Goal: Task Accomplishment & Management: Complete application form

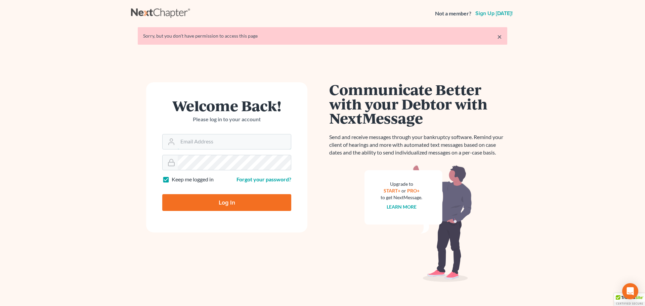
type input "[PERSON_NAME][EMAIL_ADDRESS][DOMAIN_NAME]"
click at [263, 203] on input "Log In" at bounding box center [226, 202] width 129 height 17
type input "Thinking..."
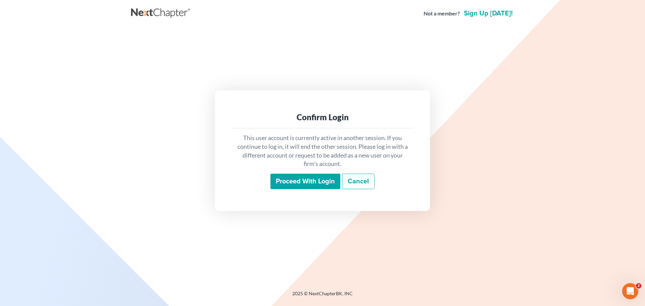
click at [284, 184] on input "Proceed with login" at bounding box center [305, 181] width 70 height 15
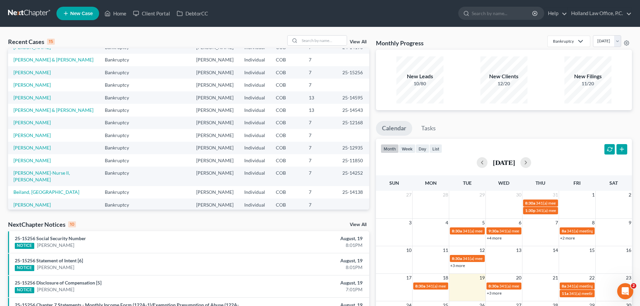
click at [357, 43] on link "View All" at bounding box center [358, 42] width 17 height 5
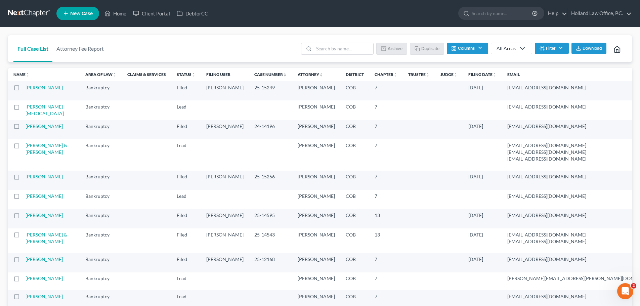
click at [249, 78] on th "Case Number unfold_more expand_more expand_less" at bounding box center [270, 74] width 43 height 13
click at [254, 76] on link "Case Number unfold_more expand_more expand_less" at bounding box center [270, 74] width 33 height 5
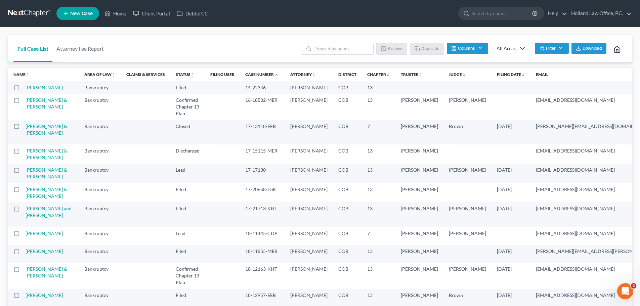
click at [245, 76] on link "Case Number unfold_more expand_more expand_less" at bounding box center [261, 74] width 33 height 5
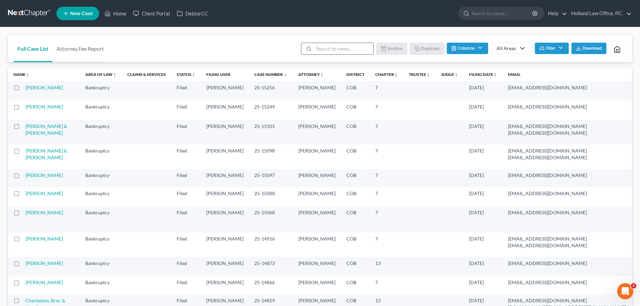
click at [324, 48] on input "search" at bounding box center [343, 48] width 59 height 11
type input "toby"
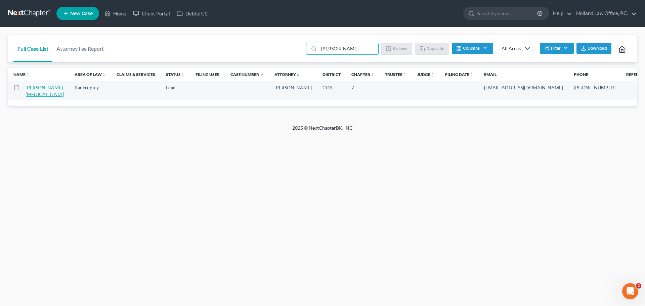
click at [36, 88] on link "Sanchez, Tobi" at bounding box center [45, 91] width 38 height 12
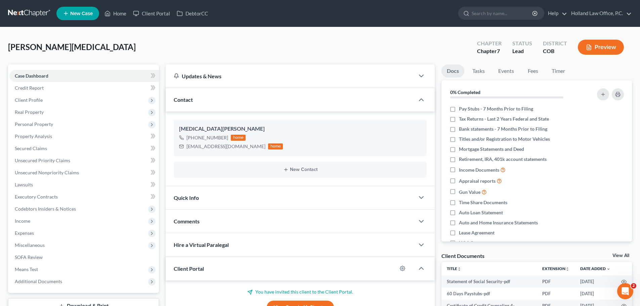
click at [593, 44] on button "Preview" at bounding box center [601, 47] width 46 height 15
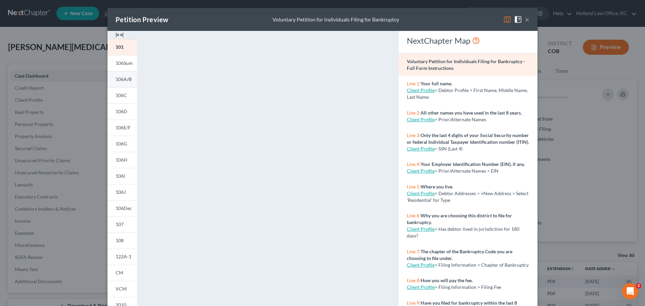
click at [125, 83] on link "106A/B" at bounding box center [123, 79] width 30 height 16
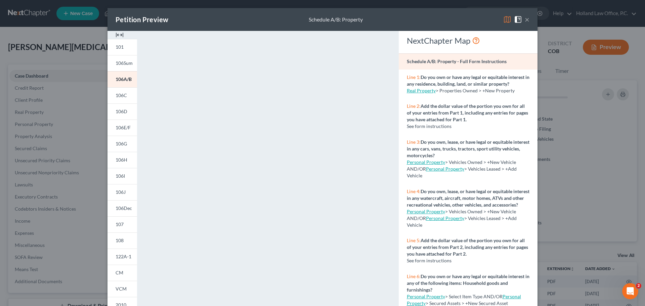
click at [525, 22] on button "×" at bounding box center [527, 19] width 5 height 8
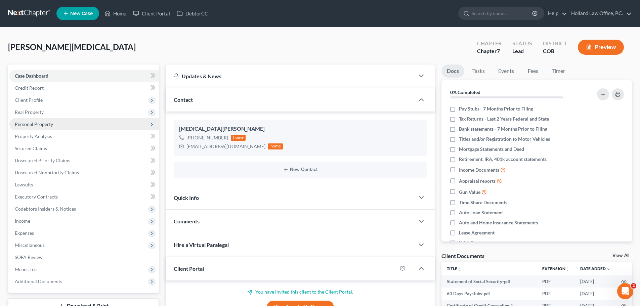
click at [41, 125] on span "Personal Property" at bounding box center [34, 124] width 38 height 6
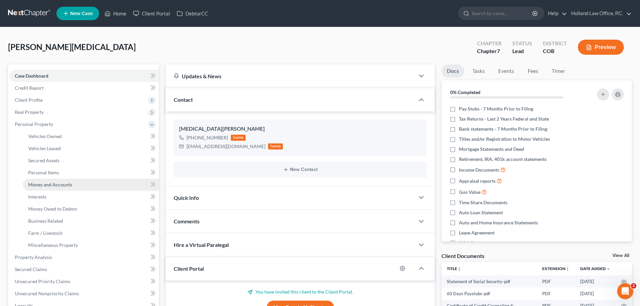
click at [43, 184] on span "Money and Accounts" at bounding box center [50, 185] width 44 height 6
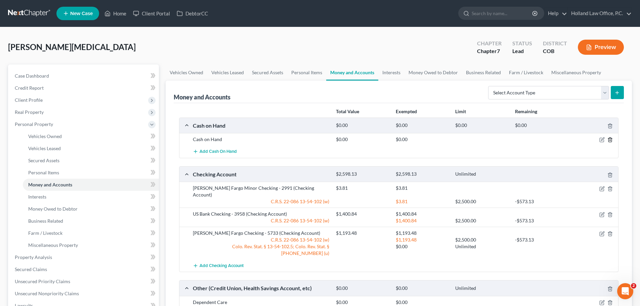
click at [612, 140] on icon "button" at bounding box center [609, 139] width 5 height 5
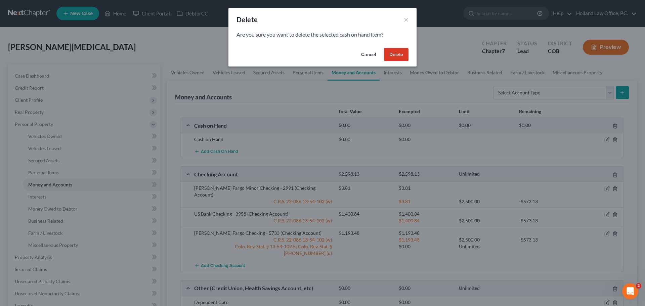
click at [392, 52] on button "Delete" at bounding box center [396, 54] width 25 height 13
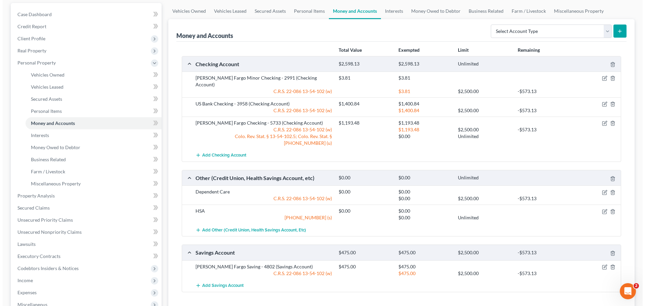
scroll to position [34, 0]
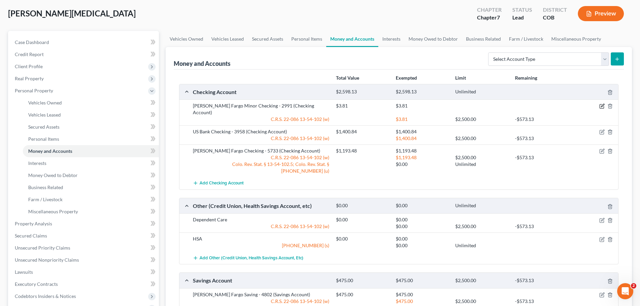
click at [600, 105] on icon "button" at bounding box center [601, 105] width 5 height 5
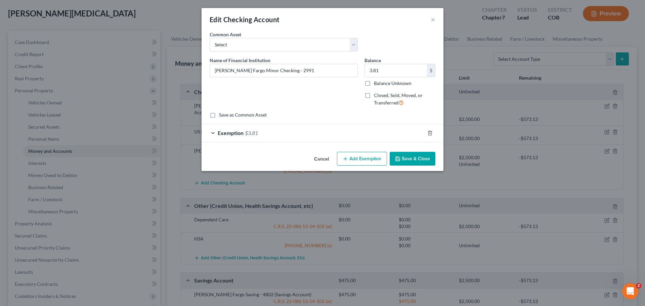
click at [229, 133] on span "Exemption" at bounding box center [231, 133] width 26 height 6
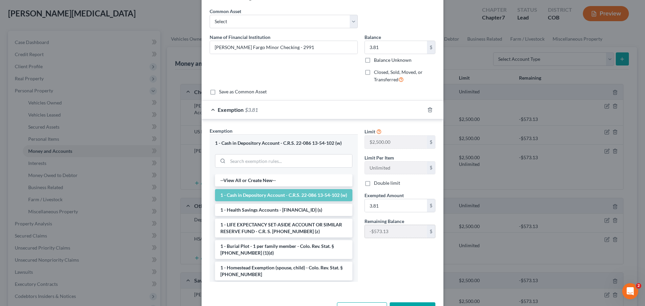
scroll to position [47, 0]
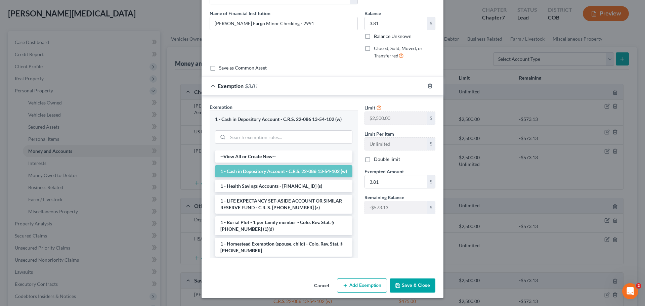
click at [421, 283] on button "Save & Close" at bounding box center [413, 286] width 46 height 14
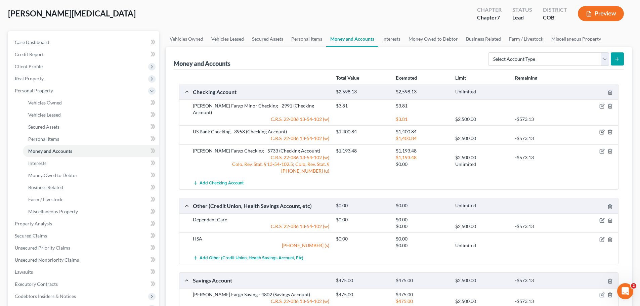
click at [602, 129] on icon "button" at bounding box center [601, 131] width 5 height 5
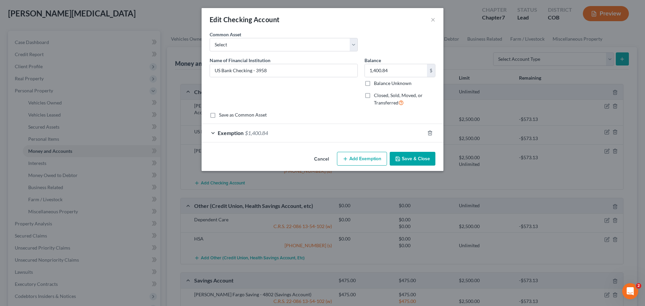
click at [262, 131] on span "$1,400.84" at bounding box center [256, 133] width 23 height 6
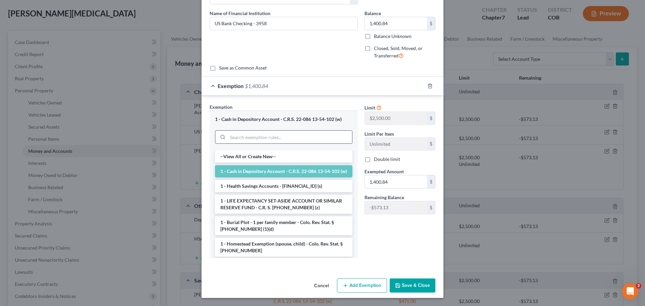
click at [255, 135] on input "search" at bounding box center [290, 137] width 124 height 13
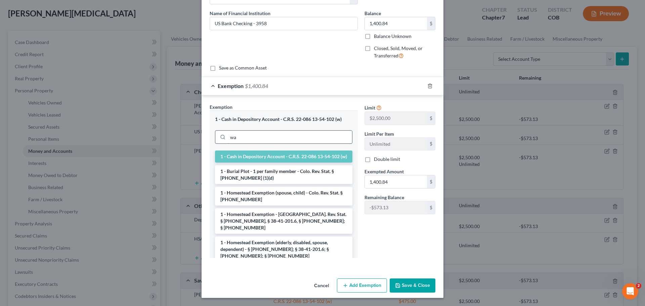
scroll to position [3, 0]
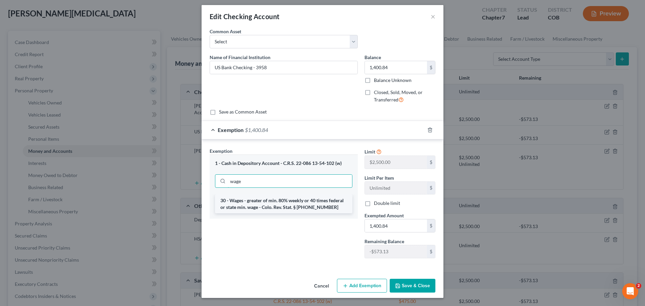
type input "wage"
click at [239, 201] on li "30 - Wages - greater of min. 80% weekly or 40 times federal or state min. wage …" at bounding box center [283, 204] width 137 height 19
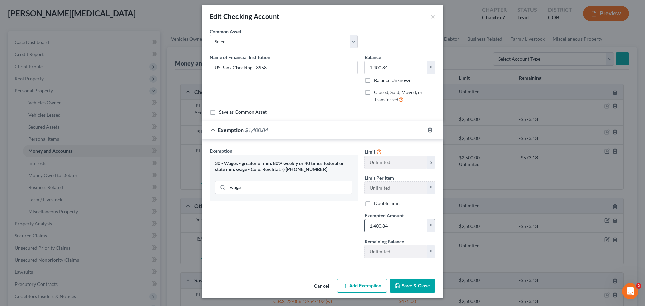
click at [395, 227] on input "1,400.84" at bounding box center [396, 225] width 62 height 13
type input "1,120.67"
click at [402, 286] on button "Save & Close" at bounding box center [413, 286] width 46 height 14
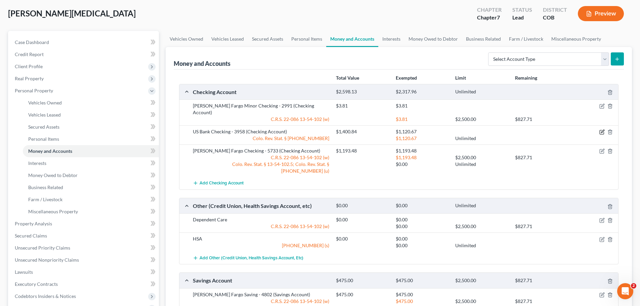
click at [602, 130] on icon "button" at bounding box center [602, 131] width 3 height 3
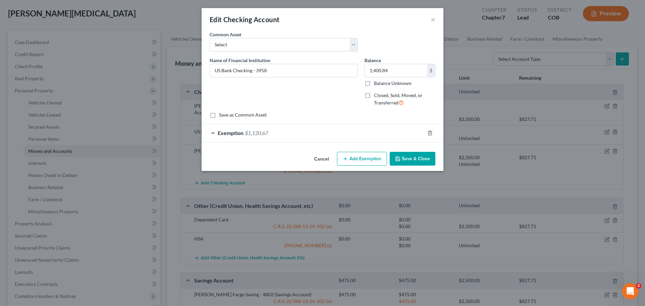
click at [360, 162] on button "Add Exemption" at bounding box center [362, 159] width 50 height 14
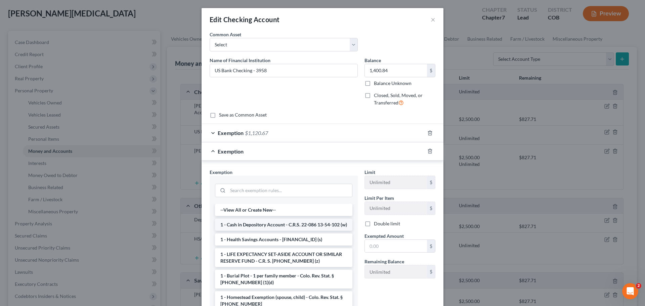
click at [265, 225] on li "1 - Cash in Depository Account - C.R.S. 22-086 13-54-102 (w)" at bounding box center [283, 225] width 137 height 12
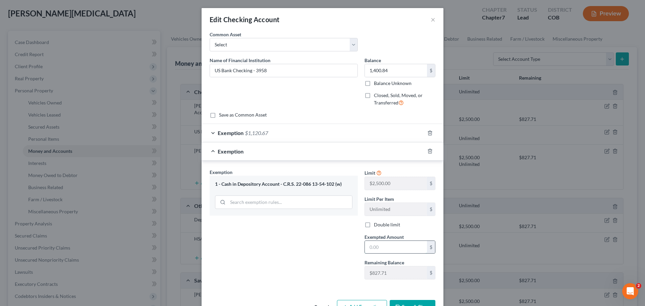
click at [366, 242] on input "text" at bounding box center [396, 247] width 62 height 13
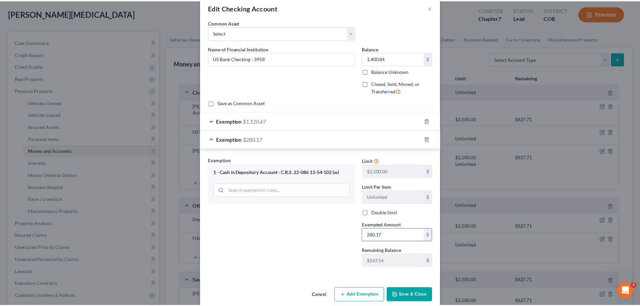
scroll to position [22, 0]
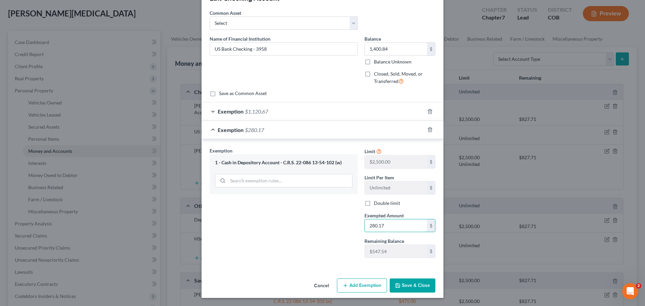
type input "280.17"
click at [415, 287] on button "Save & Close" at bounding box center [413, 286] width 46 height 14
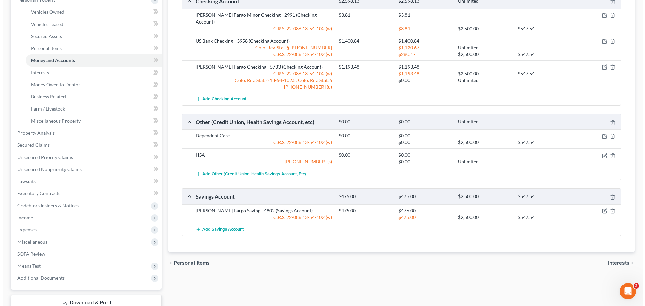
scroll to position [168, 0]
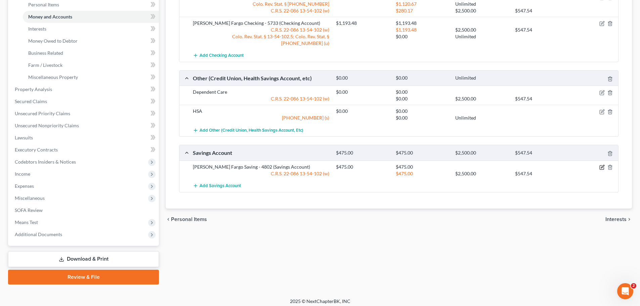
click at [601, 165] on icon "button" at bounding box center [602, 166] width 3 height 3
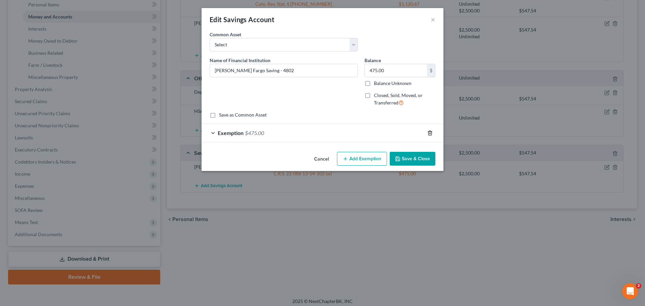
click at [429, 133] on icon "button" at bounding box center [429, 133] width 3 height 4
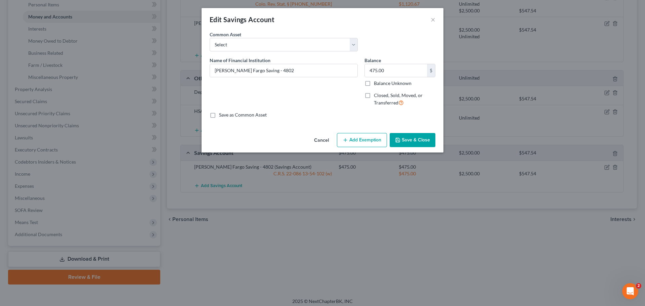
click at [364, 141] on button "Add Exemption" at bounding box center [362, 140] width 50 height 14
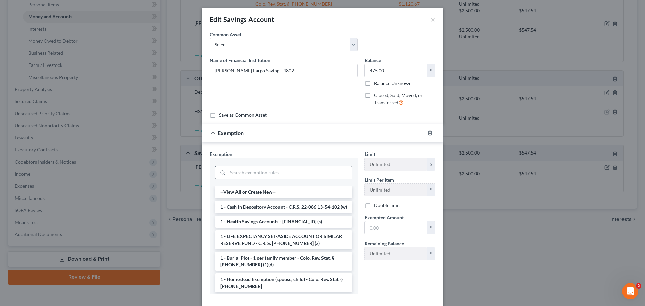
click at [267, 173] on input "search" at bounding box center [290, 172] width 124 height 13
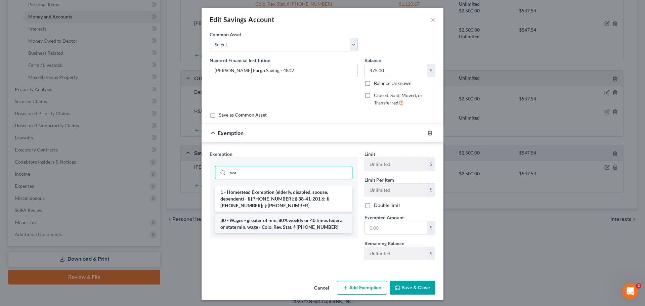
type input "wa"
click at [257, 218] on li "30 - Wages - greater of min. 80% weekly or 40 times federal or state min. wage …" at bounding box center [283, 223] width 137 height 19
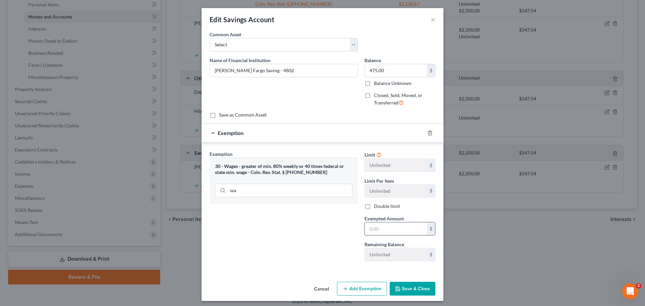
click at [375, 227] on input "text" at bounding box center [396, 228] width 62 height 13
type input "380"
click at [420, 290] on button "Save & Close" at bounding box center [413, 289] width 46 height 14
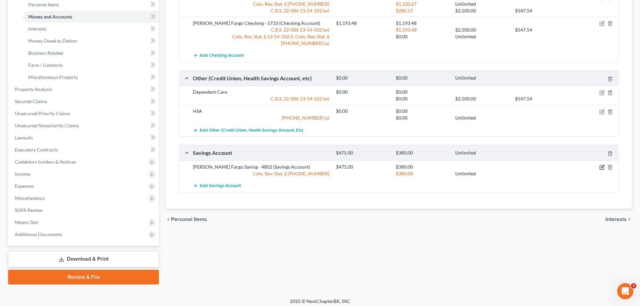
click at [602, 165] on icon "button" at bounding box center [601, 167] width 5 height 5
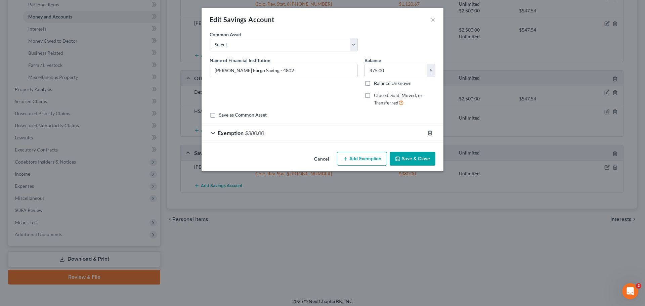
click at [361, 165] on button "Add Exemption" at bounding box center [362, 159] width 50 height 14
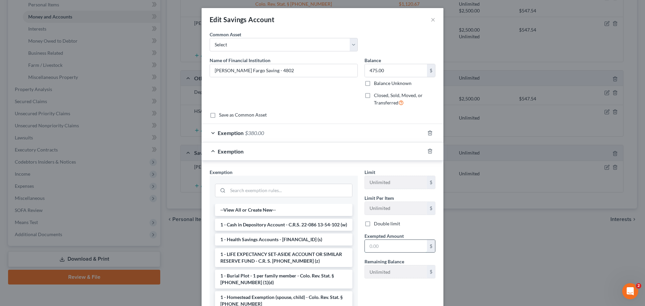
click at [369, 249] on input "text" at bounding box center [396, 246] width 62 height 13
type input "95"
click at [300, 225] on li "1 - Cash in Depository Account - C.R.S. 22-086 13-54-102 (w)" at bounding box center [283, 225] width 137 height 12
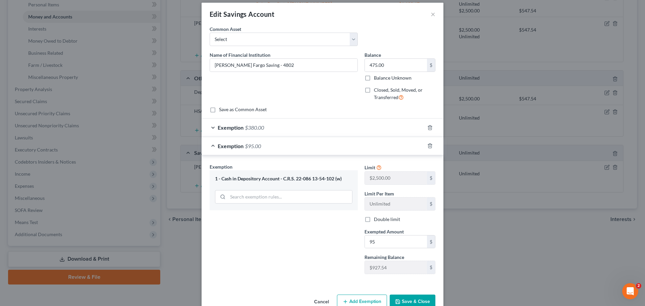
scroll to position [22, 0]
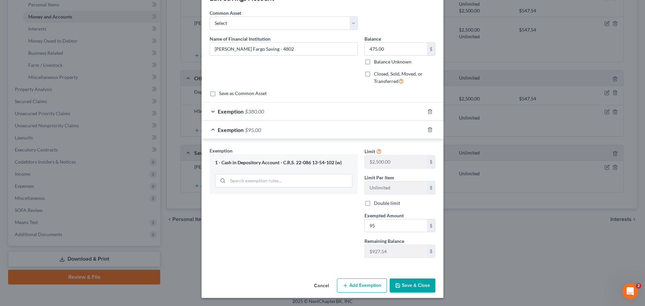
click at [413, 285] on button "Save & Close" at bounding box center [413, 286] width 46 height 14
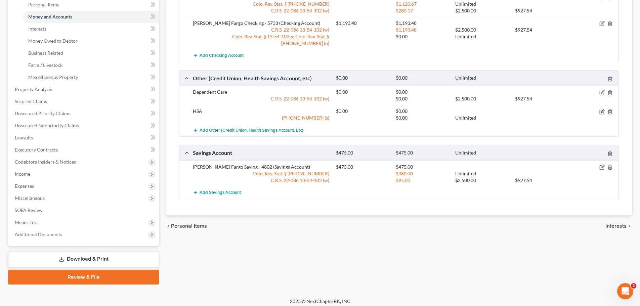
click at [602, 109] on icon "button" at bounding box center [601, 111] width 5 height 5
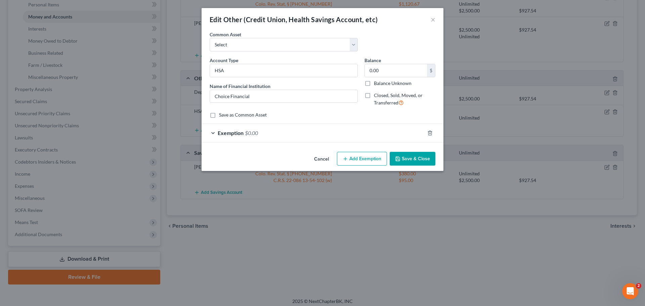
click at [374, 83] on label "Balance Unknown" at bounding box center [393, 83] width 38 height 7
click at [377, 83] on input "Balance Unknown" at bounding box center [379, 82] width 4 height 4
checkbox input "true"
click at [240, 132] on span "Exemption" at bounding box center [231, 133] width 26 height 6
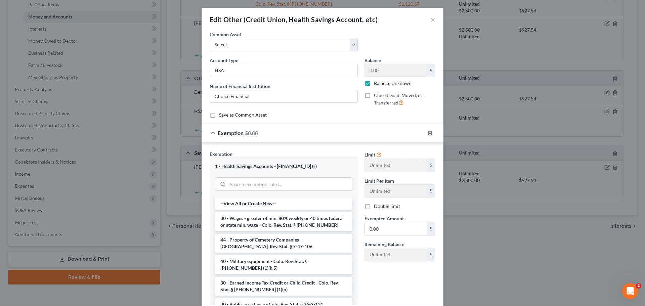
click at [290, 163] on div "1 - Health Savings Accounts - 13-54-102 (s)" at bounding box center [283, 166] width 137 height 6
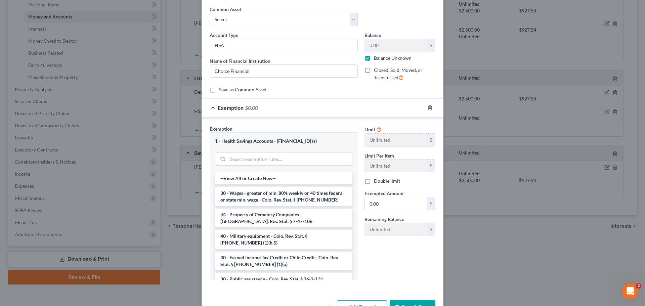
scroll to position [47, 0]
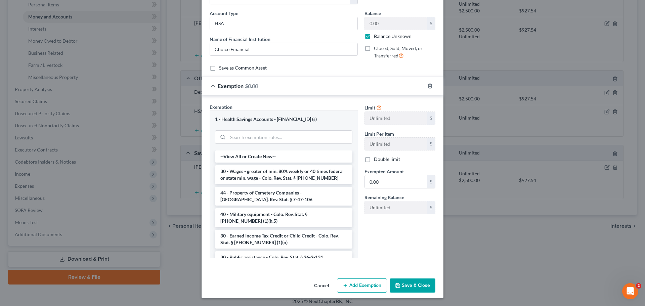
click at [412, 283] on button "Save & Close" at bounding box center [413, 286] width 46 height 14
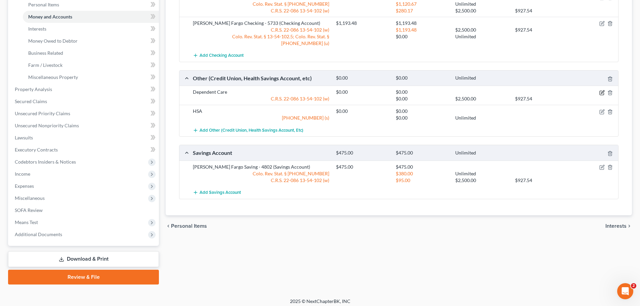
click at [600, 91] on icon "button" at bounding box center [602, 93] width 4 height 4
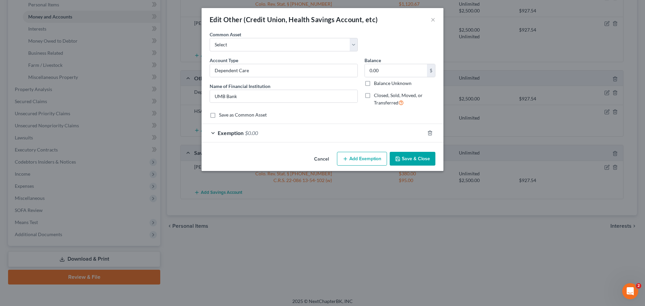
click at [374, 83] on label "Balance Unknown" at bounding box center [393, 83] width 38 height 7
click at [377, 83] on input "Balance Unknown" at bounding box center [379, 82] width 4 height 4
checkbox input "true"
click at [241, 131] on span "Exemption" at bounding box center [231, 133] width 26 height 6
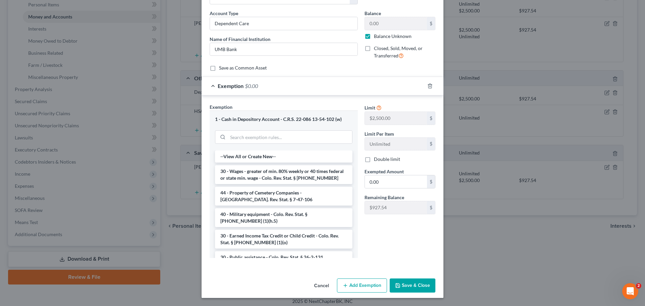
click at [404, 284] on button "Save & Close" at bounding box center [413, 286] width 46 height 14
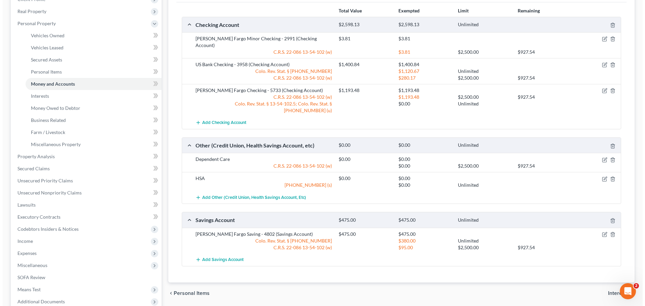
scroll to position [134, 0]
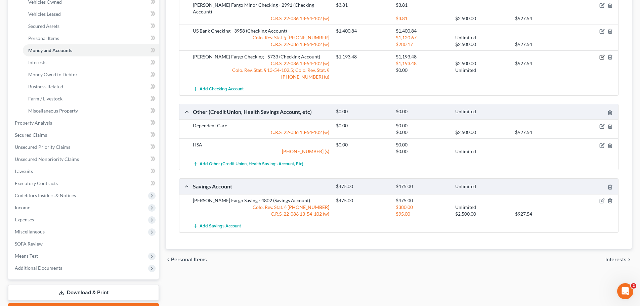
click at [603, 54] on icon "button" at bounding box center [601, 56] width 5 height 5
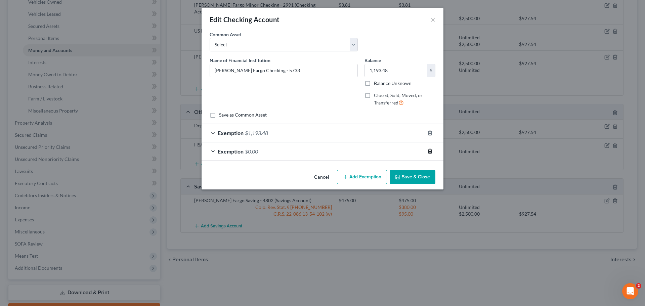
click at [430, 152] on line "button" at bounding box center [430, 151] width 0 height 1
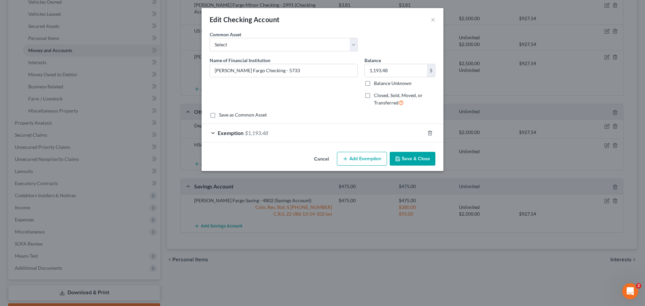
click at [253, 131] on span "$1,193.48" at bounding box center [256, 133] width 23 height 6
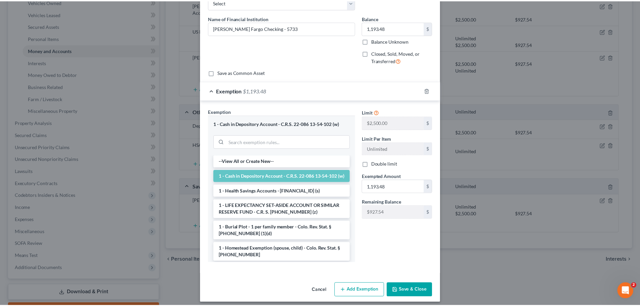
scroll to position [47, 0]
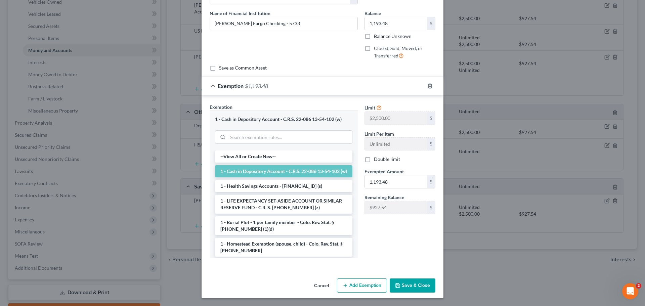
click at [401, 283] on button "Save & Close" at bounding box center [413, 286] width 46 height 14
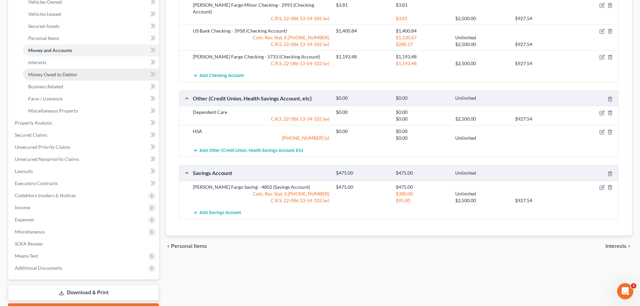
click at [55, 78] on link "Money Owed to Debtor" at bounding box center [91, 75] width 136 height 12
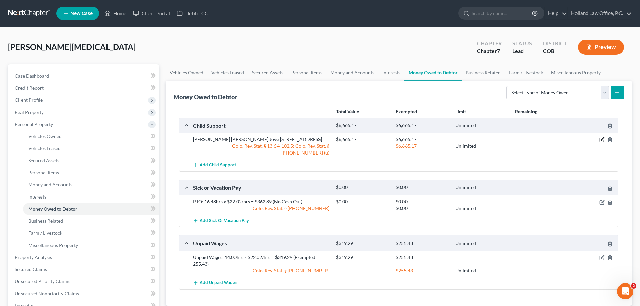
click at [601, 139] on icon "button" at bounding box center [601, 139] width 5 height 5
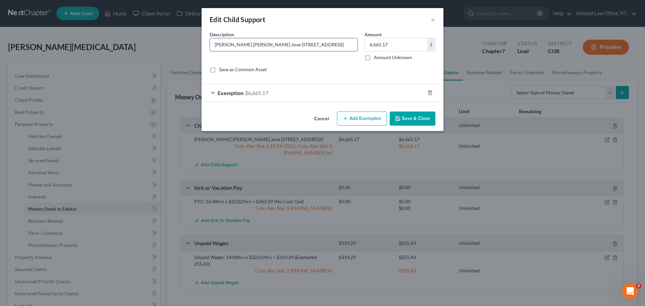
click at [214, 45] on input "Hiram Eduardo Soto Jove 1930 13th st Greeley CO 80631" at bounding box center [283, 44] width 147 height 13
type input "child support - Hiram Eduardo Soto Jove 1930 13th st Greeley CO 80631"
click at [355, 121] on button "Add Exemption" at bounding box center [362, 119] width 50 height 14
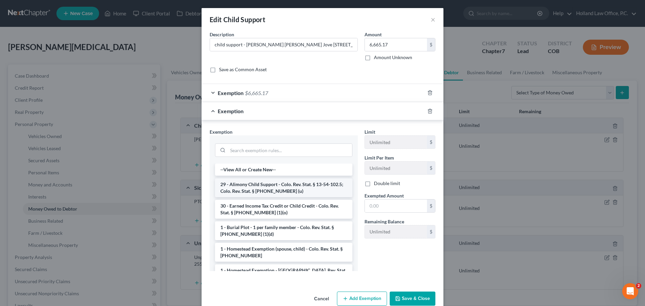
click at [329, 187] on li "29 - Alimony Child Support - Colo. Rev. Stat. § 13-54-102.5; Colo. Rev. Stat. §…" at bounding box center [283, 187] width 137 height 19
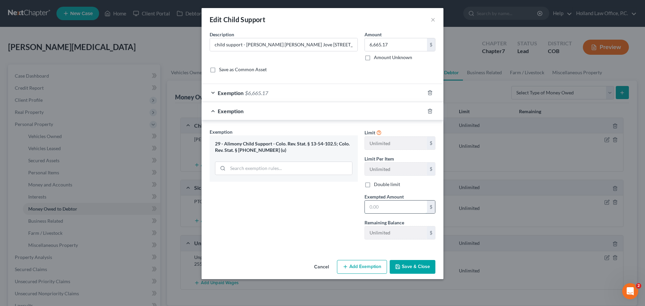
click at [376, 205] on input "text" at bounding box center [396, 207] width 62 height 13
type input "6,665.17"
click at [408, 265] on button "Save & Close" at bounding box center [413, 267] width 46 height 14
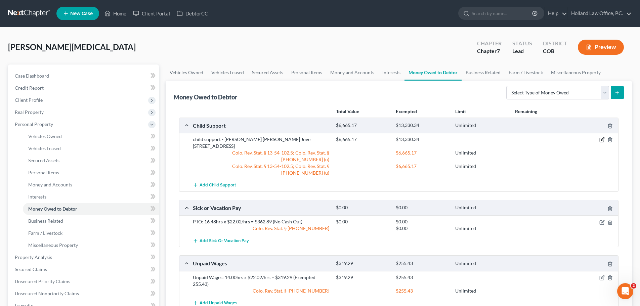
click at [601, 141] on icon "button" at bounding box center [602, 139] width 3 height 3
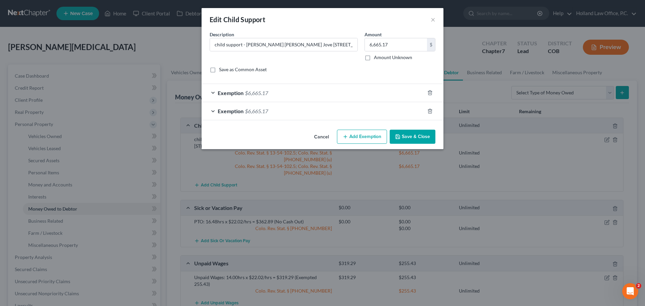
click at [243, 108] on div "Exemption $6,665.17" at bounding box center [313, 111] width 223 height 18
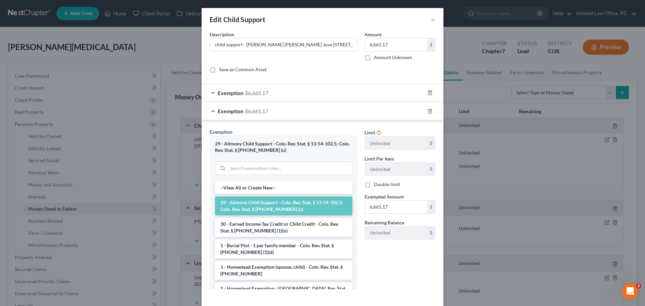
click at [248, 93] on span "$6,665.17" at bounding box center [256, 93] width 23 height 6
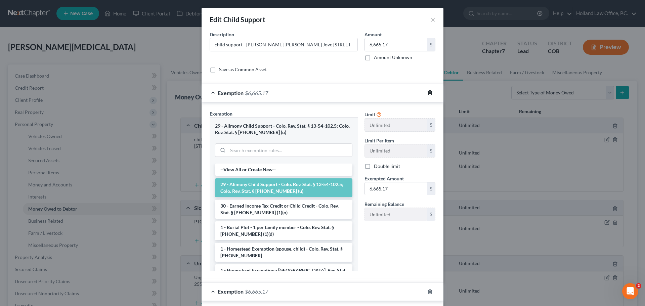
click at [428, 93] on icon "button" at bounding box center [429, 92] width 5 height 5
click at [414, 298] on button "Save & Close" at bounding box center [413, 299] width 46 height 14
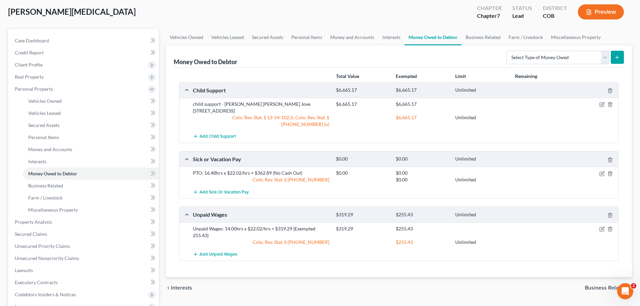
scroll to position [34, 0]
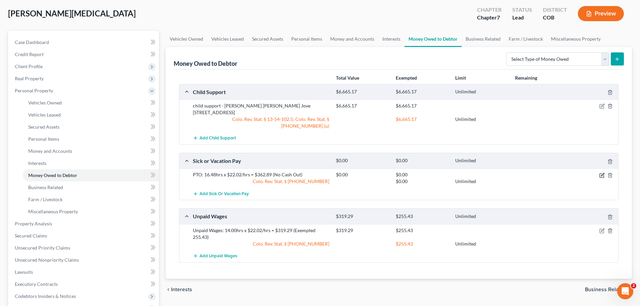
click at [601, 173] on icon "button" at bounding box center [602, 174] width 3 height 3
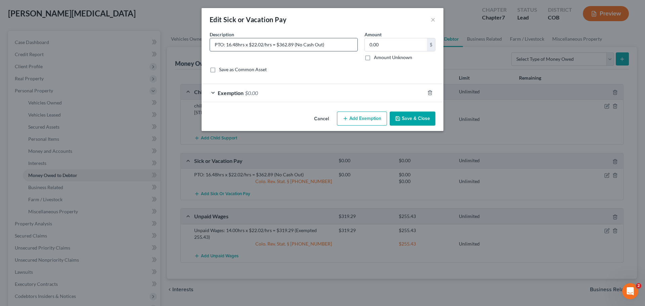
click at [299, 45] on input "PTO: 16.48hrs x $22.02/hrs = $362.89 (No Cash Out)" at bounding box center [283, 44] width 147 height 13
type input "PTO: 16.48hrs x $22.02/hrs = $362.89 (Can't Cash Out)"
click at [237, 91] on span "Exemption" at bounding box center [231, 93] width 26 height 6
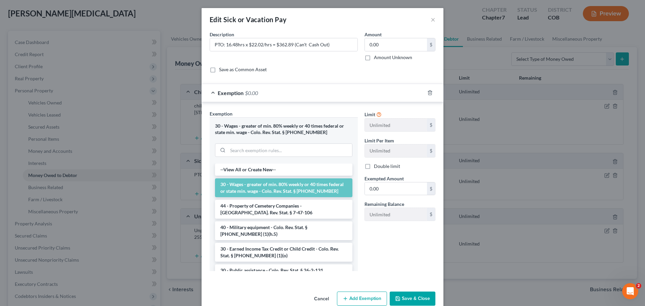
click at [277, 190] on li "30 - Wages - greater of min. 80% weekly or 40 times federal or state min. wage …" at bounding box center [283, 187] width 137 height 19
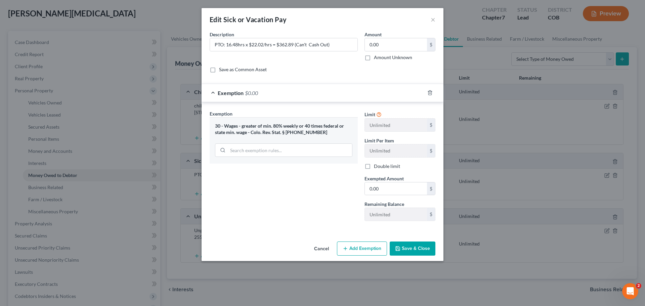
click at [421, 249] on button "Save & Close" at bounding box center [413, 249] width 46 height 14
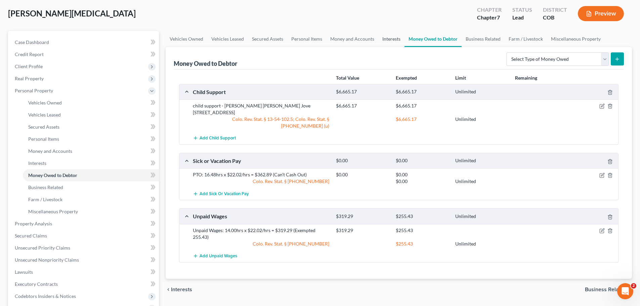
click at [390, 39] on link "Interests" at bounding box center [391, 39] width 26 height 16
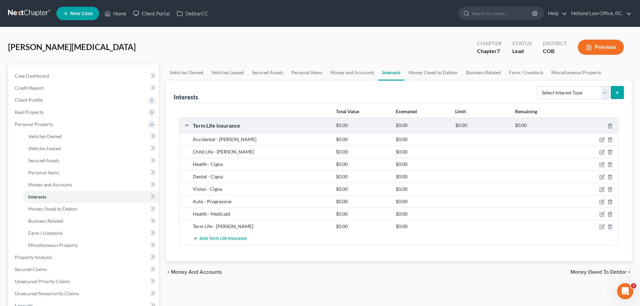
scroll to position [134, 0]
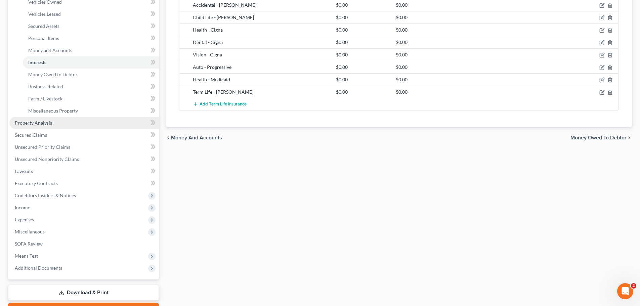
click at [40, 124] on span "Property Analysis" at bounding box center [33, 123] width 37 height 6
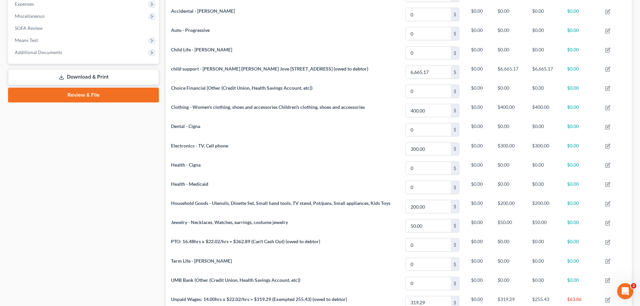
scroll to position [95, 0]
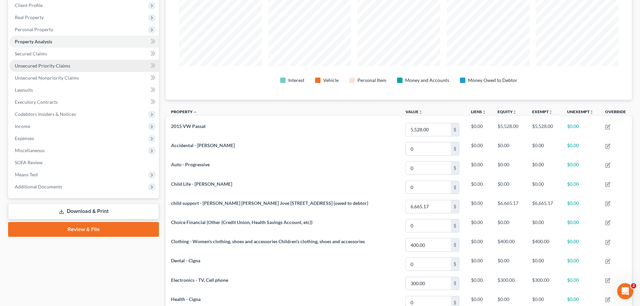
click at [37, 67] on span "Unsecured Priority Claims" at bounding box center [42, 66] width 55 height 6
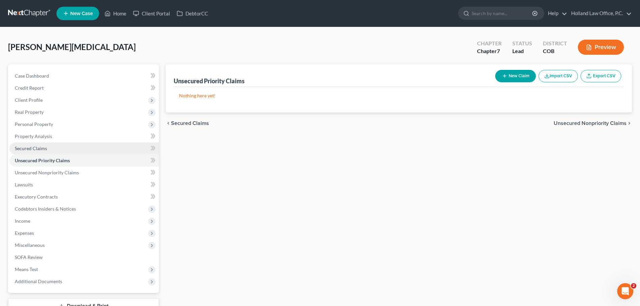
click at [45, 147] on span "Secured Claims" at bounding box center [31, 148] width 32 height 6
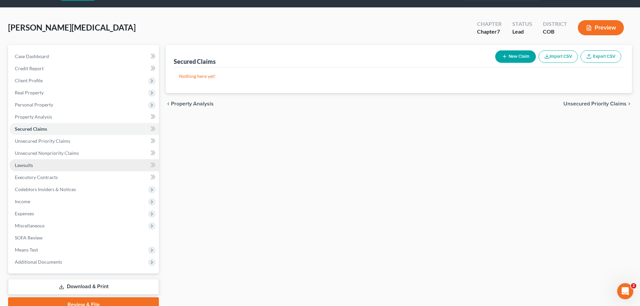
scroll to position [51, 0]
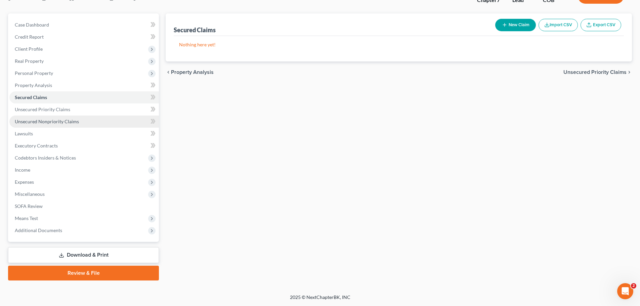
click at [45, 123] on span "Unsecured Nonpriority Claims" at bounding box center [47, 122] width 64 height 6
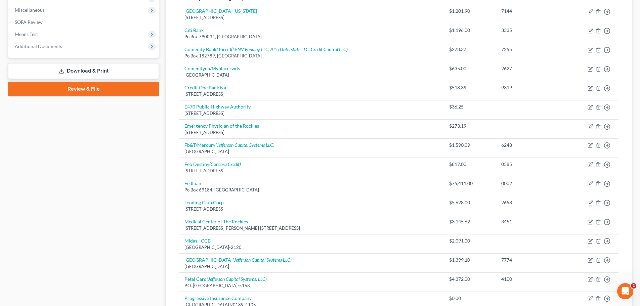
scroll to position [370, 0]
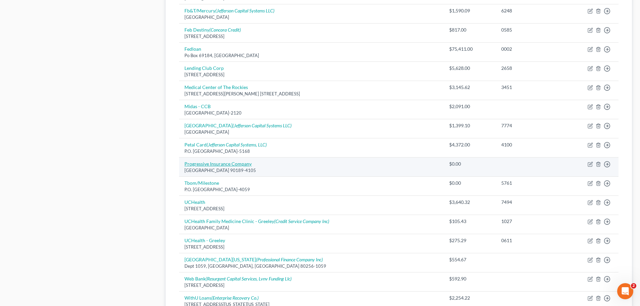
click at [241, 161] on link "Progressive Insurance Company" at bounding box center [217, 164] width 67 height 6
select select "4"
select select "14"
select select "0"
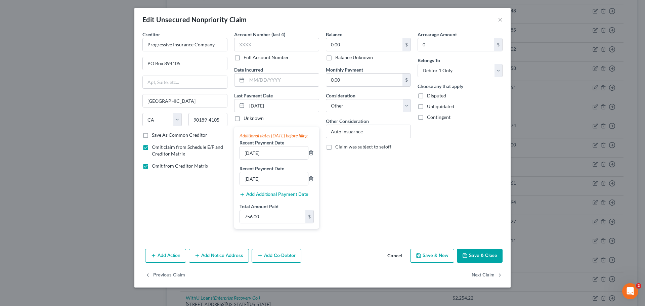
click at [483, 262] on button "Save & Close" at bounding box center [480, 256] width 46 height 14
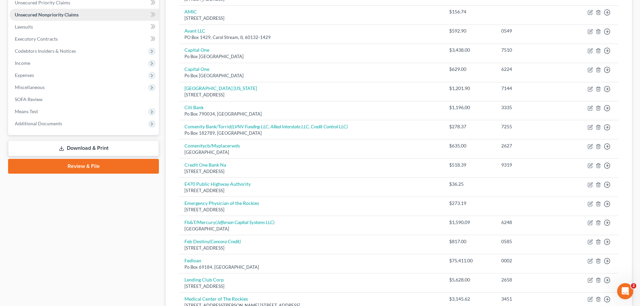
scroll to position [107, 0]
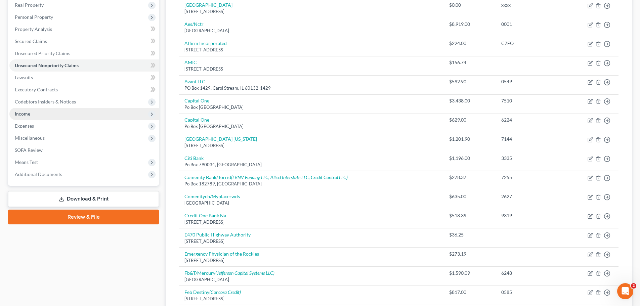
click at [27, 115] on span "Income" at bounding box center [22, 114] width 15 height 6
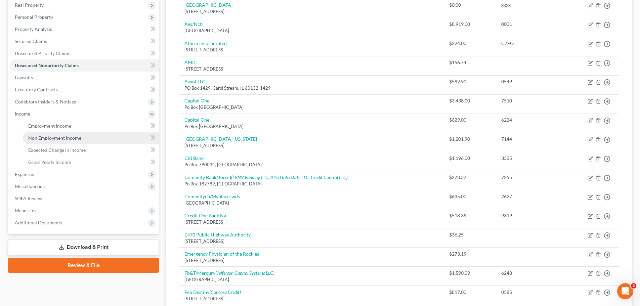
click at [47, 140] on span "Non Employment Income" at bounding box center [54, 138] width 53 height 6
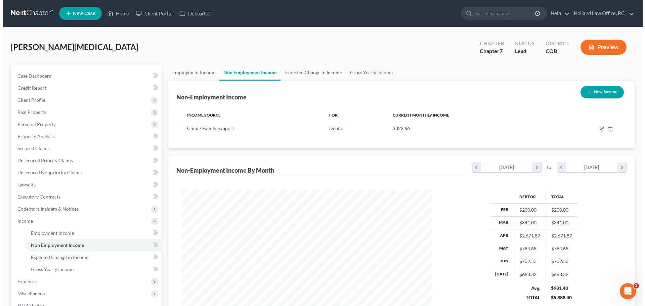
scroll to position [125, 264]
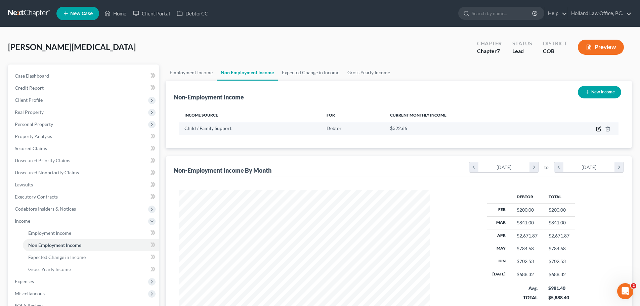
click at [596, 129] on icon "button" at bounding box center [598, 128] width 5 height 5
select select "7"
select select "0"
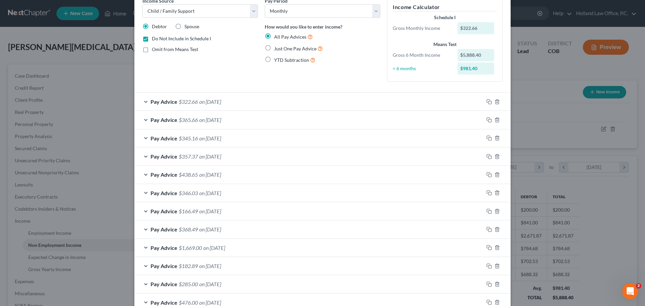
scroll to position [45, 0]
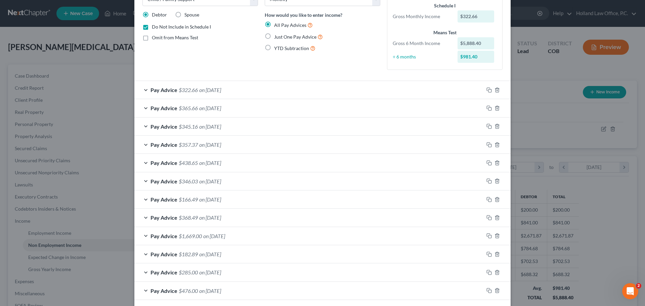
click at [199, 90] on span "on 07/17/2025" at bounding box center [210, 90] width 22 height 6
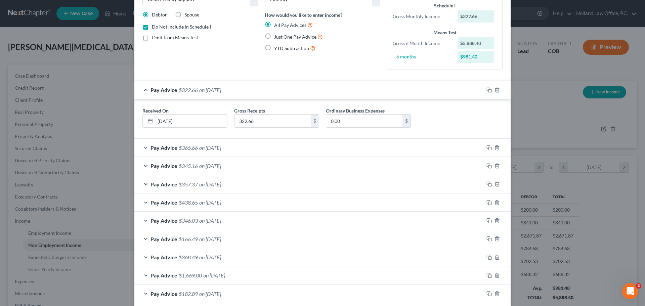
click at [199, 90] on span "on 07/17/2025" at bounding box center [210, 90] width 22 height 6
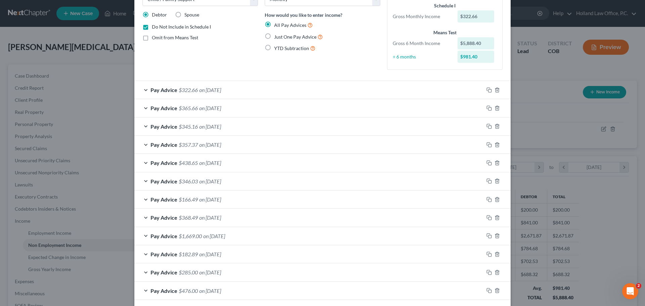
click at [152, 26] on label "Do Not Include in Schedule I" at bounding box center [181, 27] width 59 height 7
click at [155, 26] on input "Do Not Include in Schedule I" at bounding box center [157, 26] width 4 height 4
click at [179, 92] on span "$322.66" at bounding box center [188, 90] width 19 height 6
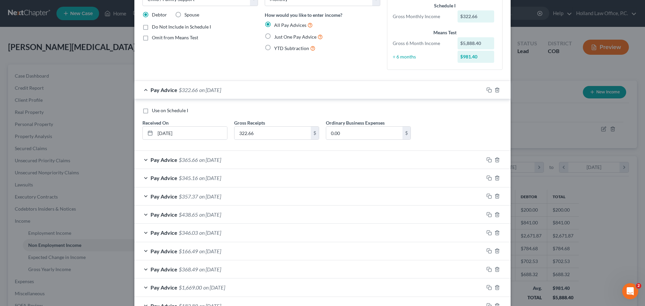
click at [152, 28] on label "Do Not Include in Schedule I" at bounding box center [181, 27] width 59 height 7
click at [155, 28] on input "Do Not Include in Schedule I" at bounding box center [157, 26] width 4 height 4
checkbox input "true"
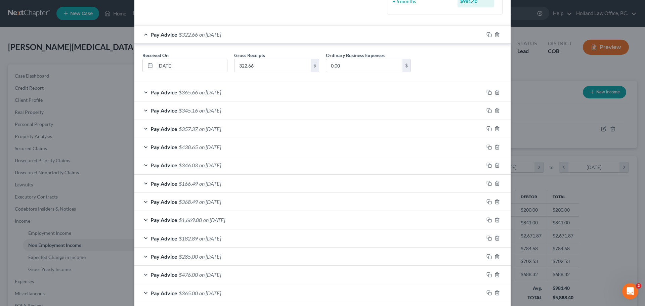
scroll to position [152, 0]
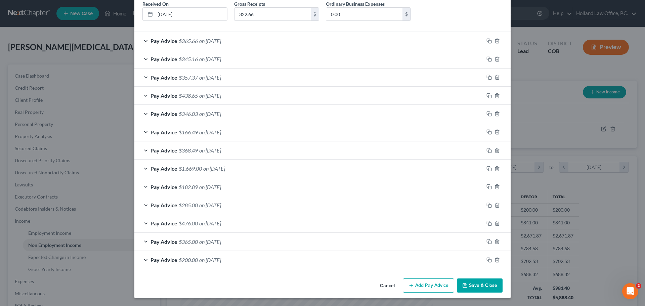
click at [474, 287] on button "Save & Close" at bounding box center [480, 286] width 46 height 14
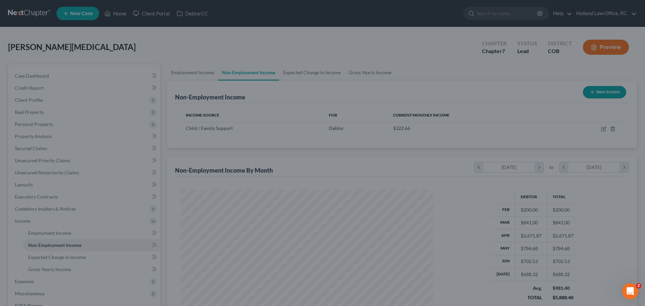
scroll to position [335826, 335688]
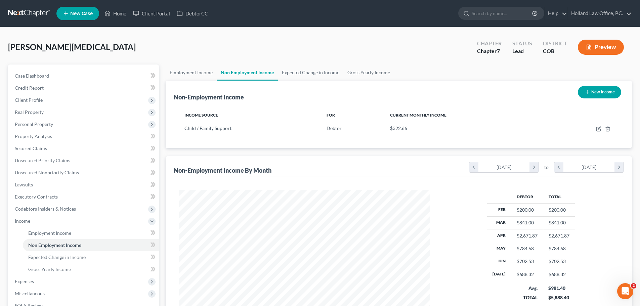
click at [604, 48] on button "Preview" at bounding box center [601, 47] width 46 height 15
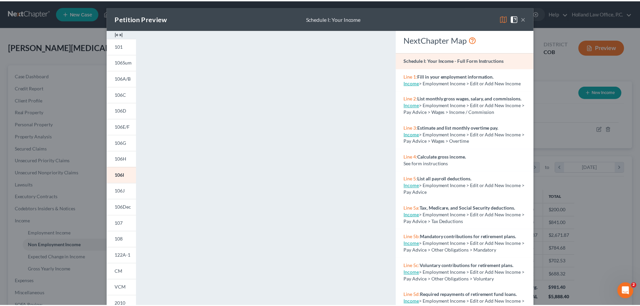
scroll to position [0, 0]
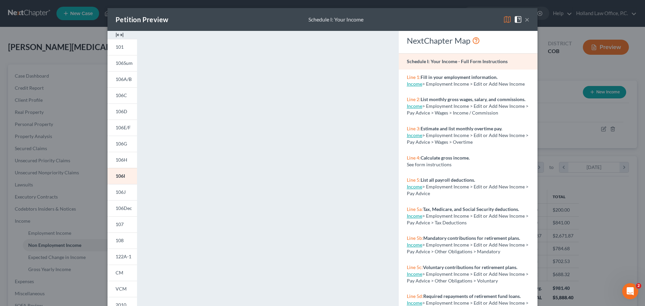
click at [526, 19] on button "×" at bounding box center [527, 19] width 5 height 8
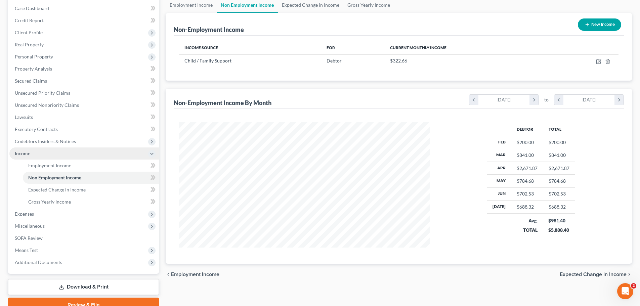
scroll to position [99, 0]
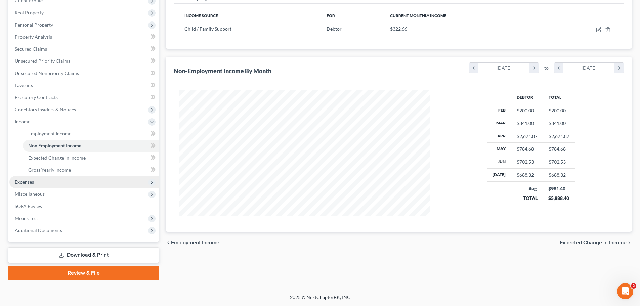
click at [27, 184] on span "Expenses" at bounding box center [24, 182] width 19 height 6
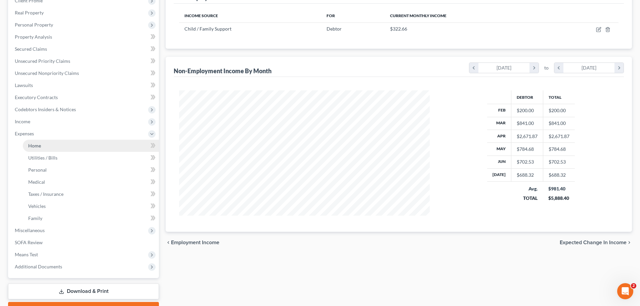
click at [36, 143] on span "Home" at bounding box center [34, 146] width 13 height 6
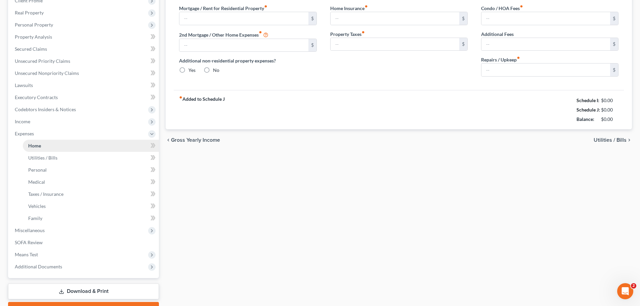
scroll to position [23, 0]
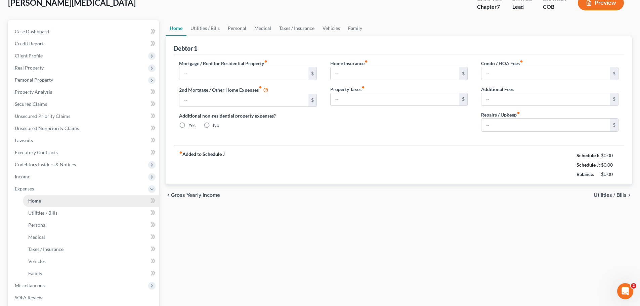
type input "400.00"
type input "0.00"
radio input "true"
type input "0.00"
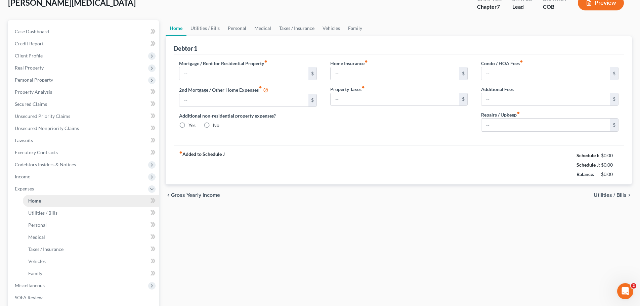
type input "0.00"
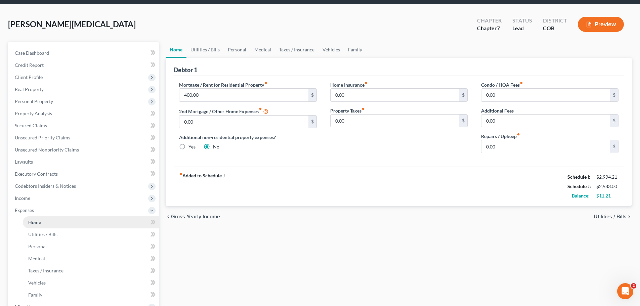
scroll to position [0, 0]
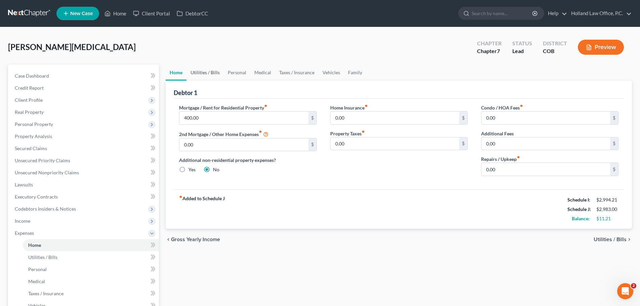
click at [199, 72] on link "Utilities / Bills" at bounding box center [204, 73] width 37 height 16
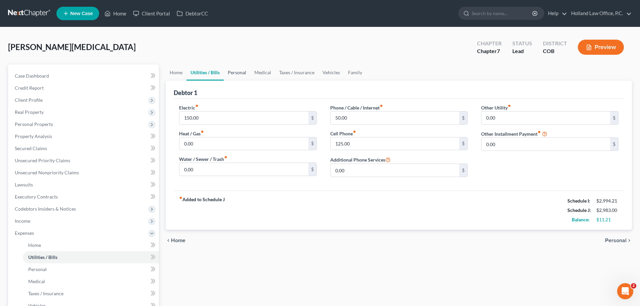
click at [236, 73] on link "Personal" at bounding box center [237, 73] width 27 height 16
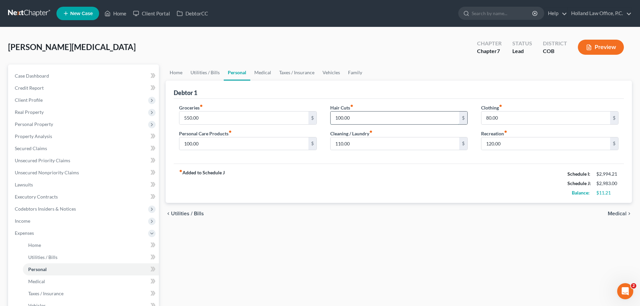
click at [356, 119] on input "100.00" at bounding box center [395, 118] width 129 height 13
click at [501, 118] on input "80.00" at bounding box center [545, 118] width 129 height 13
type input "40"
click at [259, 72] on link "Medical" at bounding box center [262, 73] width 25 height 16
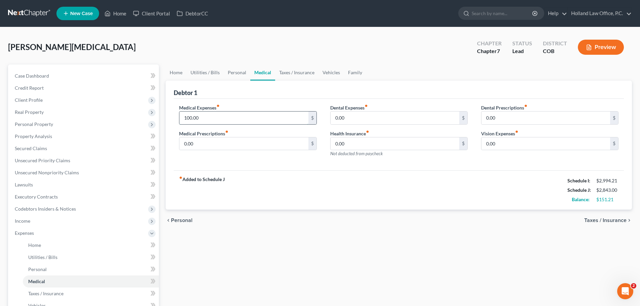
click at [189, 119] on input "100.00" at bounding box center [243, 118] width 129 height 13
click at [189, 118] on input "100.00" at bounding box center [243, 118] width 129 height 13
type input "150.00"
click at [290, 70] on link "Taxes / Insurance" at bounding box center [296, 73] width 43 height 16
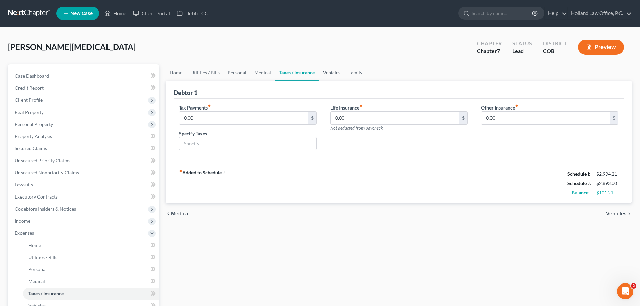
click at [334, 73] on link "Vehicles" at bounding box center [332, 73] width 26 height 16
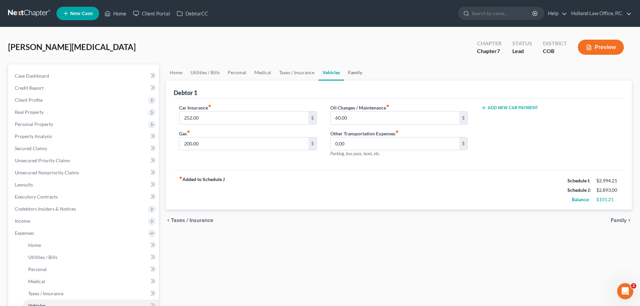
click at [349, 72] on link "Family" at bounding box center [355, 73] width 22 height 16
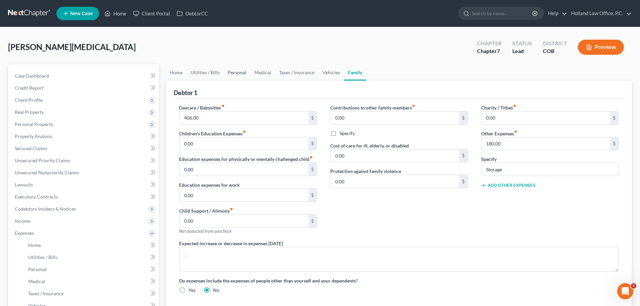
click at [235, 74] on link "Personal" at bounding box center [237, 73] width 27 height 16
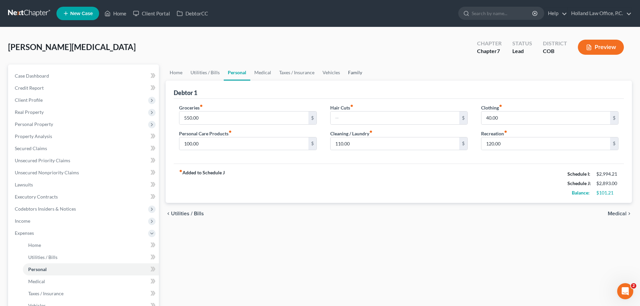
click at [353, 75] on link "Family" at bounding box center [355, 73] width 22 height 16
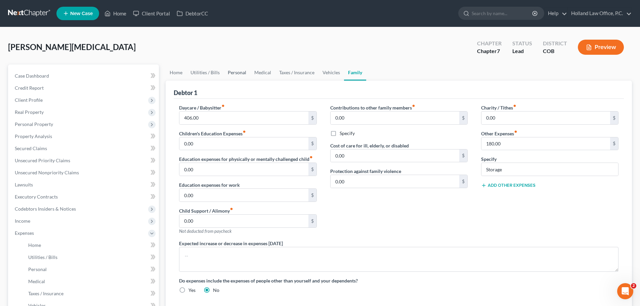
click at [236, 73] on link "Personal" at bounding box center [237, 73] width 27 height 16
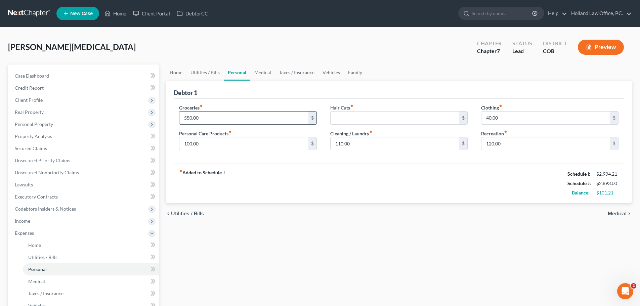
click at [210, 117] on input "550.00" at bounding box center [243, 118] width 129 height 13
type input "650"
click at [364, 145] on input "110.00" at bounding box center [395, 143] width 129 height 13
click at [292, 72] on link "Taxes / Insurance" at bounding box center [296, 73] width 43 height 16
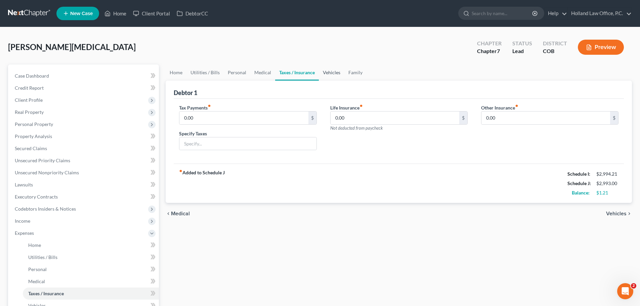
click at [335, 73] on link "Vehicles" at bounding box center [332, 73] width 26 height 16
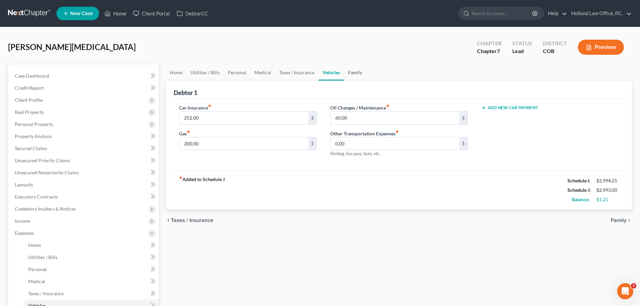
click at [349, 73] on link "Family" at bounding box center [355, 73] width 22 height 16
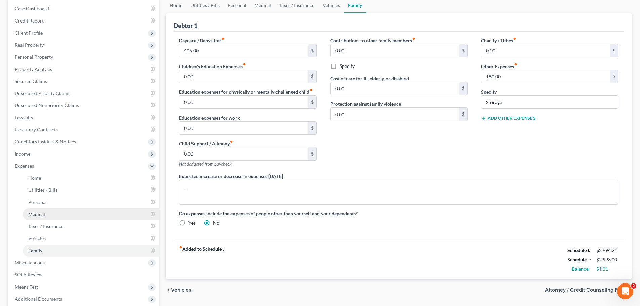
scroll to position [101, 0]
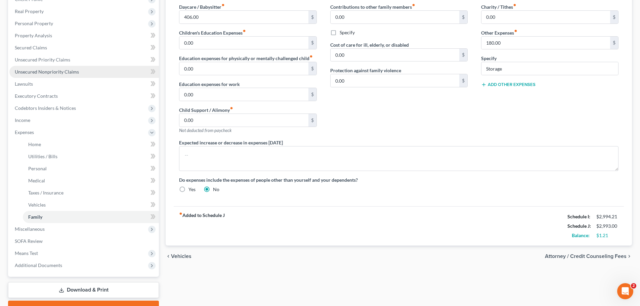
click at [39, 71] on span "Unsecured Nonpriority Claims" at bounding box center [47, 72] width 64 height 6
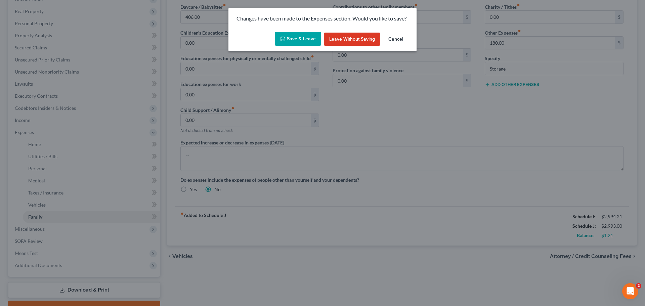
click at [294, 37] on button "Save & Leave" at bounding box center [298, 39] width 46 height 14
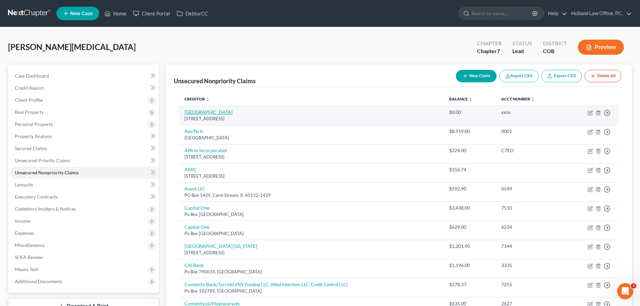
click at [232, 111] on link "ABC Central Child Development Center" at bounding box center [208, 112] width 48 height 6
select select "5"
select select "14"
select select "0"
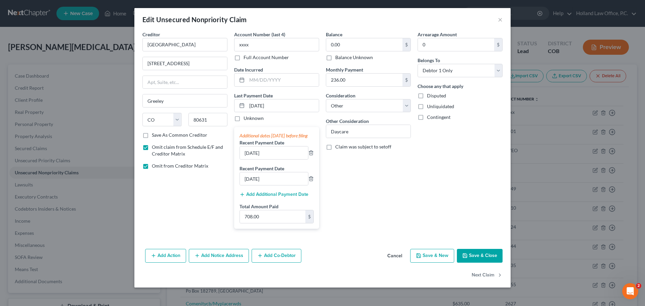
click at [485, 261] on button "Save & Close" at bounding box center [480, 256] width 46 height 14
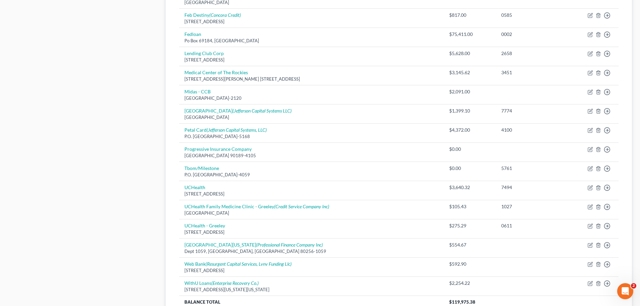
scroll to position [380, 0]
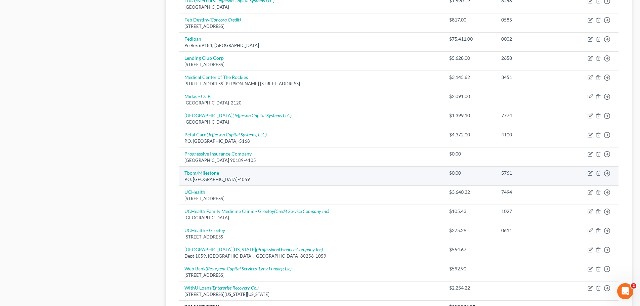
click at [208, 174] on link "Tbom/Milestone" at bounding box center [201, 173] width 35 height 6
select select "10"
select select "2"
select select "0"
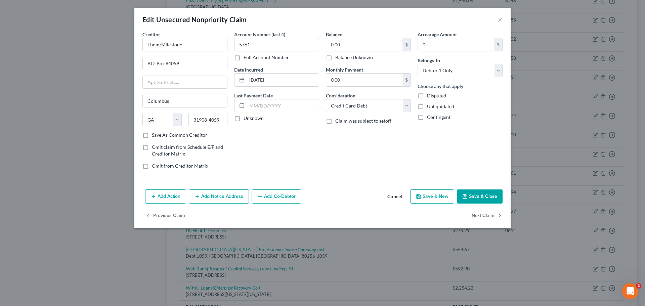
click at [335, 59] on label "Balance Unknown" at bounding box center [354, 57] width 38 height 7
click at [338, 58] on input "Balance Unknown" at bounding box center [340, 56] width 4 height 4
checkbox input "true"
click at [472, 198] on button "Save & Close" at bounding box center [480, 196] width 46 height 14
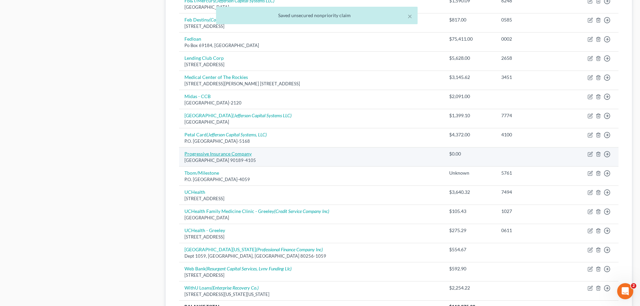
click at [244, 153] on link "Progressive Insurance Company" at bounding box center [217, 154] width 67 height 6
select select "4"
select select "14"
select select "0"
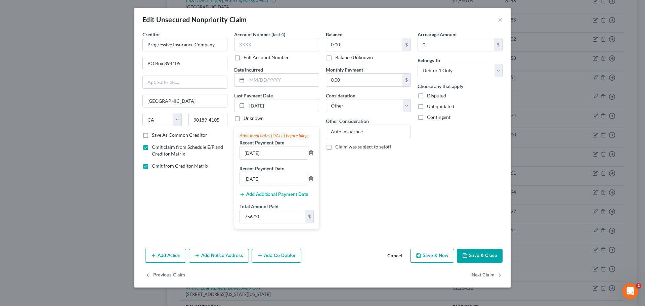
click at [486, 260] on button "Save & Close" at bounding box center [480, 256] width 46 height 14
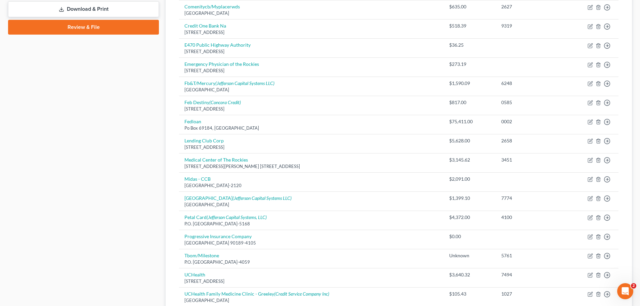
scroll to position [245, 0]
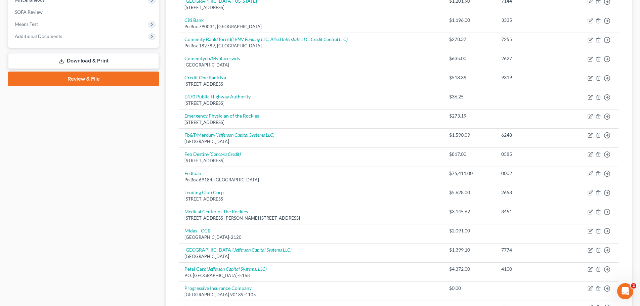
click at [93, 82] on link "Review & File" at bounding box center [83, 79] width 151 height 15
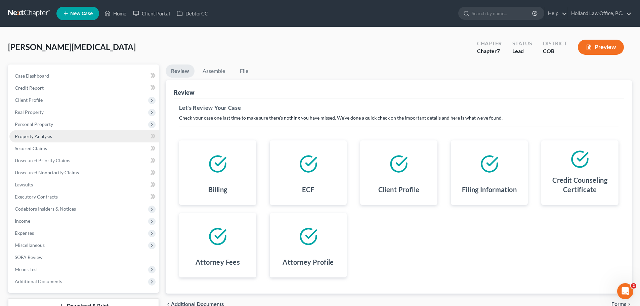
scroll to position [51, 0]
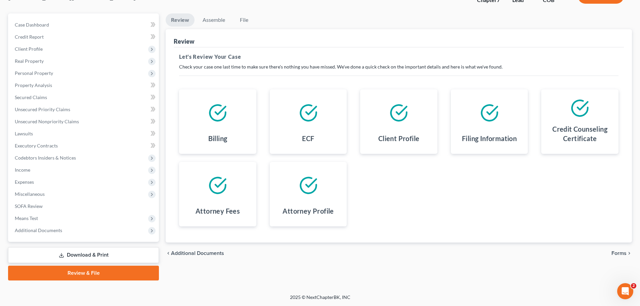
click at [99, 272] on link "Review & File" at bounding box center [83, 273] width 151 height 15
click at [621, 254] on span "Forms" at bounding box center [618, 253] width 15 height 5
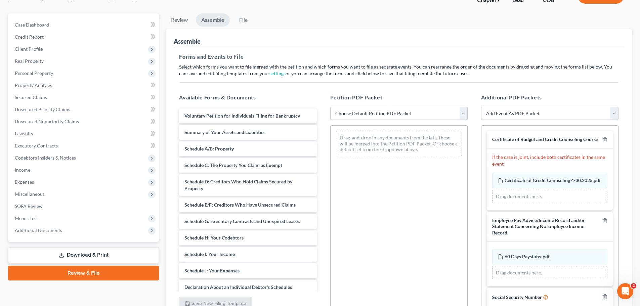
click at [465, 114] on select "Choose Default Petition PDF Packet Emergency Filing (Voluntary Petition and Cre…" at bounding box center [398, 113] width 137 height 13
select select "2"
click at [330, 107] on select "Choose Default Petition PDF Packet Emergency Filing (Voluntary Petition and Cre…" at bounding box center [398, 113] width 137 height 13
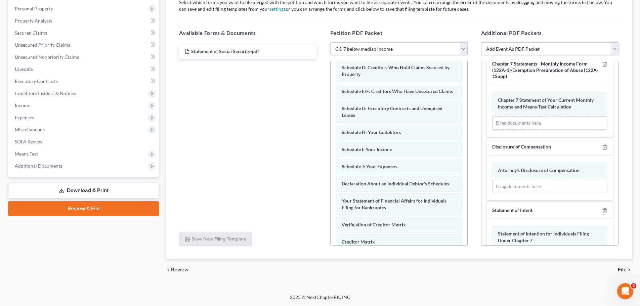
scroll to position [258, 0]
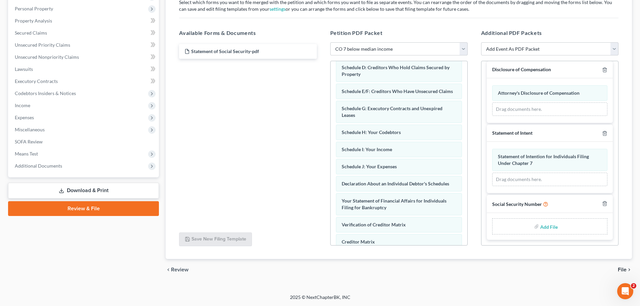
click at [548, 227] on input "file" at bounding box center [548, 226] width 16 height 12
type input "C:\fakepath\Statement of Social Security.pdf"
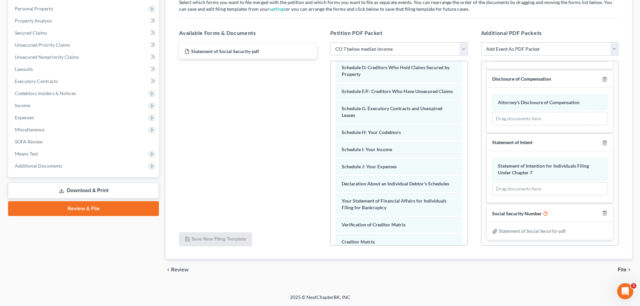
click at [625, 269] on span "File" at bounding box center [622, 269] width 9 height 5
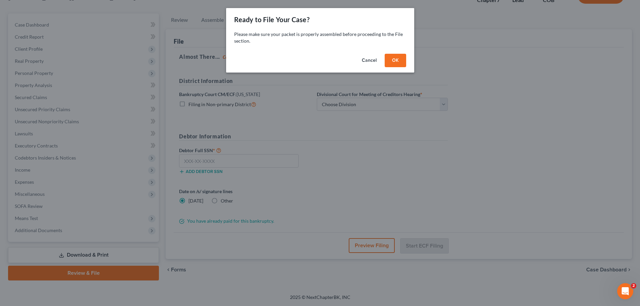
scroll to position [51, 0]
click at [403, 58] on button "OK" at bounding box center [398, 60] width 22 height 13
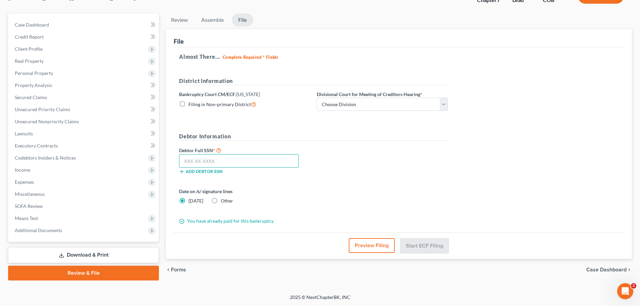
click at [186, 157] on input "text" at bounding box center [239, 160] width 120 height 13
type input "521-69-2806"
click at [445, 104] on select "Choose Division Denver" at bounding box center [382, 104] width 131 height 13
select select "0"
click at [317, 98] on select "Choose Division Denver" at bounding box center [382, 104] width 131 height 13
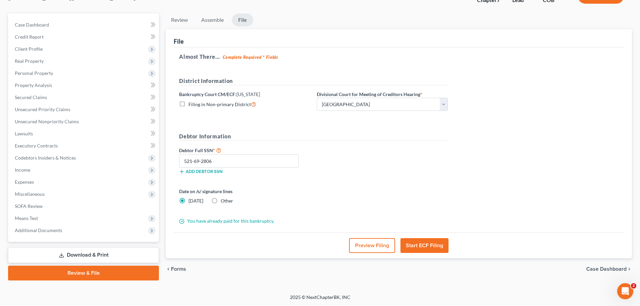
click at [423, 249] on button "Start ECF Filing" at bounding box center [424, 245] width 48 height 15
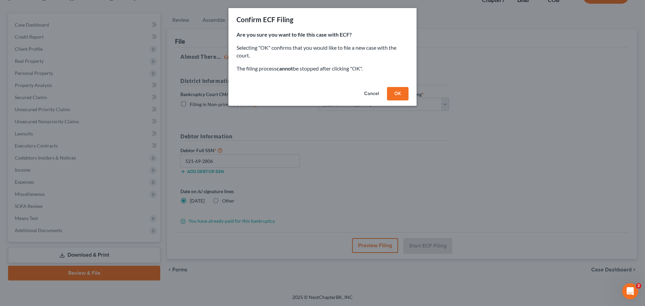
click at [392, 96] on button "OK" at bounding box center [398, 93] width 22 height 13
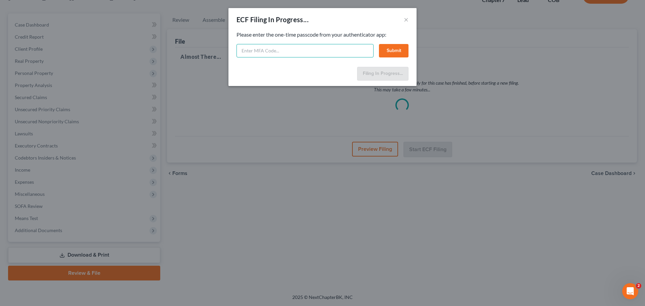
click at [332, 53] on input "text" at bounding box center [305, 50] width 137 height 13
type input "616394"
click at [395, 52] on button "Submit" at bounding box center [394, 50] width 30 height 13
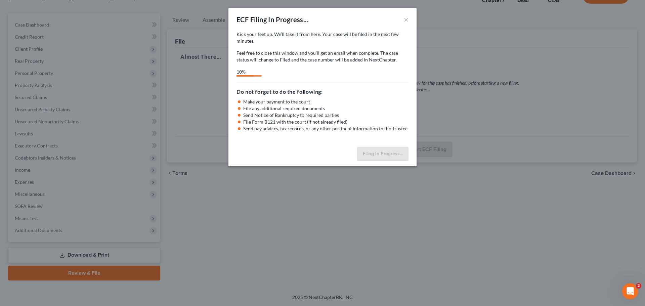
select select "0"
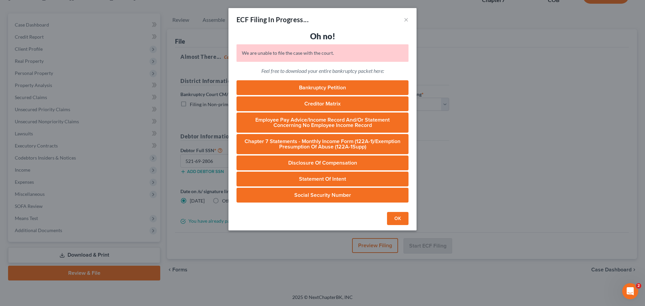
click at [404, 216] on button "OK" at bounding box center [398, 218] width 22 height 13
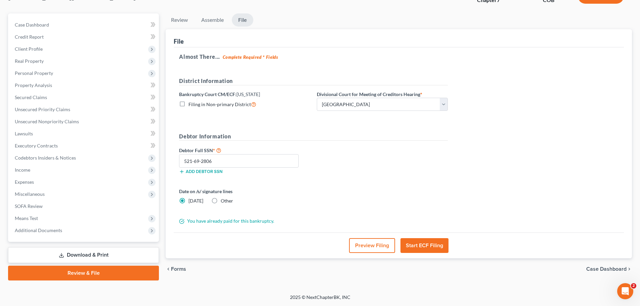
click at [418, 245] on button "Start ECF Filing" at bounding box center [424, 245] width 48 height 15
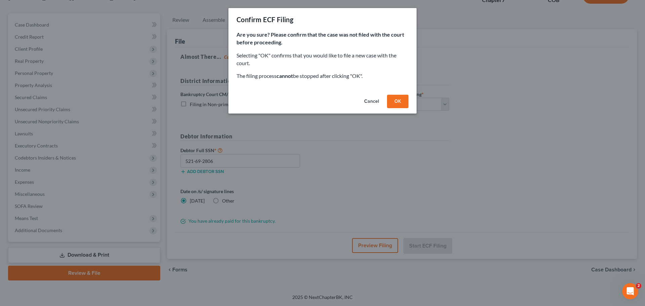
click at [398, 105] on button "OK" at bounding box center [398, 101] width 22 height 13
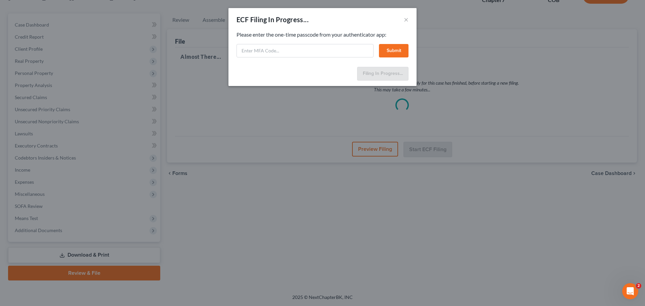
click at [401, 51] on button "Submit" at bounding box center [394, 50] width 30 height 13
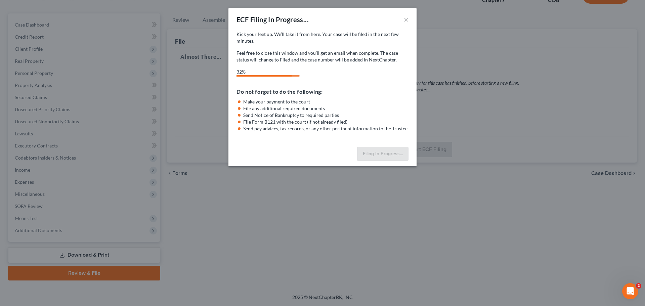
select select "0"
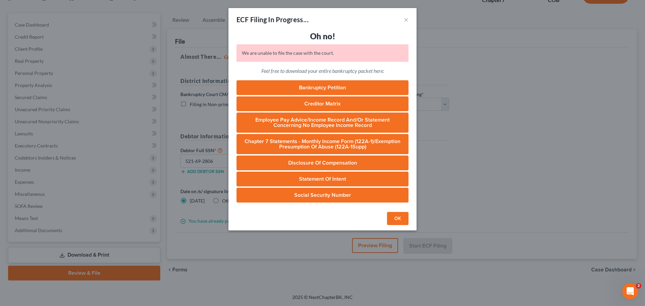
click at [395, 216] on button "OK" at bounding box center [398, 218] width 22 height 13
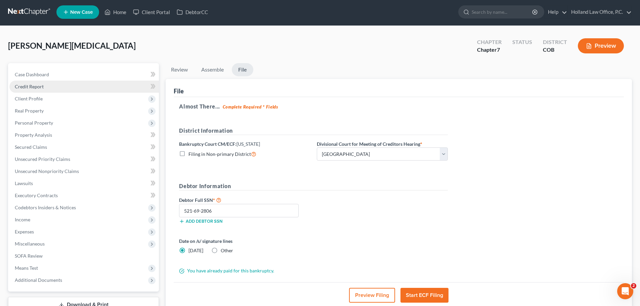
scroll to position [0, 0]
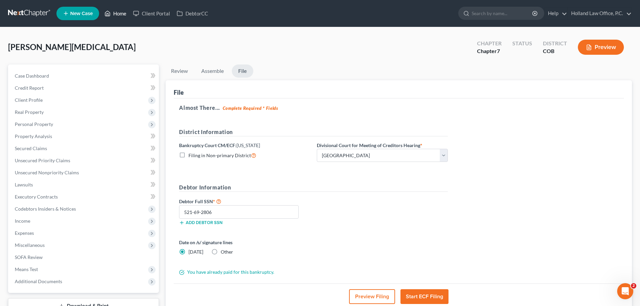
click at [124, 14] on link "Home" at bounding box center [115, 13] width 29 height 12
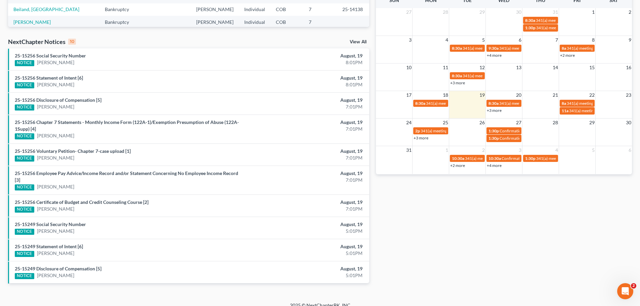
scroll to position [191, 0]
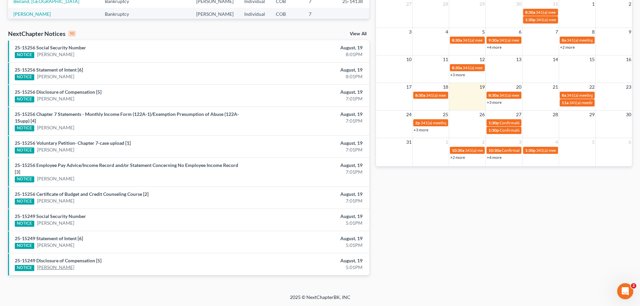
click at [59, 269] on link "[PERSON_NAME]" at bounding box center [55, 267] width 37 height 7
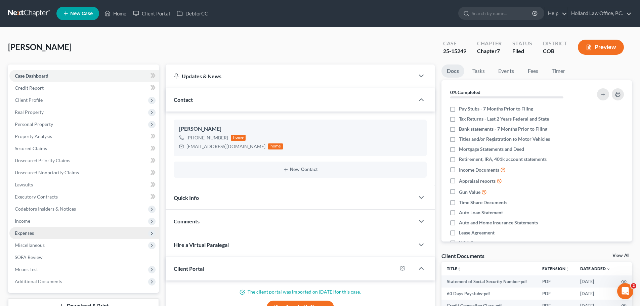
click at [28, 233] on span "Expenses" at bounding box center [24, 233] width 19 height 6
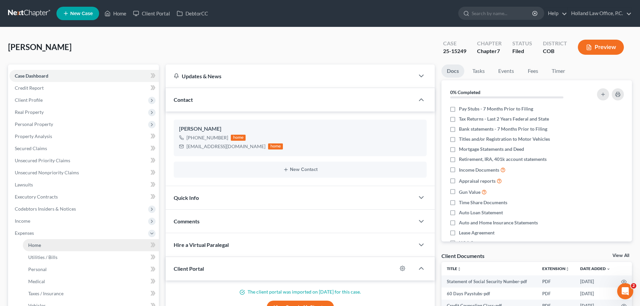
click at [34, 245] on span "Home" at bounding box center [34, 245] width 13 height 6
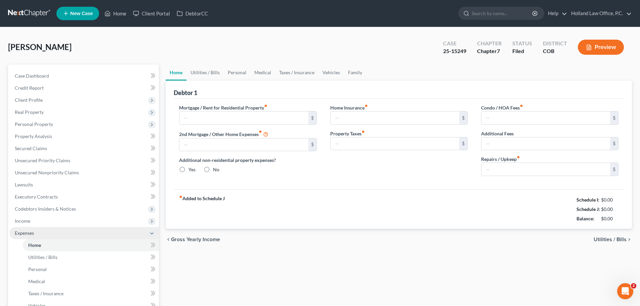
type input "800.00"
radio input "true"
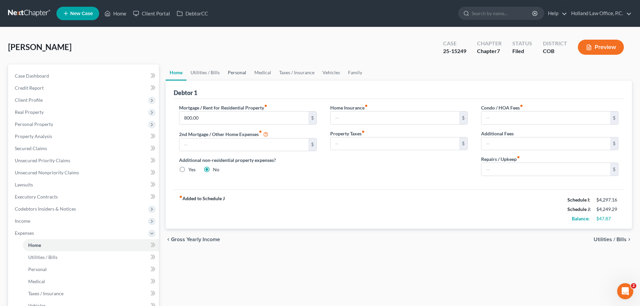
click at [231, 73] on link "Personal" at bounding box center [237, 73] width 27 height 16
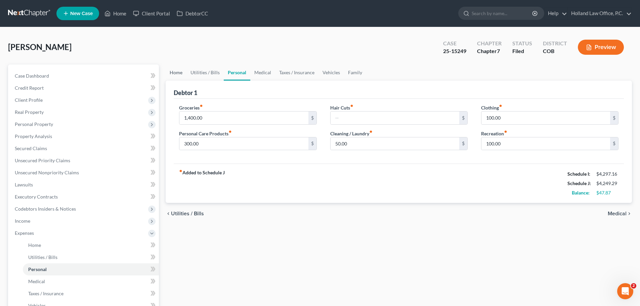
click at [177, 74] on link "Home" at bounding box center [176, 73] width 21 height 16
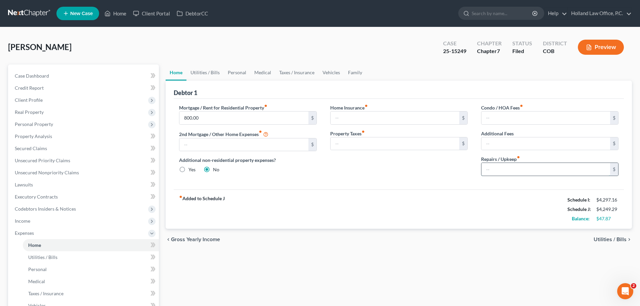
click at [483, 170] on input "text" at bounding box center [545, 169] width 129 height 13
type input "50"
click at [209, 72] on link "Utilities / Bills" at bounding box center [204, 73] width 37 height 16
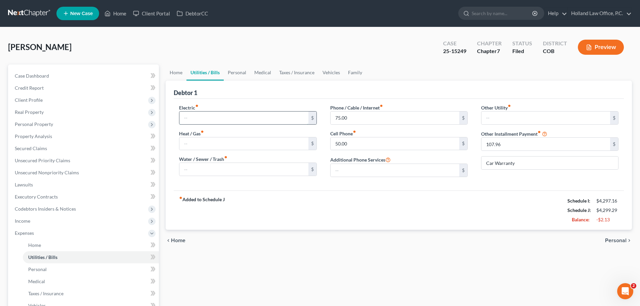
click at [185, 117] on input "text" at bounding box center [243, 118] width 129 height 13
type input "200"
click at [240, 74] on link "Personal" at bounding box center [237, 73] width 27 height 16
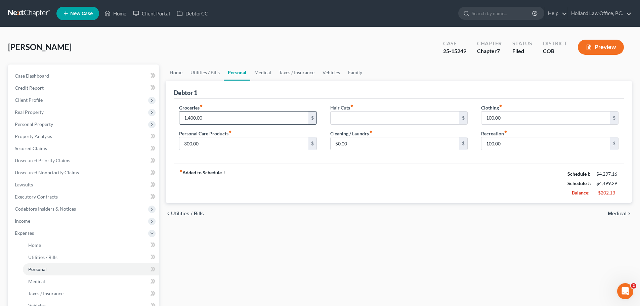
click at [190, 118] on input "1,400.00" at bounding box center [243, 118] width 129 height 13
type input "600.00"
click at [594, 44] on button "Preview" at bounding box center [601, 47] width 46 height 15
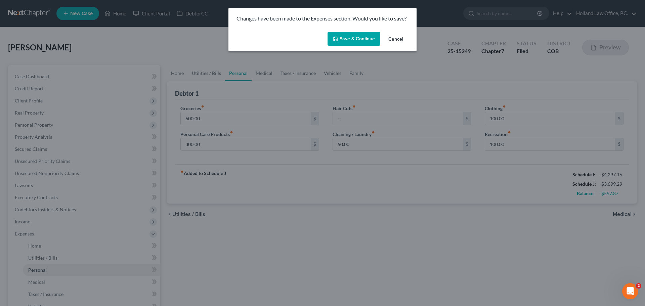
click at [347, 41] on button "Save & Continue" at bounding box center [354, 39] width 53 height 14
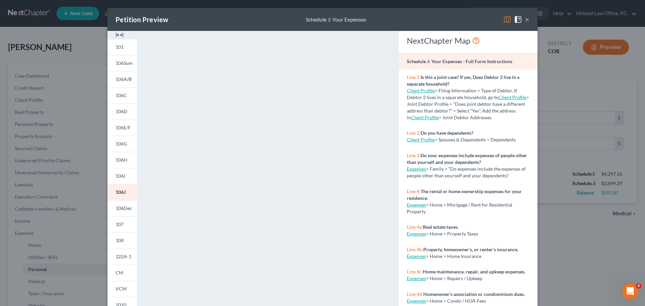
click at [525, 21] on button "×" at bounding box center [527, 19] width 5 height 8
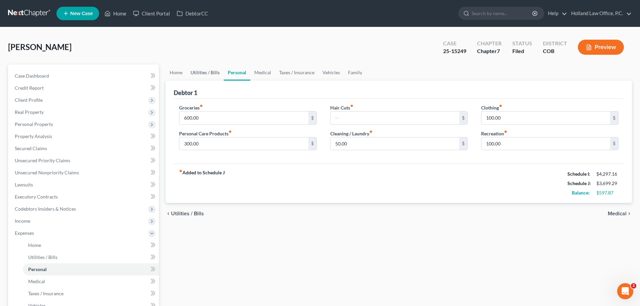
click at [205, 72] on link "Utilities / Bills" at bounding box center [204, 73] width 37 height 16
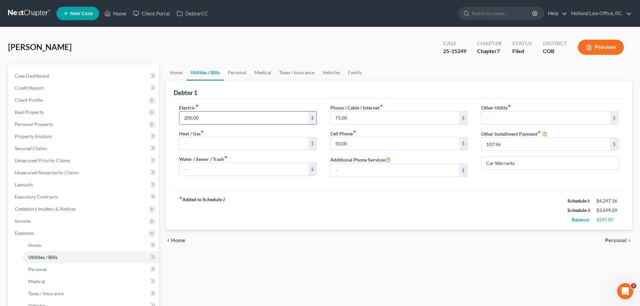
click at [190, 118] on input "200.00" at bounding box center [243, 118] width 129 height 13
click at [188, 117] on input "200.00" at bounding box center [243, 118] width 129 height 13
type input "250.00"
click at [187, 167] on input "text" at bounding box center [243, 169] width 129 height 13
type input "1"
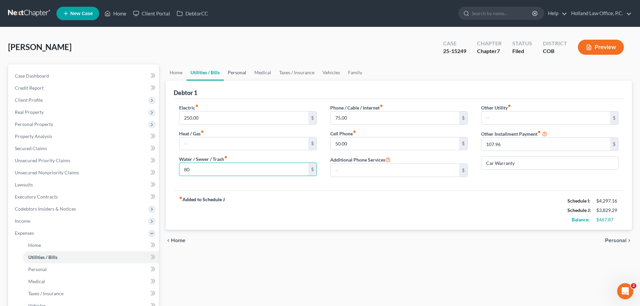
type input "80"
click at [235, 73] on link "Personal" at bounding box center [237, 73] width 27 height 16
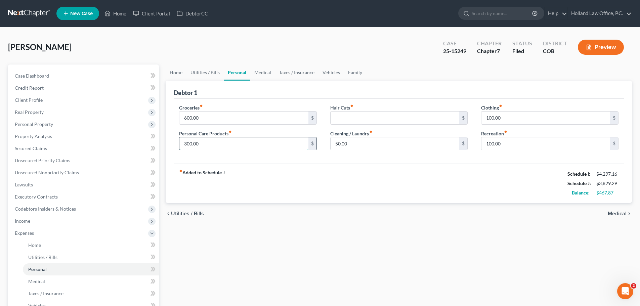
click at [186, 143] on input "300.00" at bounding box center [243, 143] width 129 height 13
click at [187, 144] on input "300.00" at bounding box center [243, 143] width 129 height 13
type input "100.00"
click at [259, 73] on link "Medical" at bounding box center [262, 73] width 25 height 16
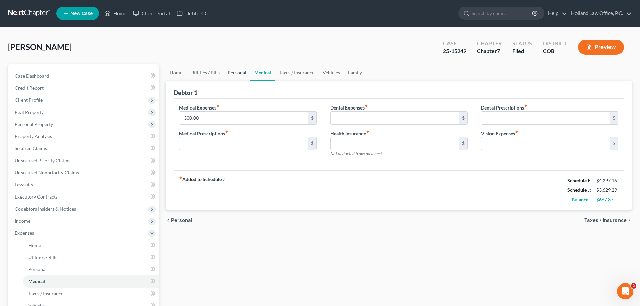
click at [231, 72] on link "Personal" at bounding box center [237, 73] width 27 height 16
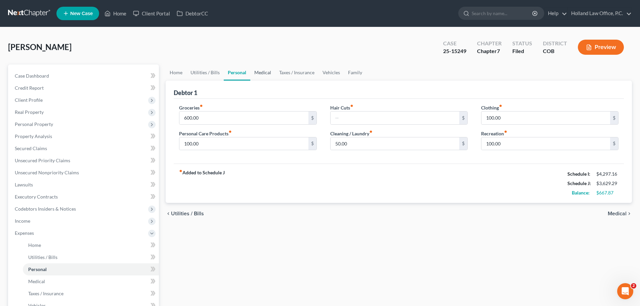
click at [256, 73] on link "Medical" at bounding box center [262, 73] width 25 height 16
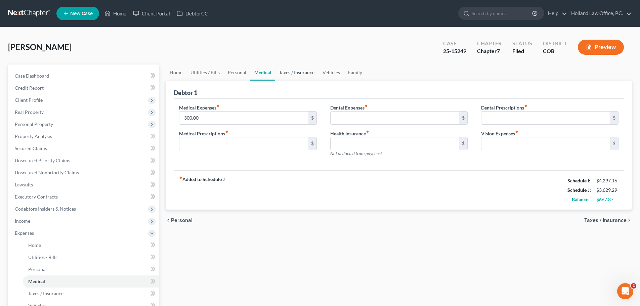
click at [285, 74] on link "Taxes / Insurance" at bounding box center [296, 73] width 43 height 16
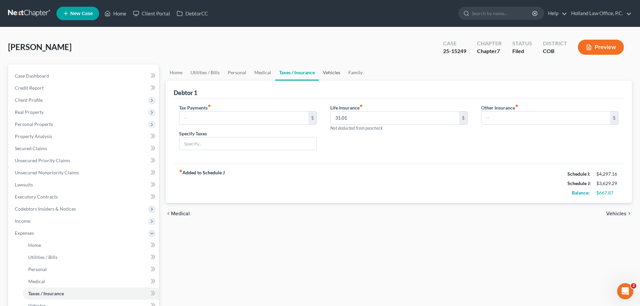
click at [327, 75] on link "Vehicles" at bounding box center [332, 73] width 26 height 16
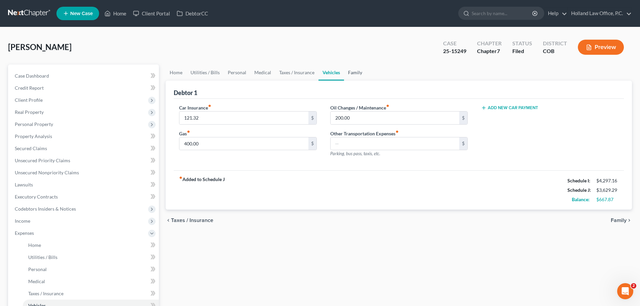
click at [348, 73] on link "Family" at bounding box center [355, 73] width 22 height 16
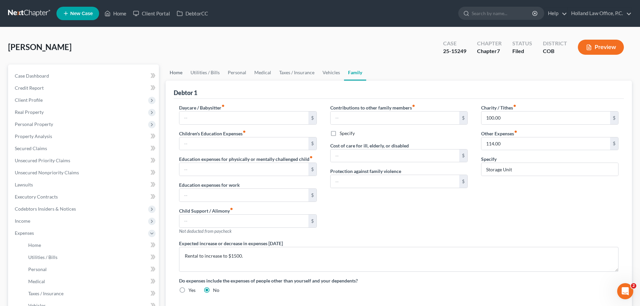
click at [178, 75] on link "Home" at bounding box center [176, 73] width 21 height 16
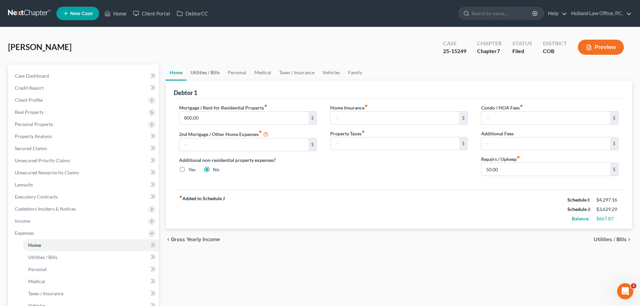
click at [204, 72] on link "Utilities / Bills" at bounding box center [204, 73] width 37 height 16
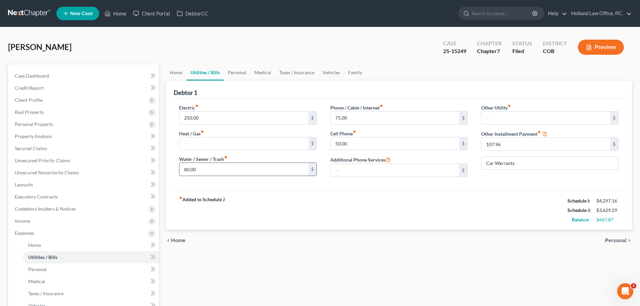
click at [186, 171] on input "80.00" at bounding box center [243, 169] width 129 height 13
type input "100"
click at [207, 114] on input "250.00" at bounding box center [243, 118] width 129 height 13
type input "300"
click at [235, 71] on link "Personal" at bounding box center [237, 73] width 27 height 16
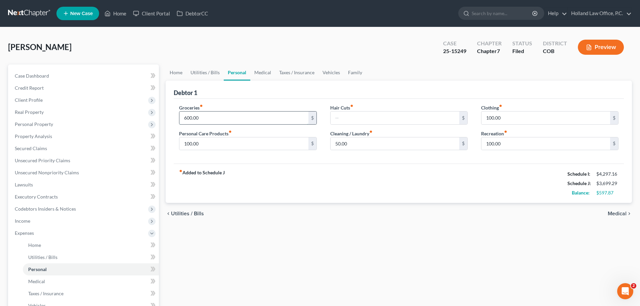
click at [190, 119] on input "600.00" at bounding box center [243, 118] width 129 height 13
type input "650.00"
click at [493, 115] on input "100.00" at bounding box center [545, 118] width 129 height 13
type input "180"
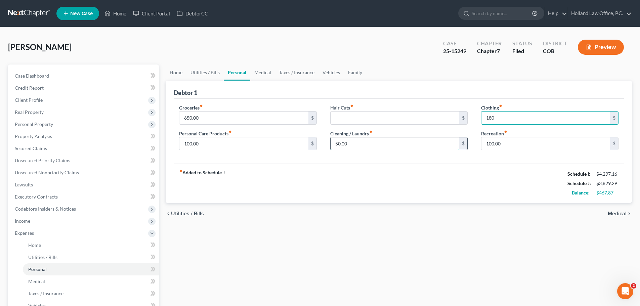
click at [391, 138] on input "50.00" at bounding box center [395, 143] width 129 height 13
click at [506, 139] on input "100.00" at bounding box center [545, 143] width 129 height 13
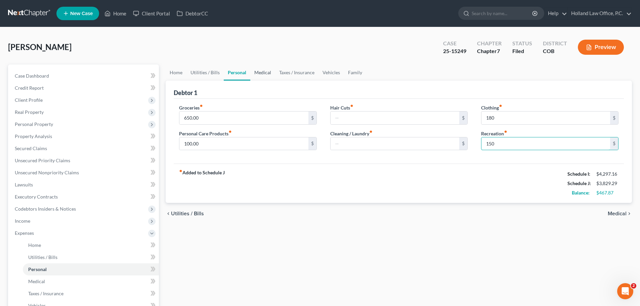
type input "150"
click at [262, 69] on link "Medical" at bounding box center [262, 73] width 25 height 16
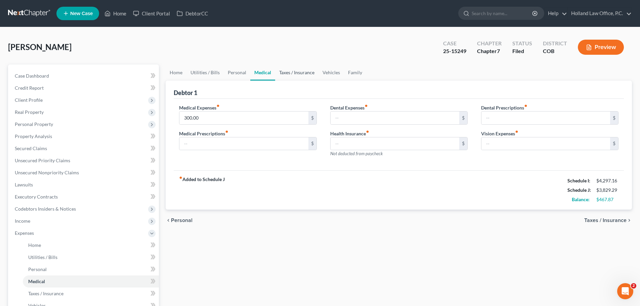
click at [283, 73] on link "Taxes / Insurance" at bounding box center [296, 73] width 43 height 16
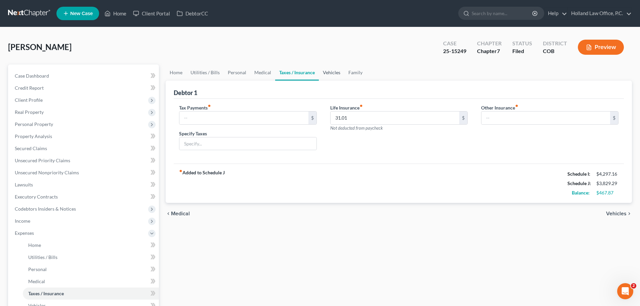
click at [326, 75] on link "Vehicles" at bounding box center [332, 73] width 26 height 16
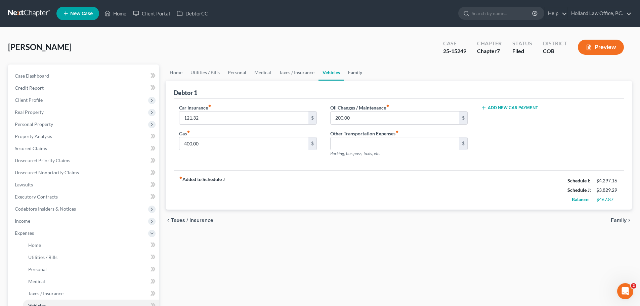
click at [346, 73] on link "Family" at bounding box center [355, 73] width 22 height 16
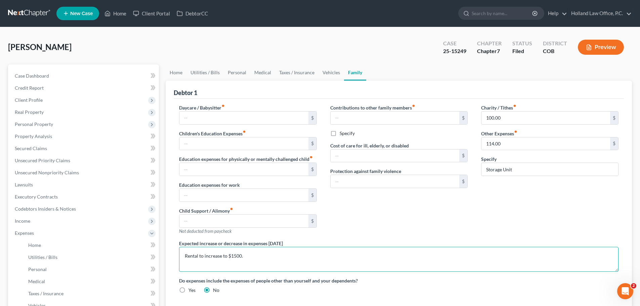
click at [254, 258] on textarea "Rental to increase to $1500." at bounding box center [398, 259] width 439 height 25
click at [241, 255] on textarea "Rental to increase to $1500, while transportation to decrease to $250/mo" at bounding box center [398, 259] width 439 height 25
click at [356, 258] on textarea "Rental to increase to $1500/mo, while transportation to decrease to $250/mo" at bounding box center [398, 259] width 439 height 25
click at [198, 256] on textarea "Rental to increase to $1500/mo, while transportation to decrease to $250/mo bec…" at bounding box center [398, 259] width 439 height 25
click at [316, 256] on textarea "Rental expense to increase to $1500/mo, while transportation to decrease to $25…" at bounding box center [398, 259] width 439 height 25
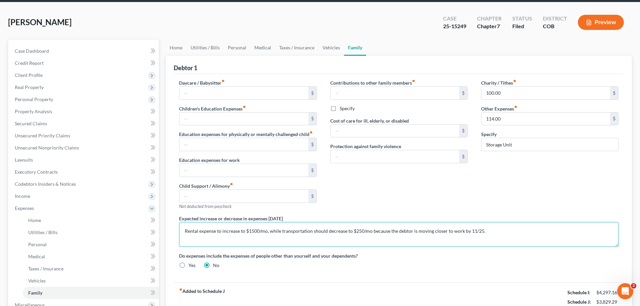
scroll to position [67, 0]
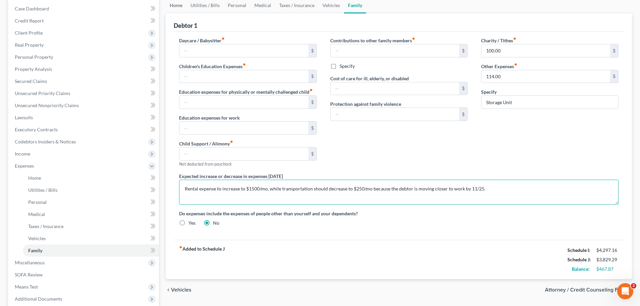
type textarea "Rental expense to increase to $1500/mo, while transportation should decrease to…"
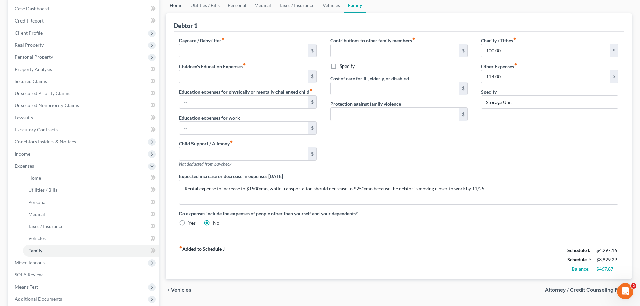
click at [175, 5] on link "Home" at bounding box center [176, 5] width 21 height 16
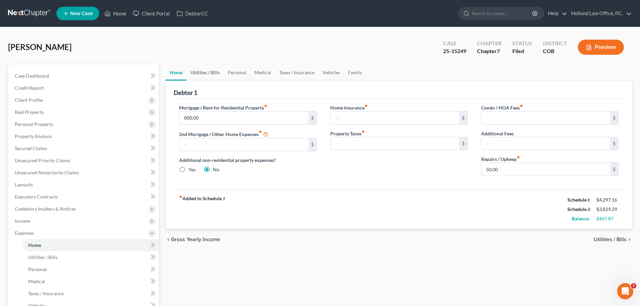
click at [218, 71] on link "Utilities / Bills" at bounding box center [204, 73] width 37 height 16
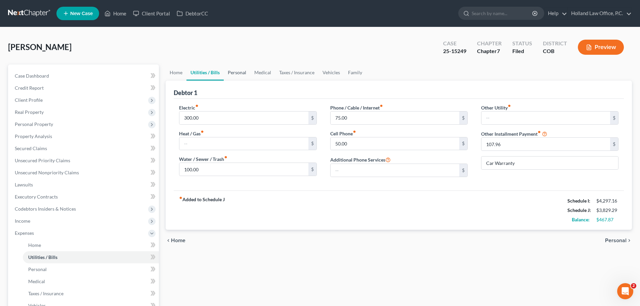
click at [243, 72] on link "Personal" at bounding box center [237, 73] width 27 height 16
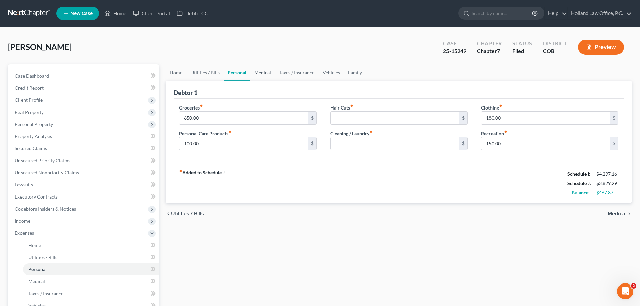
click at [262, 73] on link "Medical" at bounding box center [262, 73] width 25 height 16
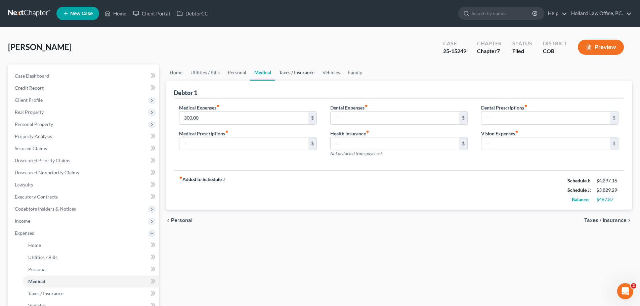
click at [288, 71] on link "Taxes / Insurance" at bounding box center [296, 73] width 43 height 16
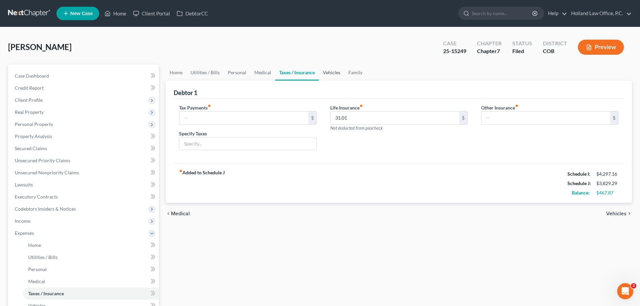
click at [333, 72] on link "Vehicles" at bounding box center [332, 73] width 26 height 16
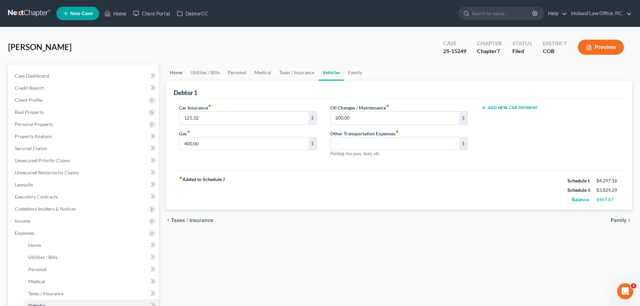
click at [176, 72] on link "Home" at bounding box center [176, 73] width 21 height 16
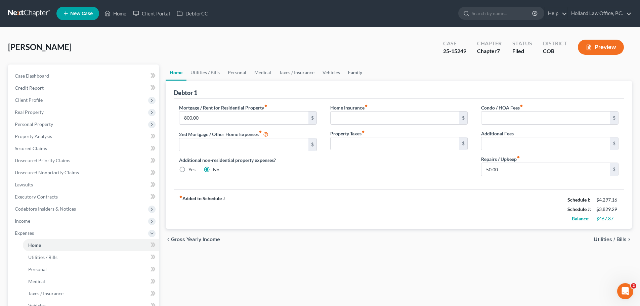
click at [351, 70] on link "Family" at bounding box center [355, 73] width 22 height 16
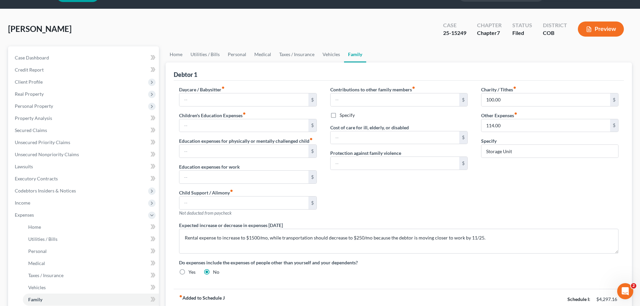
scroll to position [34, 0]
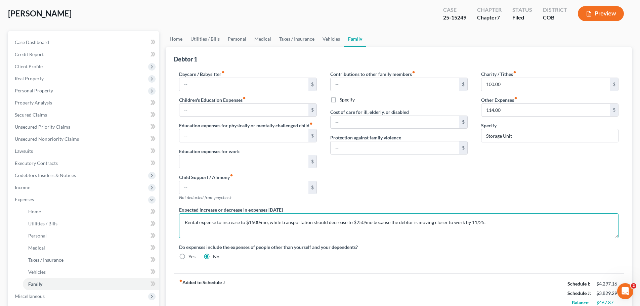
click at [253, 221] on textarea "Rental expense to increase to $1500/mo, while transportation should decrease to…" at bounding box center [398, 225] width 439 height 25
type textarea "Rental expense to increase to $1600/mo, while transportation should decrease to…"
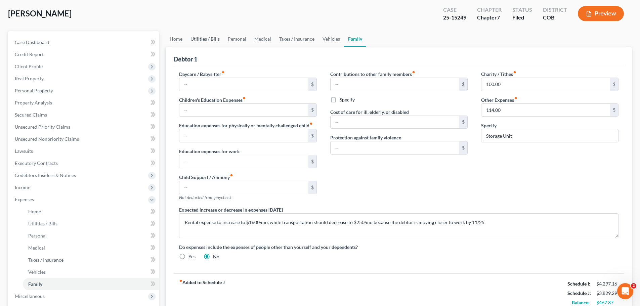
click at [204, 39] on link "Utilities / Bills" at bounding box center [204, 39] width 37 height 16
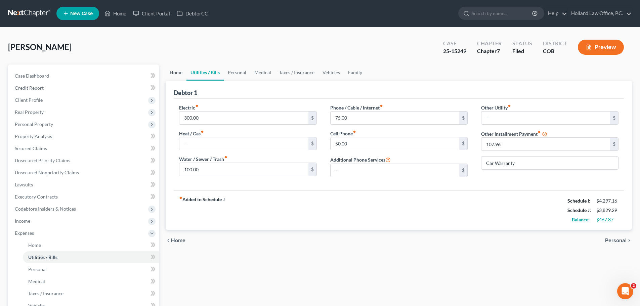
click at [178, 74] on link "Home" at bounding box center [176, 73] width 21 height 16
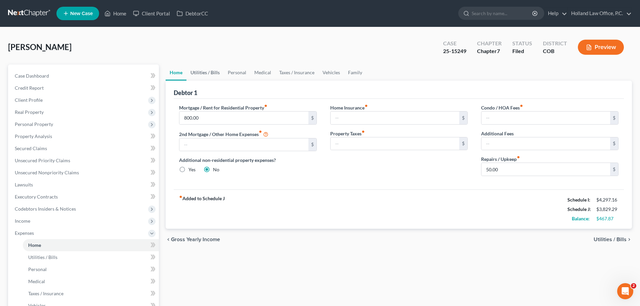
click at [197, 72] on link "Utilities / Bills" at bounding box center [204, 73] width 37 height 16
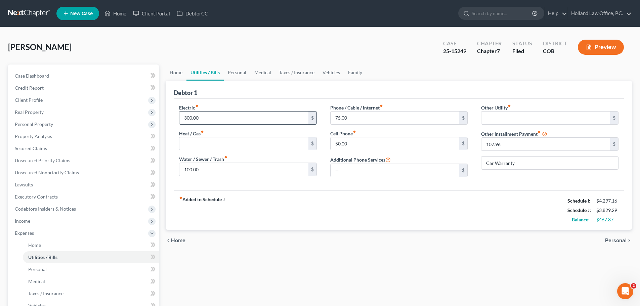
click at [190, 119] on input "300.00" at bounding box center [243, 118] width 129 height 13
type input "320.00"
click at [190, 171] on input "100.00" at bounding box center [243, 169] width 129 height 13
click at [189, 169] on input "100.00" at bounding box center [243, 169] width 129 height 13
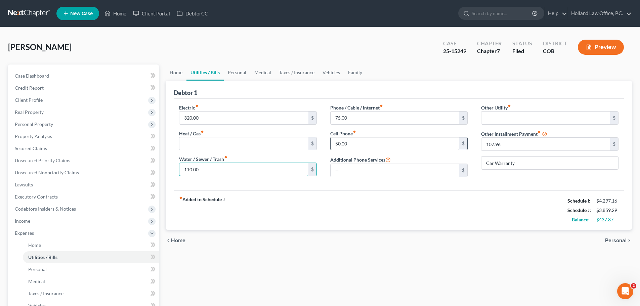
type input "110.00"
click at [337, 144] on input "50.00" at bounding box center [395, 143] width 129 height 13
click at [338, 144] on input "50.00" at bounding box center [395, 143] width 129 height 13
type input "60.00"
click at [240, 74] on link "Personal" at bounding box center [237, 73] width 27 height 16
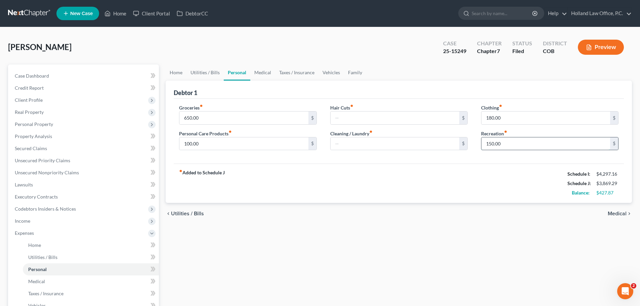
click at [492, 142] on input "150.00" at bounding box center [545, 143] width 129 height 13
type input "170.00"
click at [189, 117] on input "650.00" at bounding box center [243, 118] width 129 height 13
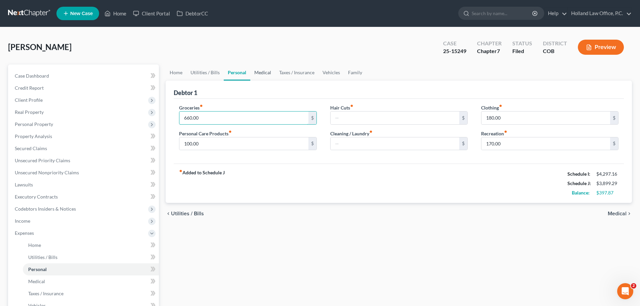
type input "660.00"
click at [259, 73] on link "Medical" at bounding box center [262, 73] width 25 height 16
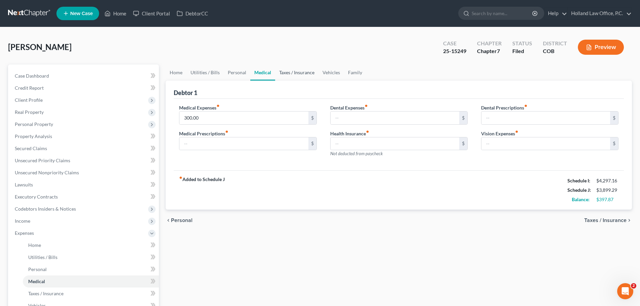
click at [285, 73] on link "Taxes / Insurance" at bounding box center [296, 73] width 43 height 16
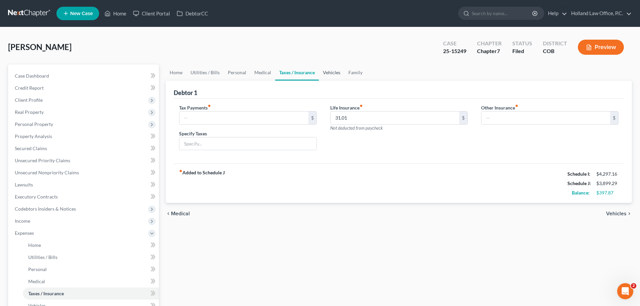
click at [330, 73] on link "Vehicles" at bounding box center [332, 73] width 26 height 16
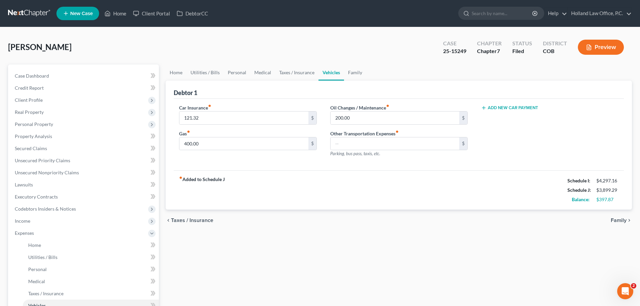
click at [597, 50] on button "Preview" at bounding box center [601, 47] width 46 height 15
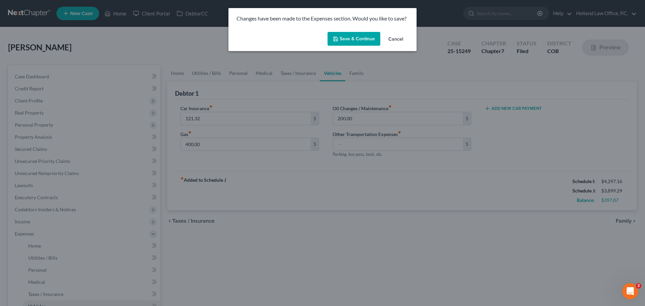
click at [367, 41] on button "Save & Continue" at bounding box center [354, 39] width 53 height 14
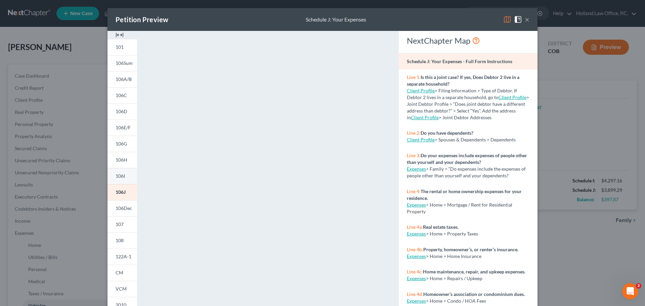
click at [118, 176] on span "106I" at bounding box center [120, 176] width 9 height 6
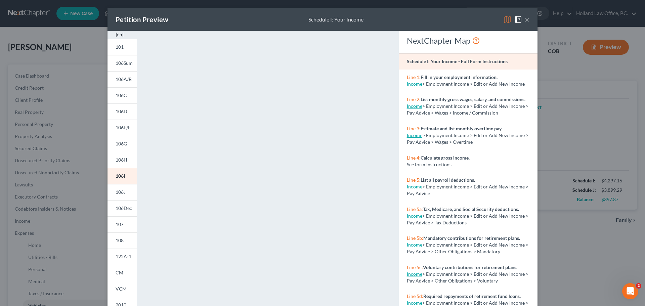
click at [525, 18] on button "×" at bounding box center [527, 19] width 5 height 8
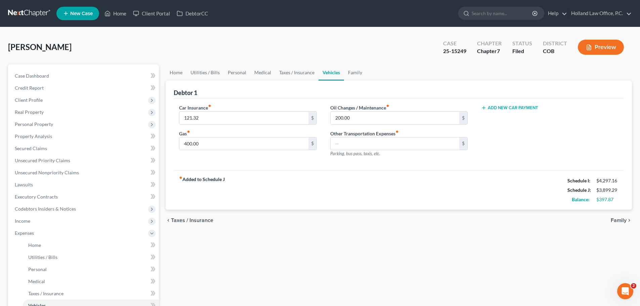
click at [591, 48] on icon "button" at bounding box center [589, 47] width 4 height 5
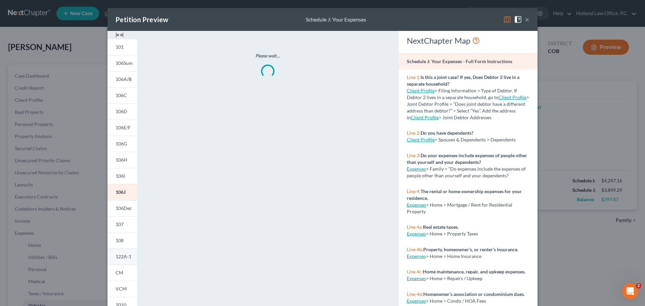
click at [118, 255] on span "122A-1" at bounding box center [124, 257] width 16 height 6
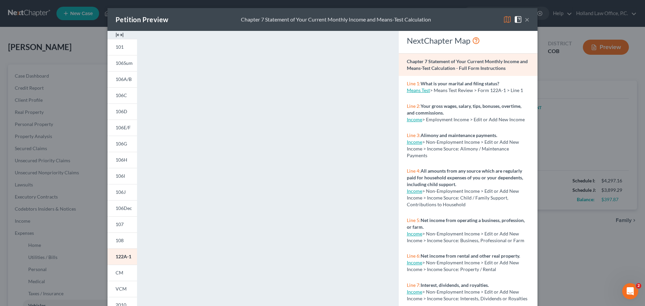
click at [526, 20] on button "×" at bounding box center [527, 19] width 5 height 8
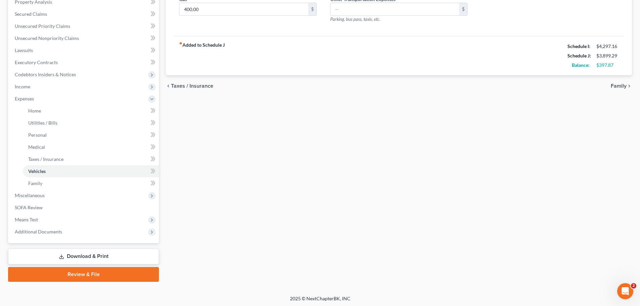
scroll to position [136, 0]
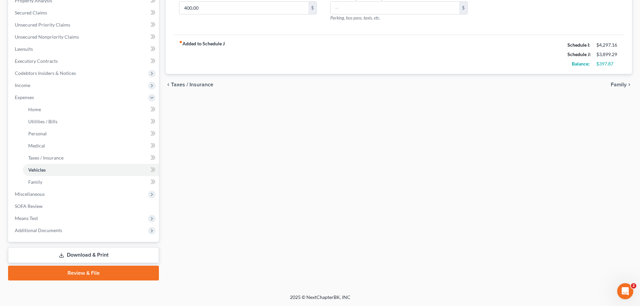
click at [119, 252] on link "Download & Print" at bounding box center [83, 255] width 151 height 16
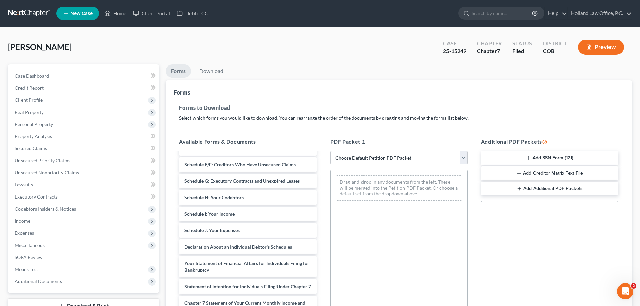
scroll to position [134, 0]
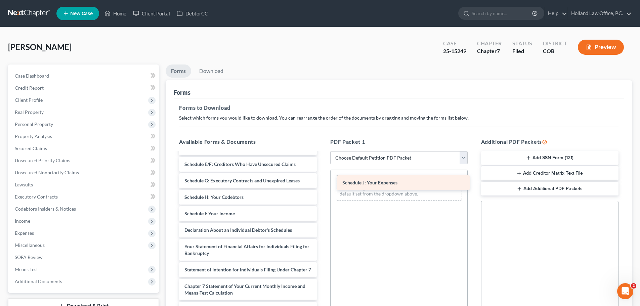
drag, startPoint x: 224, startPoint y: 232, endPoint x: 382, endPoint y: 184, distance: 164.8
click at [322, 184] on div "Schedule J: Your Expenses Statement of Social Security Number-pdf 60 Days Payst…" at bounding box center [248, 195] width 148 height 354
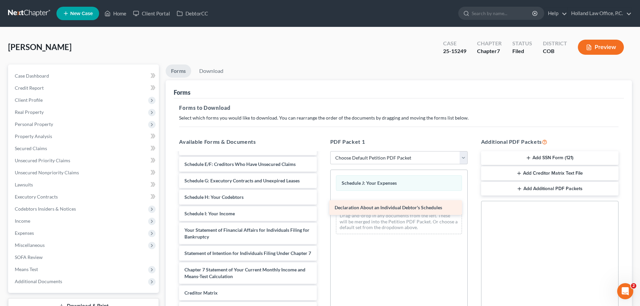
drag, startPoint x: 273, startPoint y: 235, endPoint x: 424, endPoint y: 211, distance: 152.7
click at [322, 211] on div "Declaration About an Individual Debtor's Schedules Statement of Social Security…" at bounding box center [248, 187] width 148 height 338
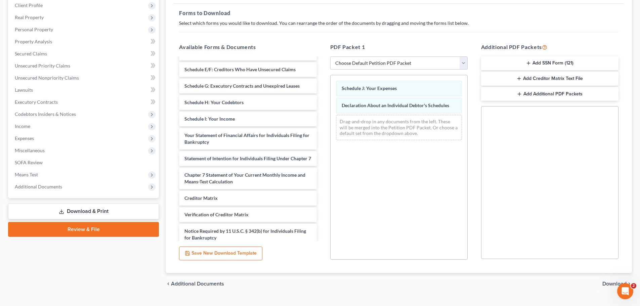
scroll to position [101, 0]
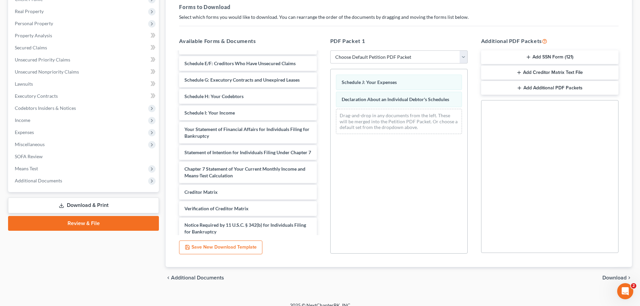
click at [605, 279] on span "Download" at bounding box center [614, 277] width 24 height 5
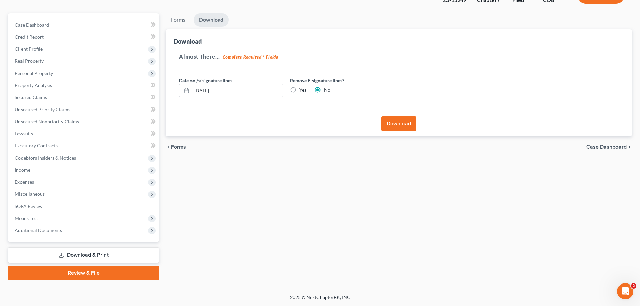
scroll to position [51, 0]
click at [232, 89] on input "[DATE]" at bounding box center [237, 90] width 91 height 13
click at [388, 126] on button "Download" at bounding box center [398, 123] width 35 height 15
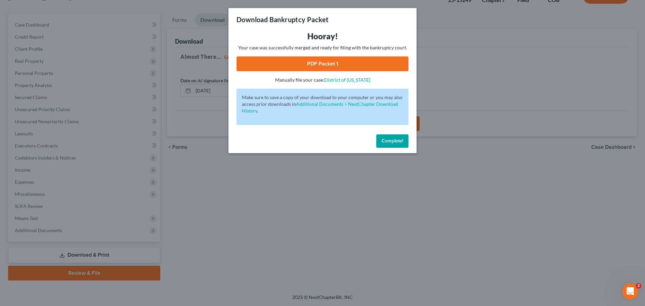
click at [316, 63] on link "PDF Packet 1" at bounding box center [323, 63] width 172 height 15
click at [387, 144] on button "Complete!" at bounding box center [392, 140] width 32 height 13
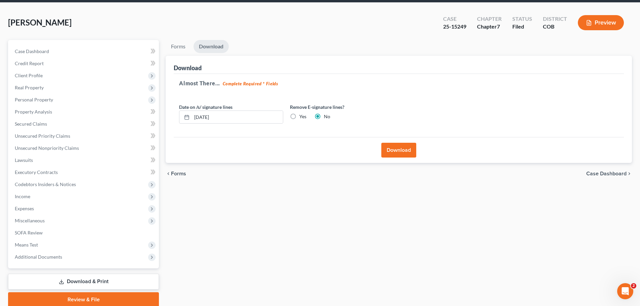
scroll to position [0, 0]
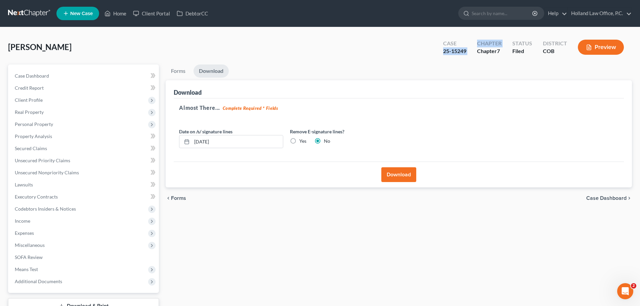
drag, startPoint x: 443, startPoint y: 51, endPoint x: 474, endPoint y: 51, distance: 30.2
click at [474, 51] on div "Case 25-15249 Chapter Chapter 7 Status Filed District COB Preview" at bounding box center [535, 48] width 194 height 20
click at [466, 53] on div "25-15249" at bounding box center [454, 51] width 23 height 8
drag, startPoint x: 445, startPoint y: 50, endPoint x: 470, endPoint y: 50, distance: 25.2
click at [470, 50] on div "Case 25-15249" at bounding box center [455, 48] width 34 height 20
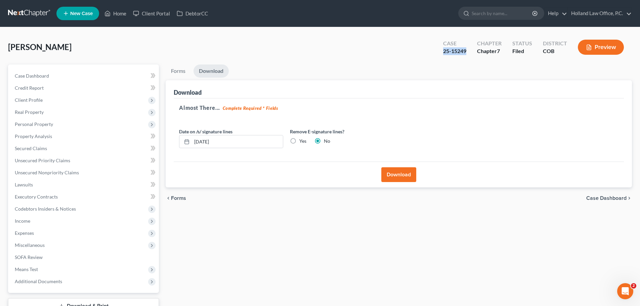
copy div "25-15249"
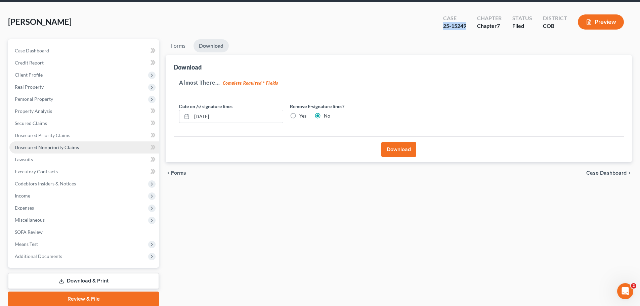
scroll to position [51, 0]
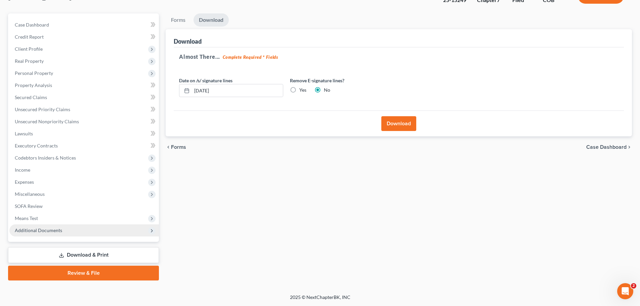
click at [50, 227] on span "Additional Documents" at bounding box center [38, 230] width 47 height 6
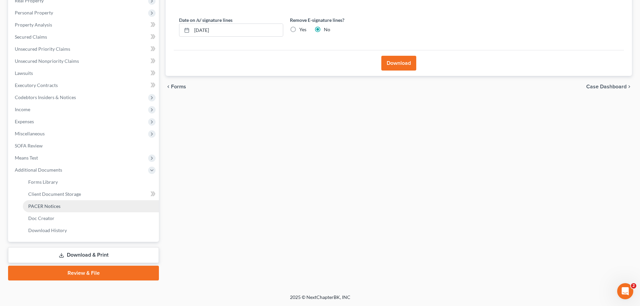
click at [56, 208] on span "PACER Notices" at bounding box center [44, 206] width 32 height 6
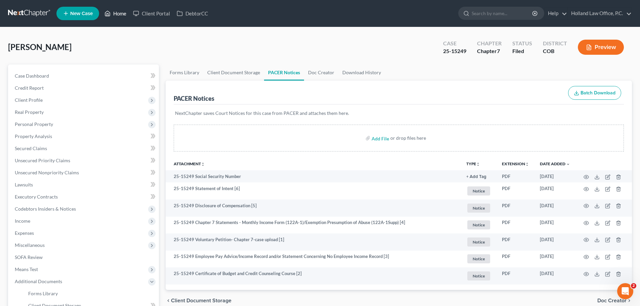
click at [119, 14] on link "Home" at bounding box center [115, 13] width 29 height 12
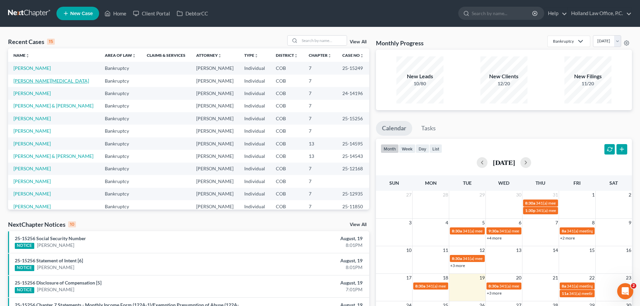
click at [37, 81] on link "[PERSON_NAME][MEDICAL_DATA]" at bounding box center [51, 81] width 76 height 6
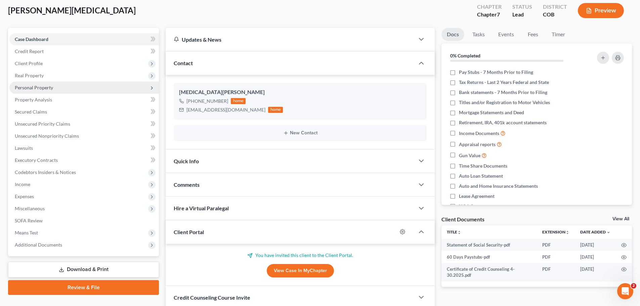
scroll to position [89, 0]
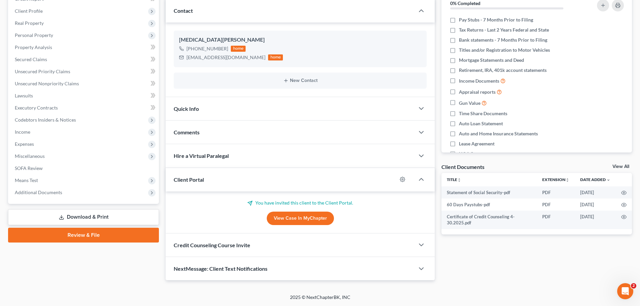
click at [88, 233] on link "Review & File" at bounding box center [83, 235] width 151 height 15
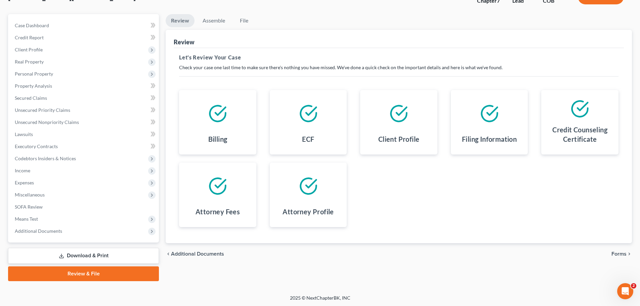
scroll to position [51, 0]
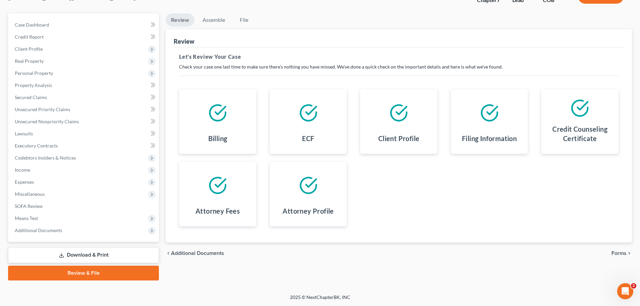
click at [616, 252] on span "Forms" at bounding box center [618, 253] width 15 height 5
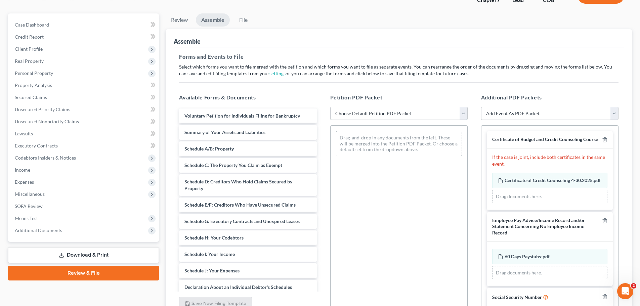
click at [462, 112] on select "Choose Default Petition PDF Packet Emergency Filing (Voluntary Petition and Cre…" at bounding box center [398, 113] width 137 height 13
select select "2"
click at [330, 107] on select "Choose Default Petition PDF Packet Emergency Filing (Voluntary Petition and Cre…" at bounding box center [398, 113] width 137 height 13
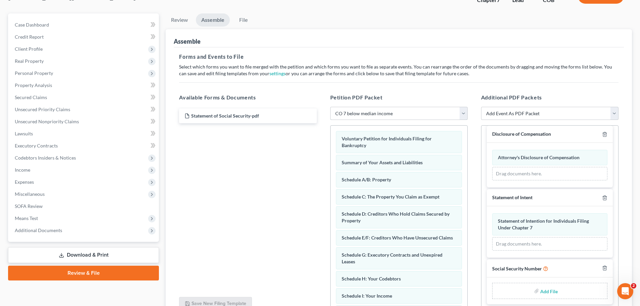
scroll to position [258, 0]
click at [549, 291] on input "file" at bounding box center [548, 291] width 16 height 12
type input "C:\fakepath\Statement of Social Security.pdf"
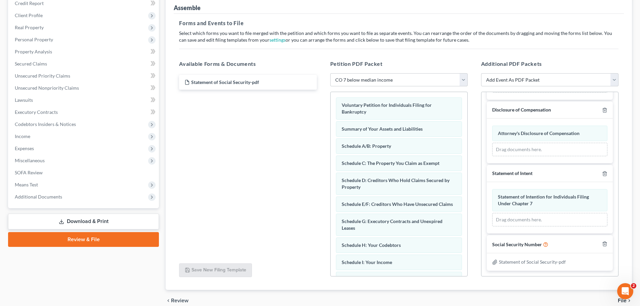
scroll to position [116, 0]
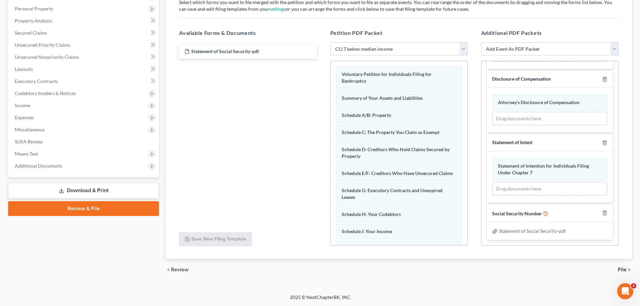
click at [622, 268] on span "File" at bounding box center [622, 269] width 9 height 5
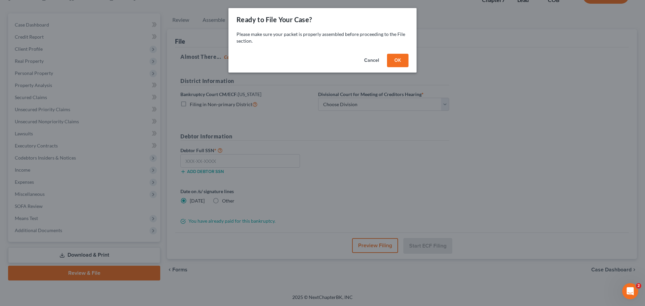
click at [397, 57] on button "OK" at bounding box center [398, 60] width 22 height 13
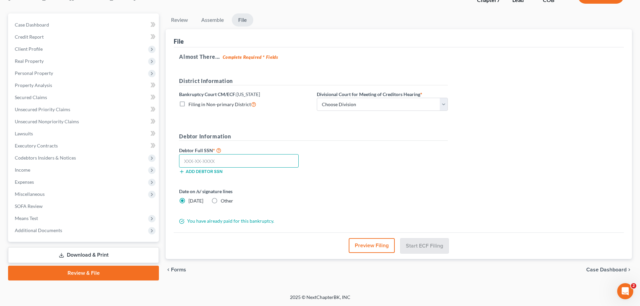
click at [184, 160] on input "text" at bounding box center [239, 160] width 120 height 13
type input "521-69-2806"
click at [443, 102] on select "Choose Division Denver" at bounding box center [382, 104] width 131 height 13
select select "0"
click at [317, 98] on select "Choose Division Denver" at bounding box center [382, 104] width 131 height 13
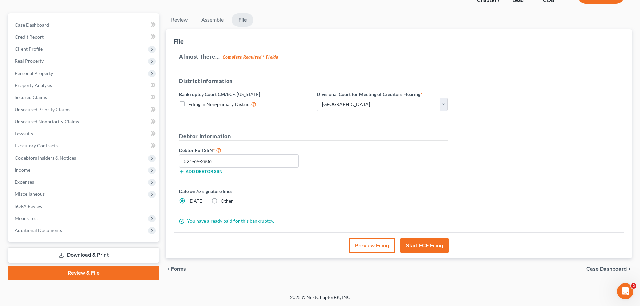
click at [425, 244] on button "Start ECF Filing" at bounding box center [424, 245] width 48 height 15
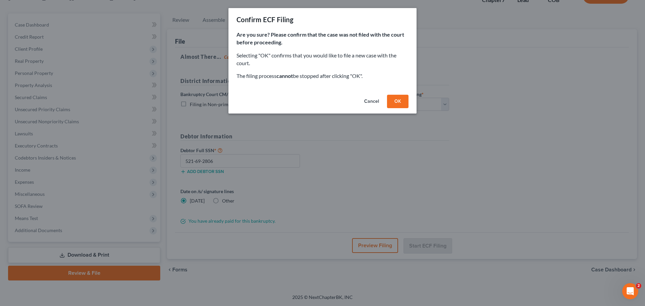
click at [398, 98] on button "OK" at bounding box center [398, 101] width 22 height 13
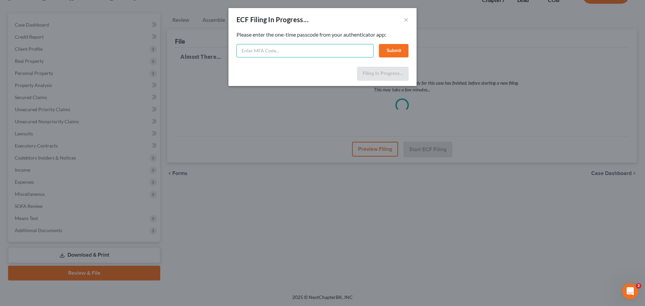
click at [298, 53] on input "text" at bounding box center [305, 50] width 137 height 13
type input "901367"
click at [394, 56] on button "Submit" at bounding box center [394, 50] width 30 height 13
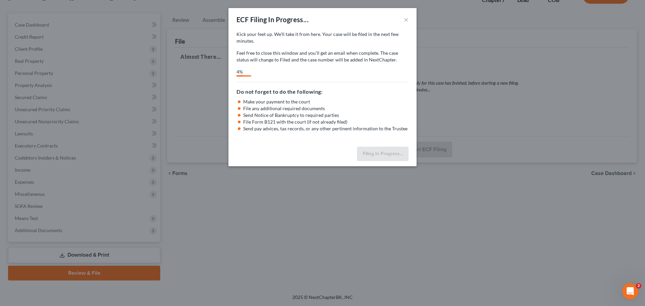
select select "0"
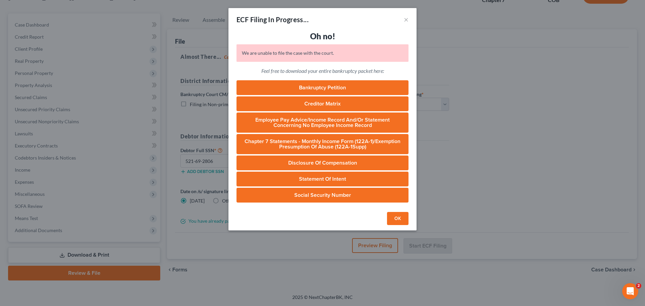
click at [400, 217] on button "OK" at bounding box center [398, 218] width 22 height 13
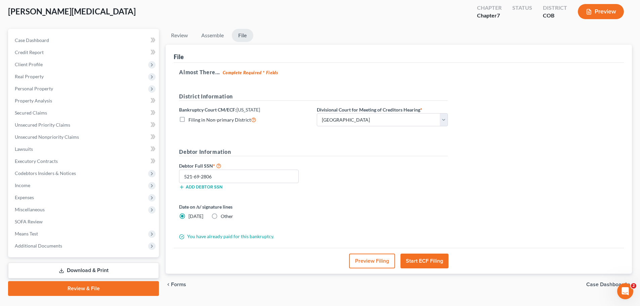
scroll to position [0, 0]
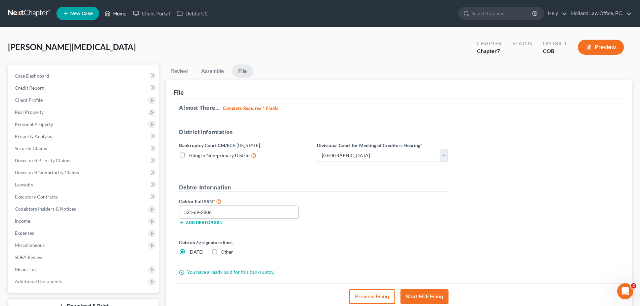
click at [121, 13] on link "Home" at bounding box center [115, 13] width 29 height 12
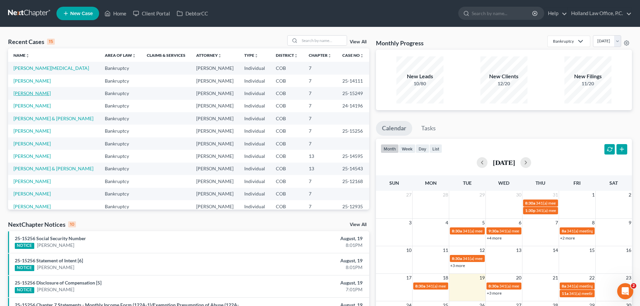
click at [32, 92] on link "[PERSON_NAME]" at bounding box center [31, 93] width 37 height 6
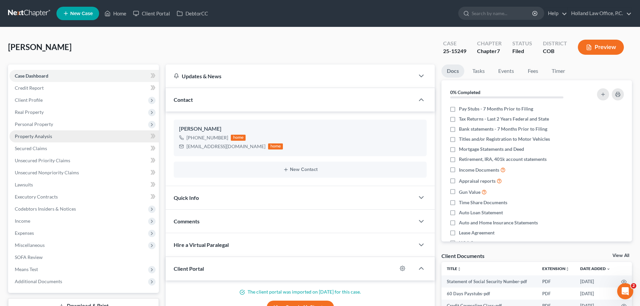
click at [37, 136] on span "Property Analysis" at bounding box center [33, 136] width 37 height 6
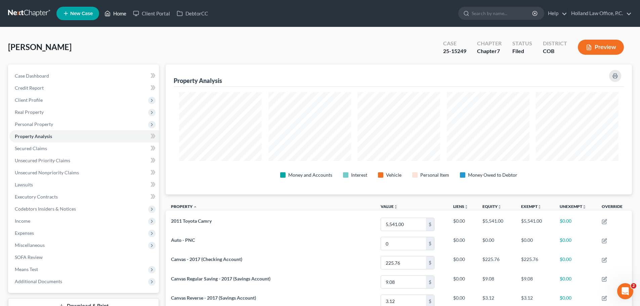
click at [116, 12] on link "Home" at bounding box center [115, 13] width 29 height 12
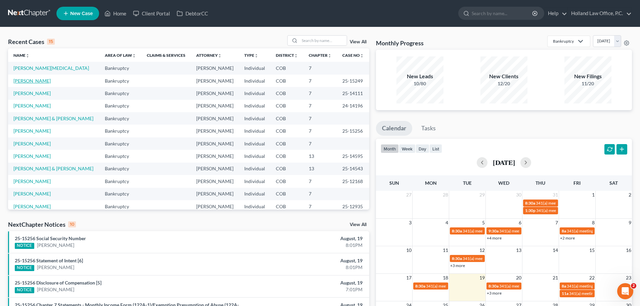
click at [27, 82] on link "[PERSON_NAME]" at bounding box center [31, 81] width 37 height 6
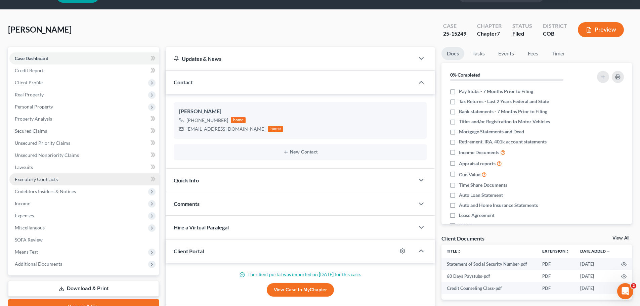
scroll to position [34, 0]
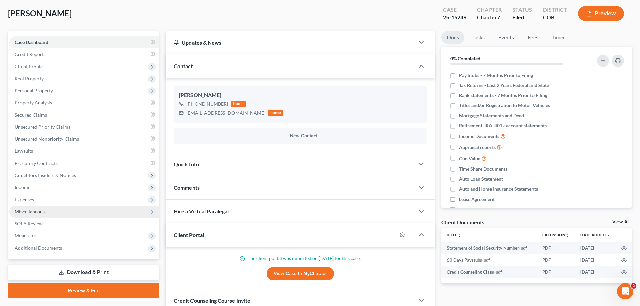
click at [35, 213] on span "Miscellaneous" at bounding box center [30, 212] width 30 height 6
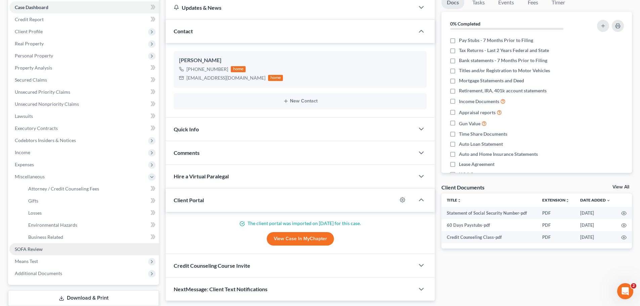
scroll to position [112, 0]
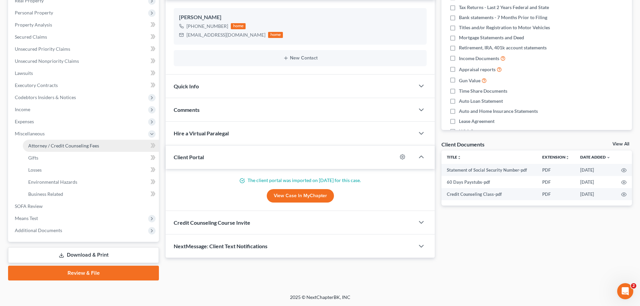
click at [70, 144] on span "Attorney / Credit Counseling Fees" at bounding box center [63, 146] width 71 height 6
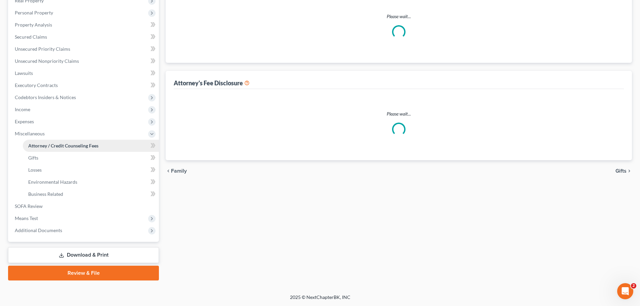
select select "0"
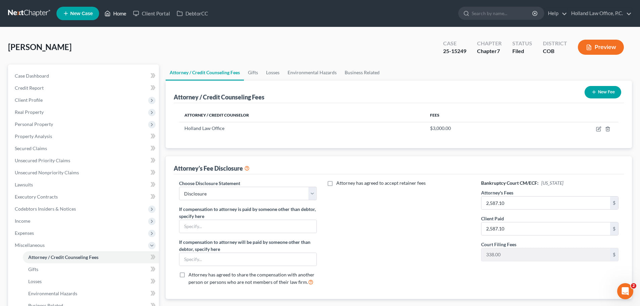
click at [121, 13] on link "Home" at bounding box center [115, 13] width 29 height 12
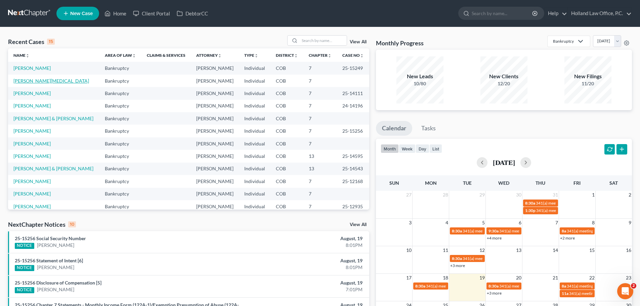
click at [37, 82] on link "[PERSON_NAME][MEDICAL_DATA]" at bounding box center [51, 81] width 76 height 6
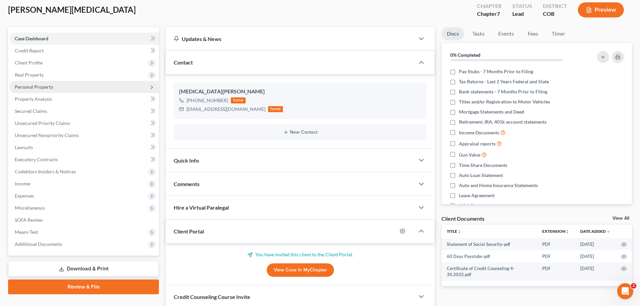
scroll to position [67, 0]
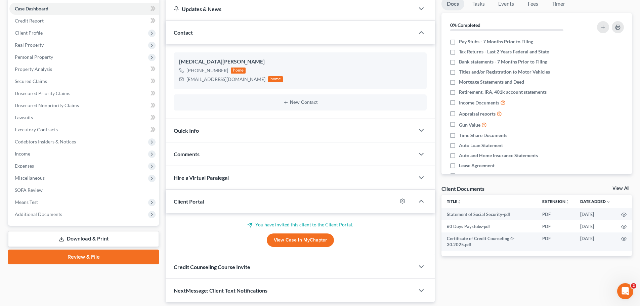
click at [78, 258] on link "Review & File" at bounding box center [83, 257] width 151 height 15
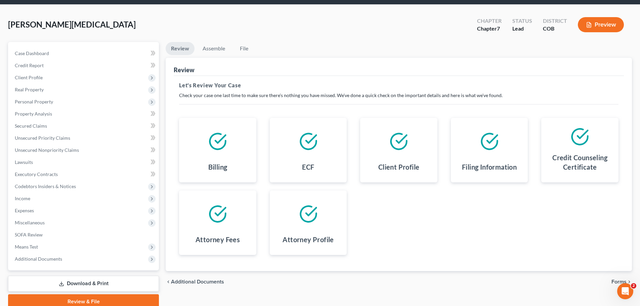
scroll to position [51, 0]
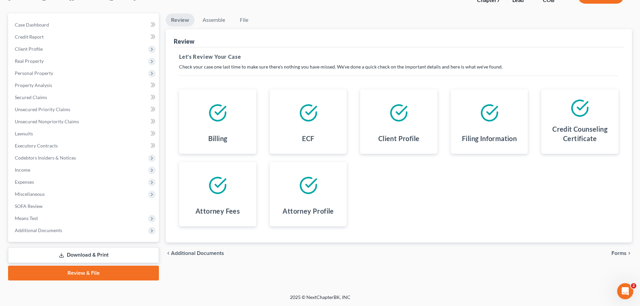
click at [623, 254] on span "Forms" at bounding box center [618, 253] width 15 height 5
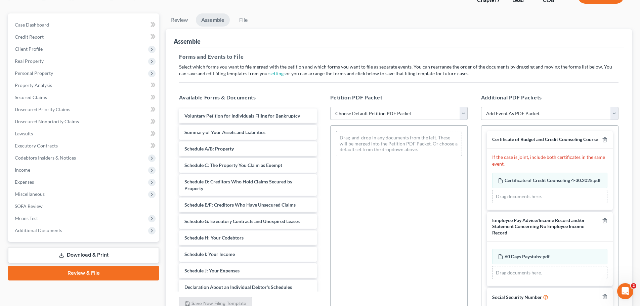
click at [463, 112] on select "Choose Default Petition PDF Packet Emergency Filing (Voluntary Petition and Cre…" at bounding box center [398, 113] width 137 height 13
select select "2"
click at [330, 107] on select "Choose Default Petition PDF Packet Emergency Filing (Voluntary Petition and Cre…" at bounding box center [398, 113] width 137 height 13
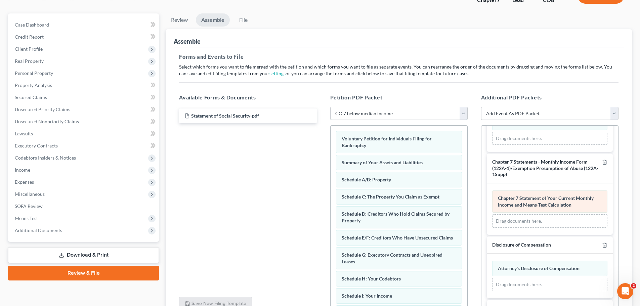
scroll to position [258, 0]
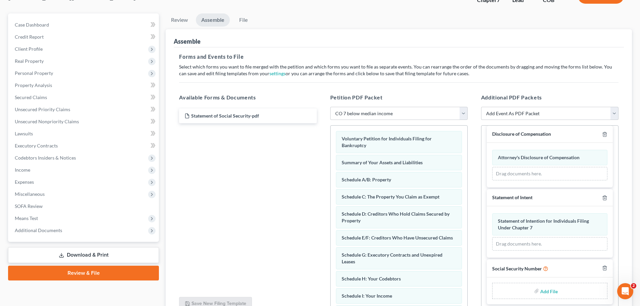
click at [541, 292] on input "file" at bounding box center [548, 291] width 16 height 12
type input "C:\fakepath\Statement of Social Security.pdf"
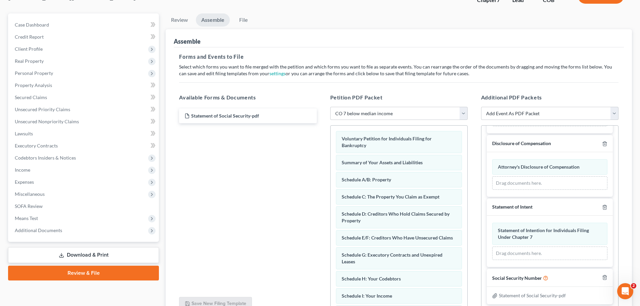
scroll to position [116, 0]
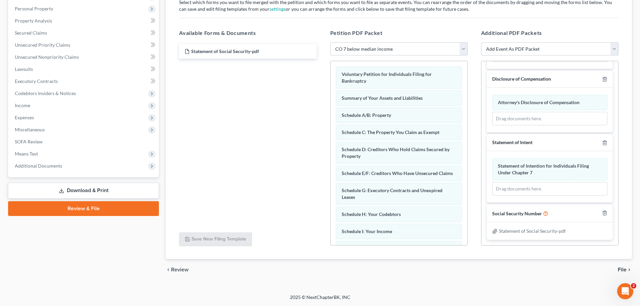
click at [622, 268] on span "File" at bounding box center [622, 269] width 9 height 5
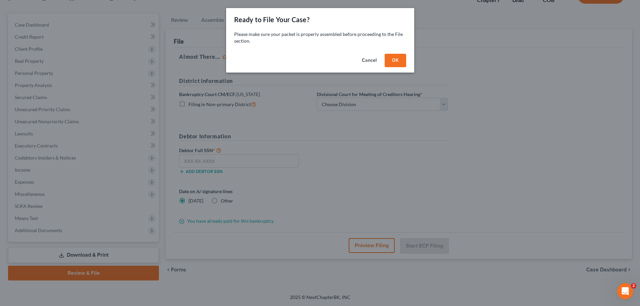
scroll to position [51, 0]
click at [394, 60] on button "OK" at bounding box center [398, 60] width 22 height 13
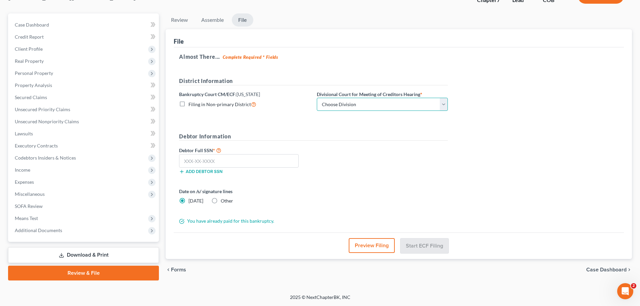
click at [444, 101] on select "Choose Division Denver" at bounding box center [382, 104] width 131 height 13
select select "0"
click at [317, 98] on select "Choose Division Denver" at bounding box center [382, 104] width 131 height 13
click at [188, 158] on input "text" at bounding box center [239, 160] width 120 height 13
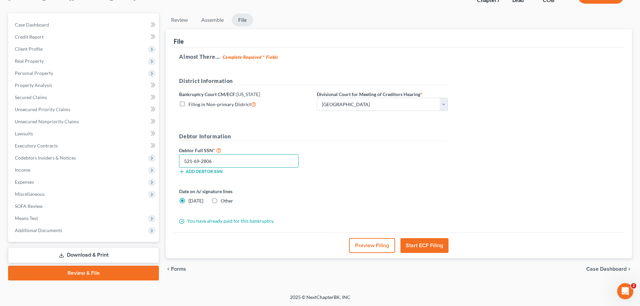
type input "521-69-2806"
click at [430, 248] on button "Start ECF Filing" at bounding box center [424, 245] width 48 height 15
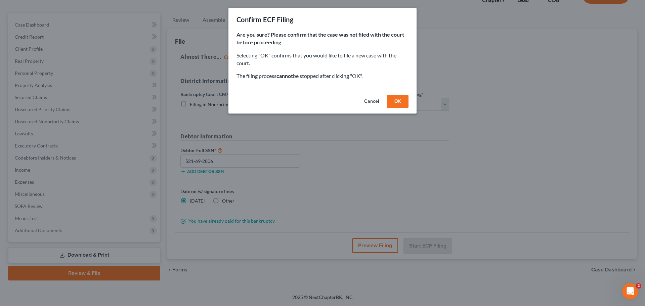
click at [396, 105] on button "OK" at bounding box center [398, 101] width 22 height 13
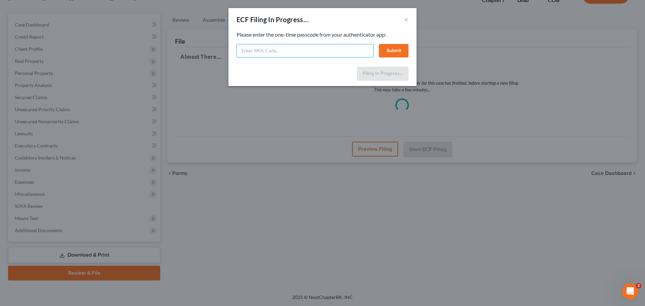
click at [278, 49] on input "text" at bounding box center [305, 50] width 137 height 13
type input "891451"
click at [391, 49] on button "Submit" at bounding box center [394, 50] width 30 height 13
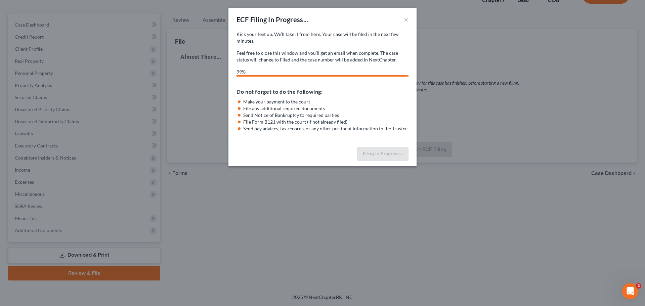
select select "0"
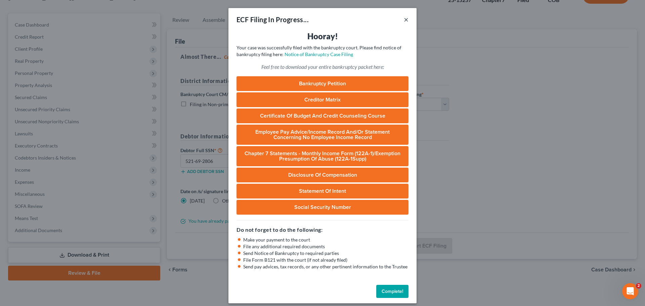
click at [404, 19] on button "×" at bounding box center [406, 19] width 5 height 8
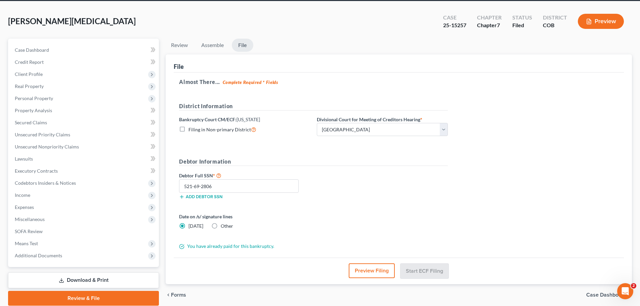
scroll to position [0, 0]
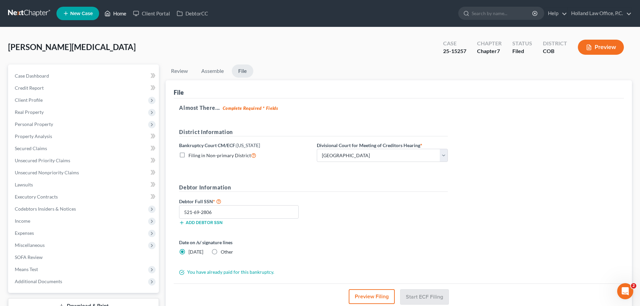
click at [118, 12] on link "Home" at bounding box center [115, 13] width 29 height 12
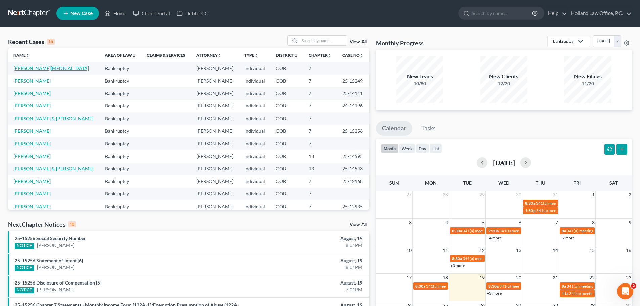
click at [35, 68] on link "[PERSON_NAME][MEDICAL_DATA]" at bounding box center [51, 68] width 76 height 6
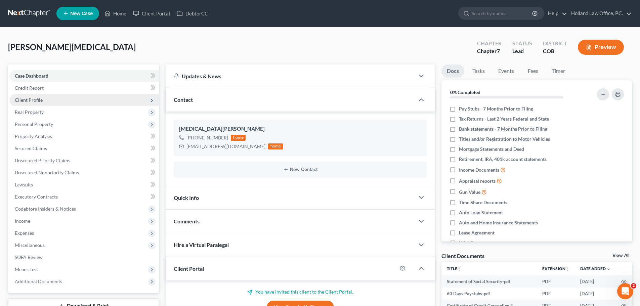
click at [41, 98] on span "Client Profile" at bounding box center [29, 100] width 28 height 6
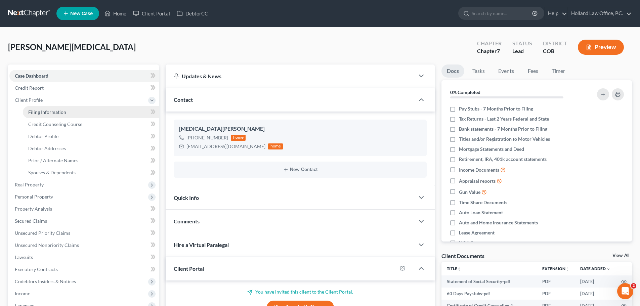
click at [44, 110] on span "Filing Information" at bounding box center [47, 112] width 38 height 6
select select "1"
select select "0"
select select "5"
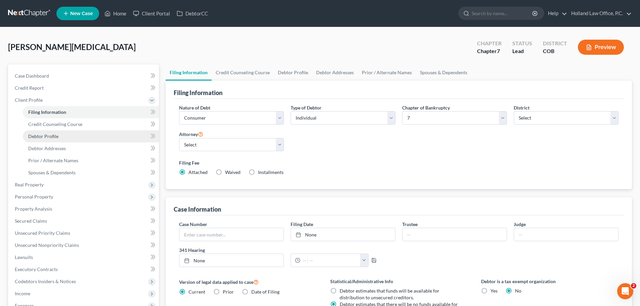
click at [43, 135] on span "Debtor Profile" at bounding box center [43, 136] width 30 height 6
select select "3"
select select "2"
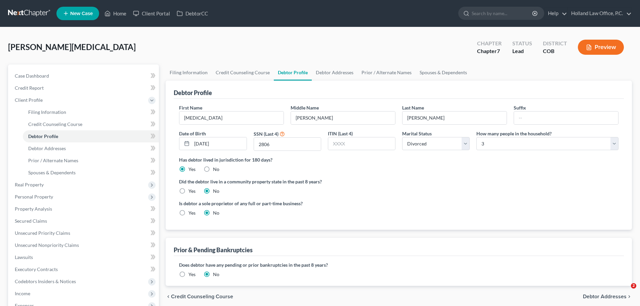
select select "3"
select select "2"
click at [113, 13] on link "Home" at bounding box center [115, 13] width 29 height 12
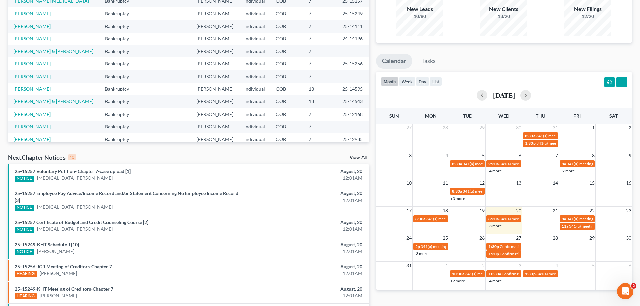
scroll to position [168, 0]
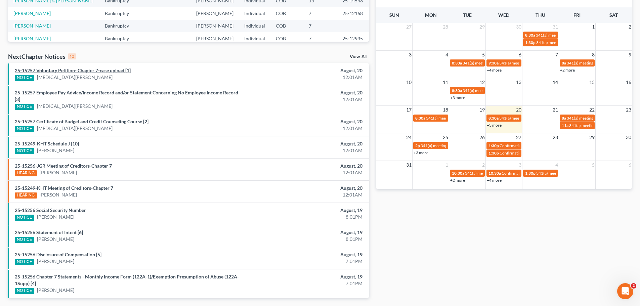
click at [108, 68] on link "25-15257 Voluntary Petition- Chapter 7-case upload [1]" at bounding box center [73, 71] width 116 height 6
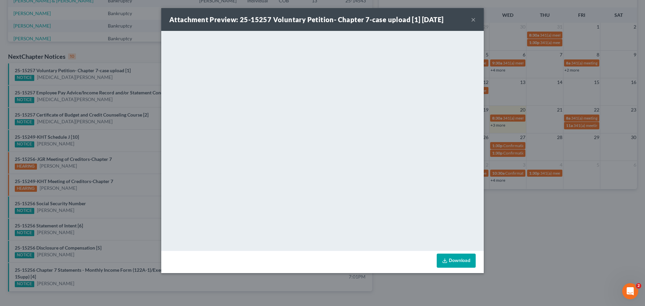
click at [473, 20] on button "×" at bounding box center [473, 19] width 5 height 8
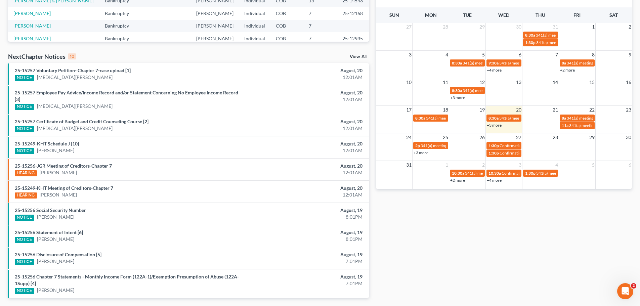
click at [497, 126] on link "+3 more" at bounding box center [494, 125] width 15 height 5
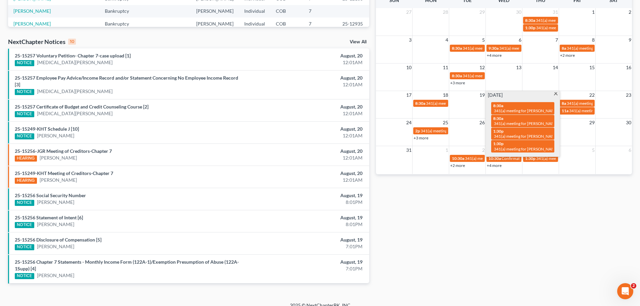
scroll to position [191, 0]
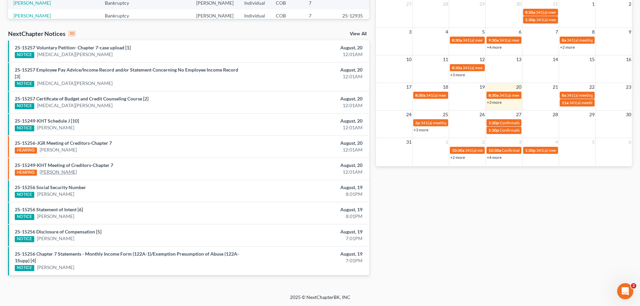
click at [59, 171] on link "Myisha Barr" at bounding box center [58, 172] width 37 height 7
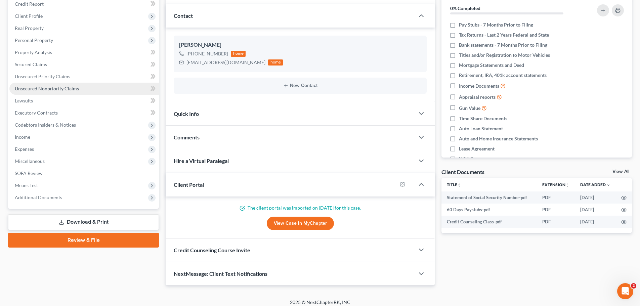
scroll to position [89, 0]
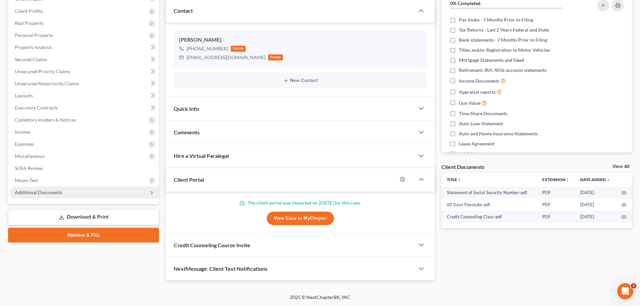
click at [44, 192] on span "Additional Documents" at bounding box center [38, 192] width 47 height 6
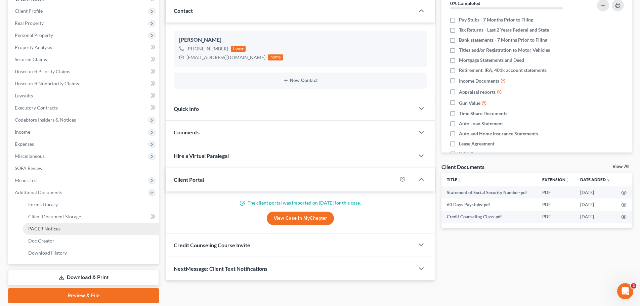
click at [48, 226] on span "PACER Notices" at bounding box center [44, 229] width 32 height 6
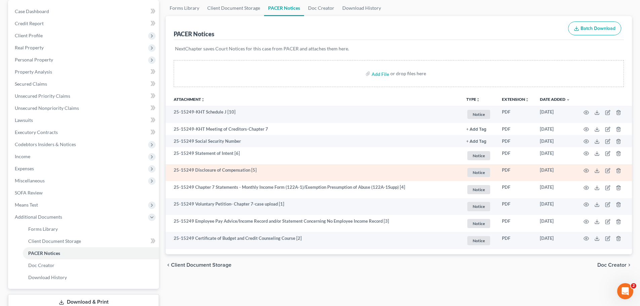
scroll to position [67, 0]
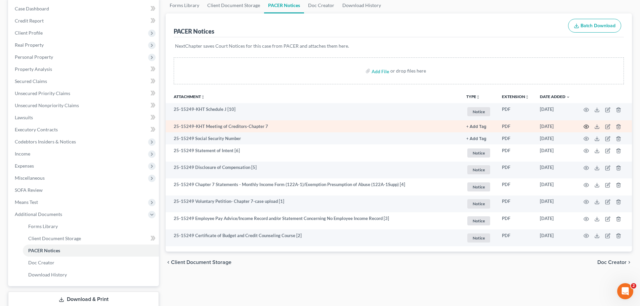
click at [586, 126] on circle "button" at bounding box center [586, 126] width 1 height 1
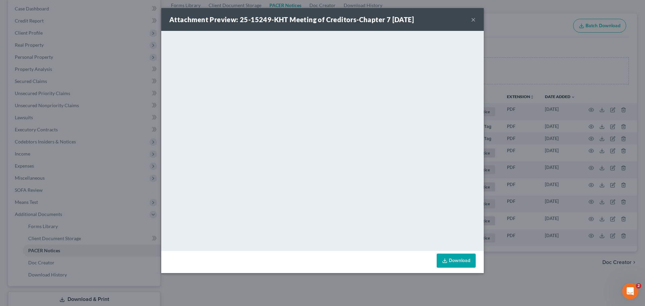
click at [472, 20] on button "×" at bounding box center [473, 19] width 5 height 8
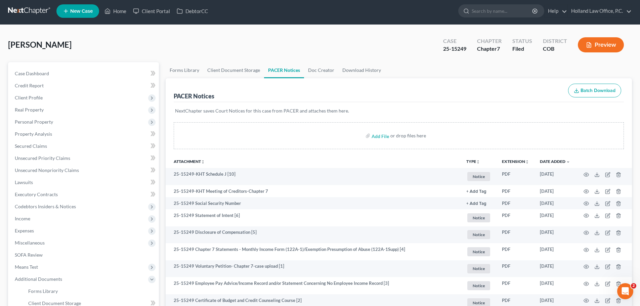
scroll to position [0, 0]
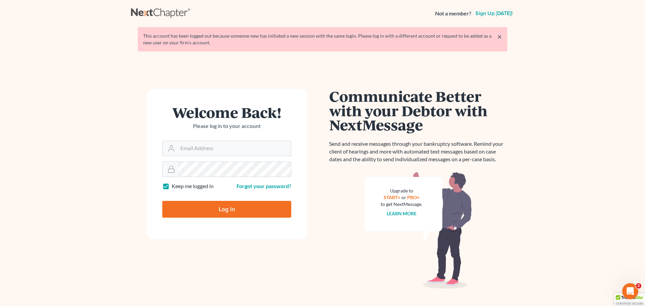
type input "[PERSON_NAME][EMAIL_ADDRESS][DOMAIN_NAME]"
click at [208, 206] on input "Log In" at bounding box center [226, 209] width 129 height 17
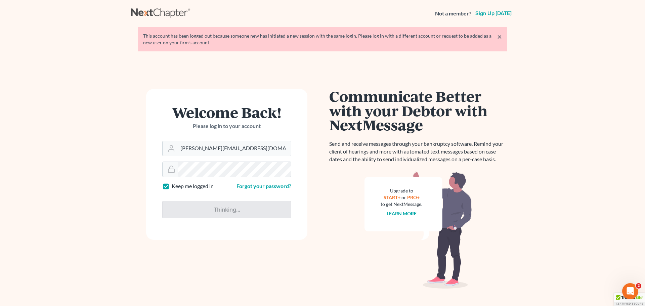
type input "Thinking..."
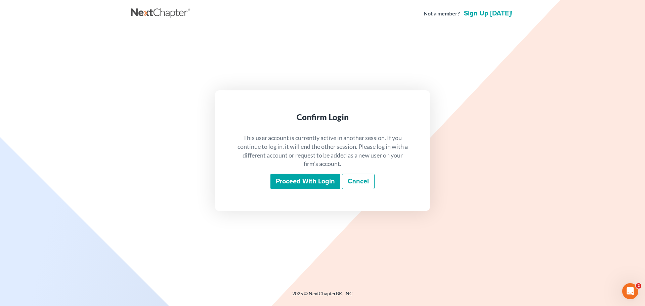
click at [305, 180] on input "Proceed with login" at bounding box center [305, 181] width 70 height 15
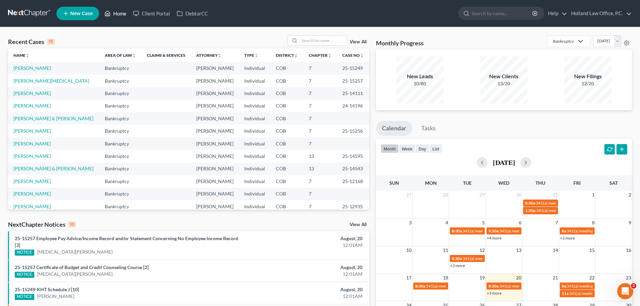
click at [128, 12] on link "Home" at bounding box center [115, 13] width 29 height 12
click at [124, 12] on link "Home" at bounding box center [115, 13] width 29 height 12
click at [355, 40] on link "View All" at bounding box center [358, 42] width 17 height 5
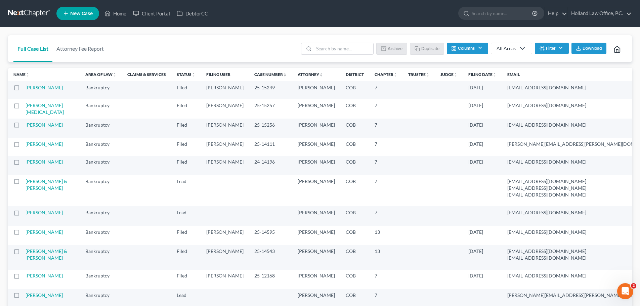
click at [249, 78] on th "Case Number unfold_more expand_more expand_less" at bounding box center [270, 74] width 43 height 13
click at [254, 74] on link "Case Number unfold_more expand_more expand_less" at bounding box center [270, 74] width 33 height 5
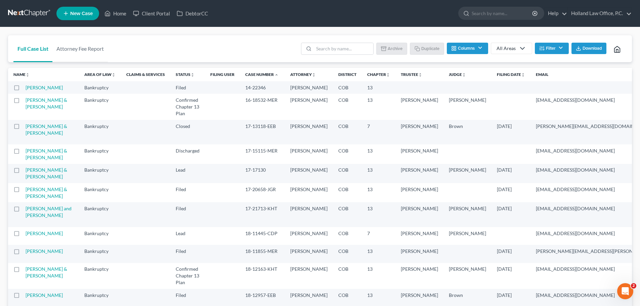
click at [245, 74] on link "Case Number unfold_more expand_more expand_less" at bounding box center [261, 74] width 33 height 5
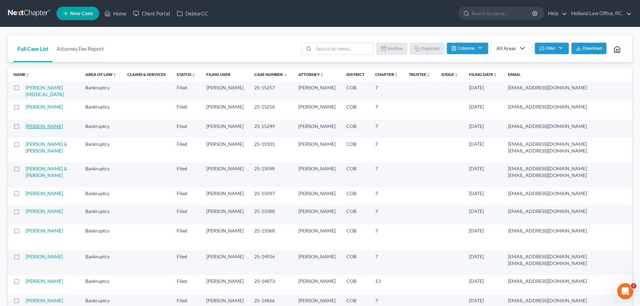
click at [44, 129] on link "[PERSON_NAME]" at bounding box center [44, 126] width 37 height 6
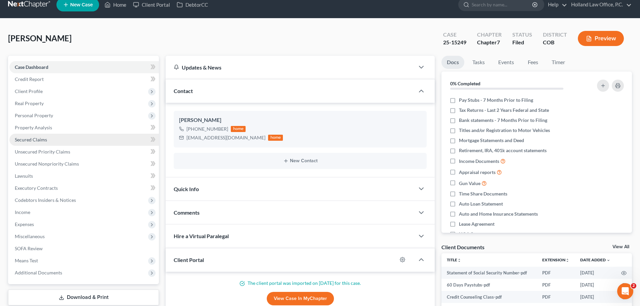
scroll to position [67, 0]
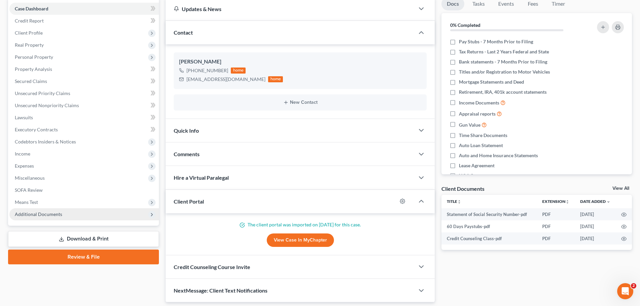
click at [37, 215] on span "Additional Documents" at bounding box center [38, 214] width 47 height 6
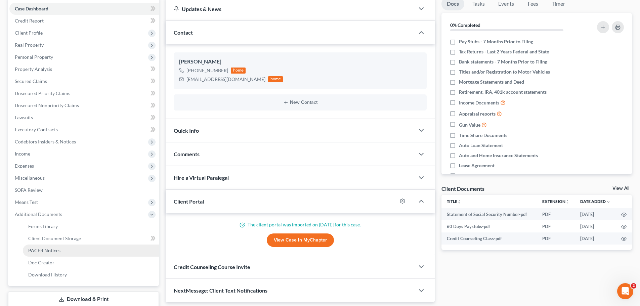
click at [43, 250] on span "PACER Notices" at bounding box center [44, 251] width 32 height 6
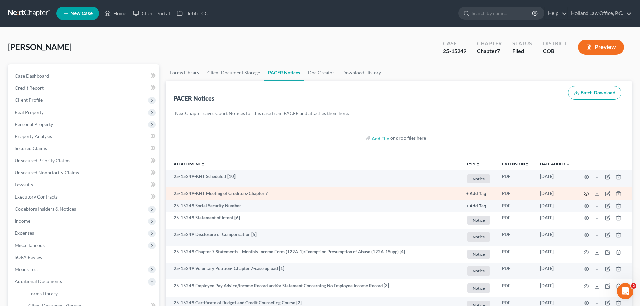
click at [585, 193] on icon "button" at bounding box center [586, 194] width 5 height 4
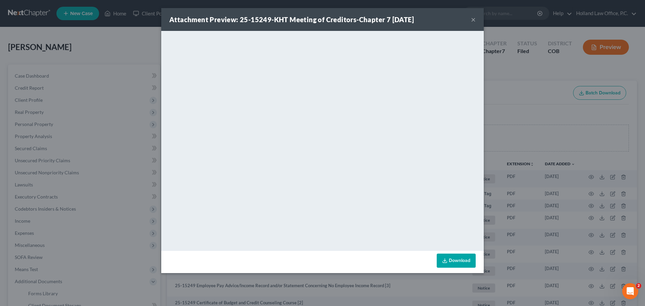
click at [474, 20] on button "×" at bounding box center [473, 19] width 5 height 8
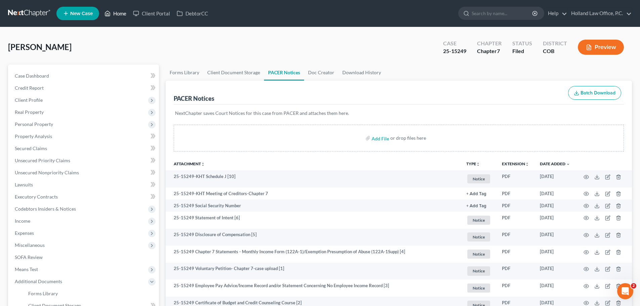
click at [121, 13] on link "Home" at bounding box center [115, 13] width 29 height 12
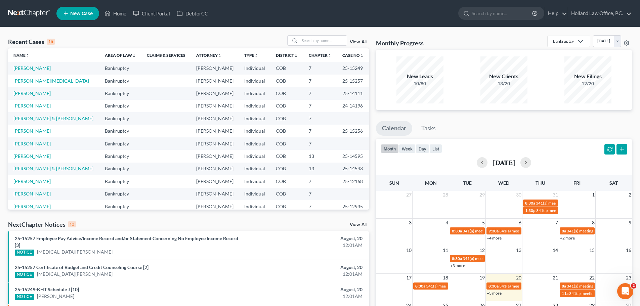
click at [356, 41] on link "View All" at bounding box center [358, 42] width 17 height 5
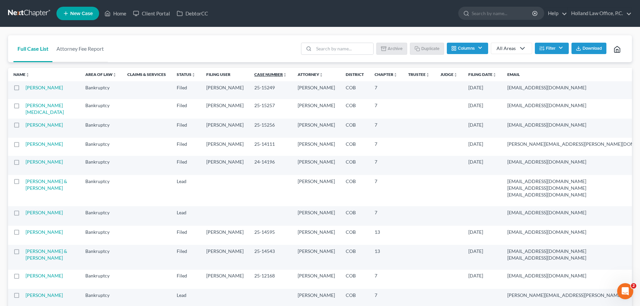
click at [254, 74] on link "Case Number unfold_more expand_more expand_less" at bounding box center [270, 74] width 33 height 5
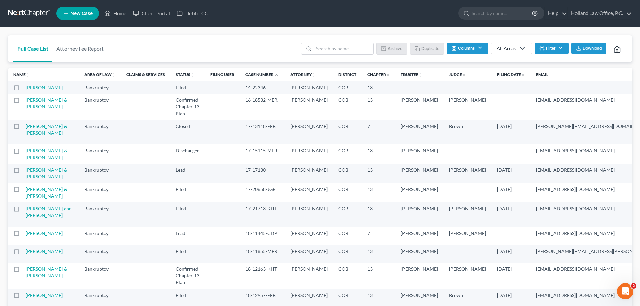
click at [245, 74] on link "Case Number unfold_more expand_more expand_less" at bounding box center [261, 74] width 33 height 5
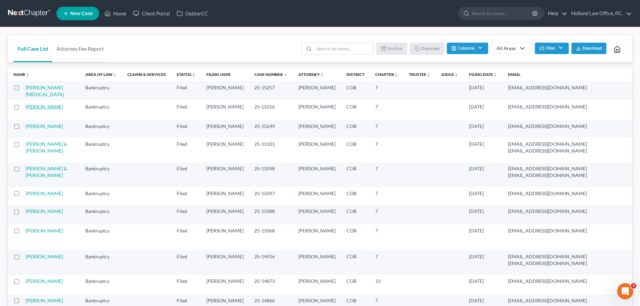
click at [37, 110] on link "[PERSON_NAME]" at bounding box center [44, 107] width 37 height 6
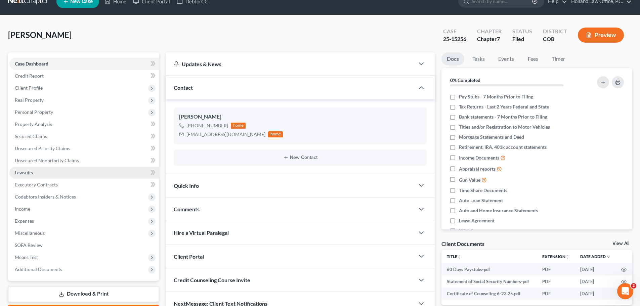
scroll to position [34, 0]
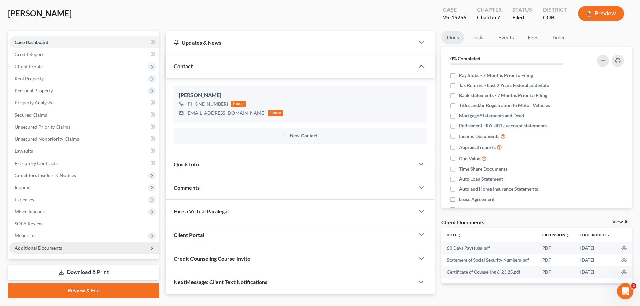
click at [51, 248] on span "Additional Documents" at bounding box center [38, 248] width 47 height 6
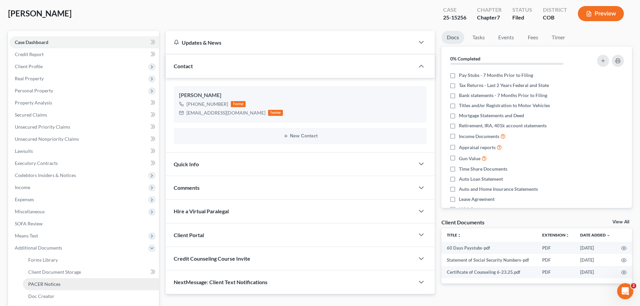
click at [51, 284] on span "PACER Notices" at bounding box center [44, 284] width 32 height 6
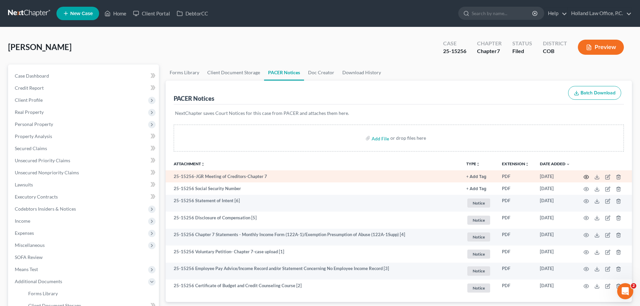
click at [584, 177] on icon "button" at bounding box center [586, 177] width 5 height 4
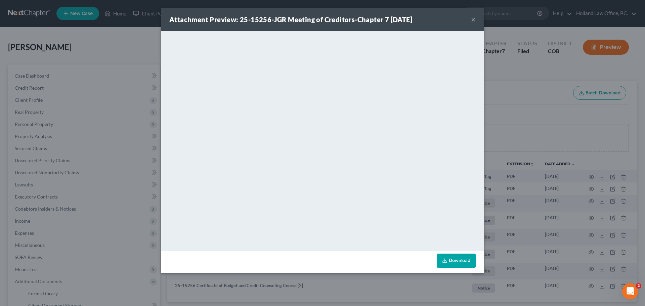
click at [475, 20] on button "×" at bounding box center [473, 19] width 5 height 8
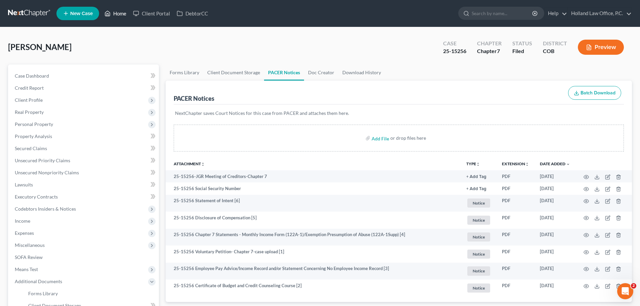
click at [119, 11] on link "Home" at bounding box center [115, 13] width 29 height 12
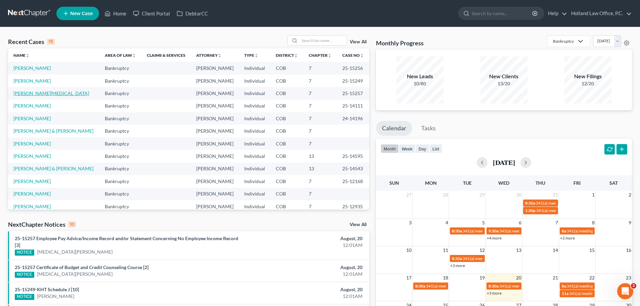
click at [33, 92] on link "[PERSON_NAME][MEDICAL_DATA]" at bounding box center [51, 93] width 76 height 6
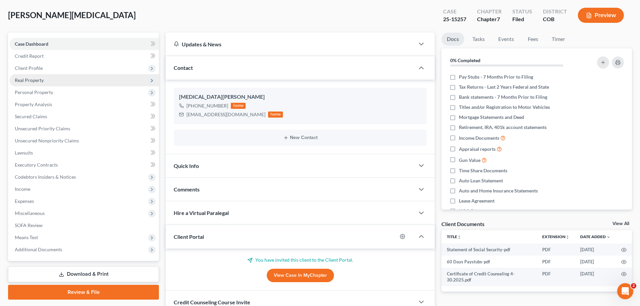
scroll to position [34, 0]
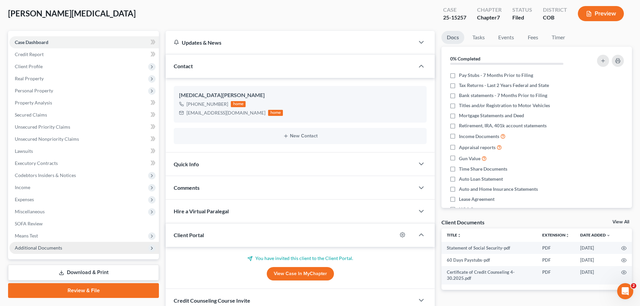
click at [45, 245] on span "Additional Documents" at bounding box center [38, 248] width 47 height 6
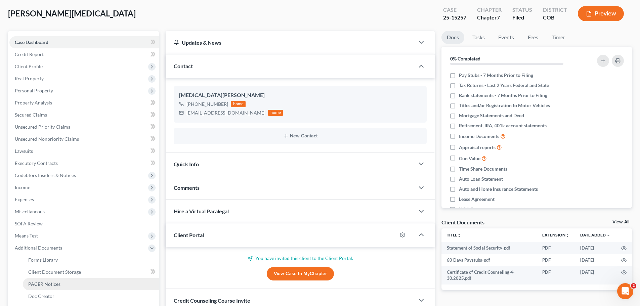
click at [49, 283] on span "PACER Notices" at bounding box center [44, 284] width 32 height 6
